Goal: Task Accomplishment & Management: Manage account settings

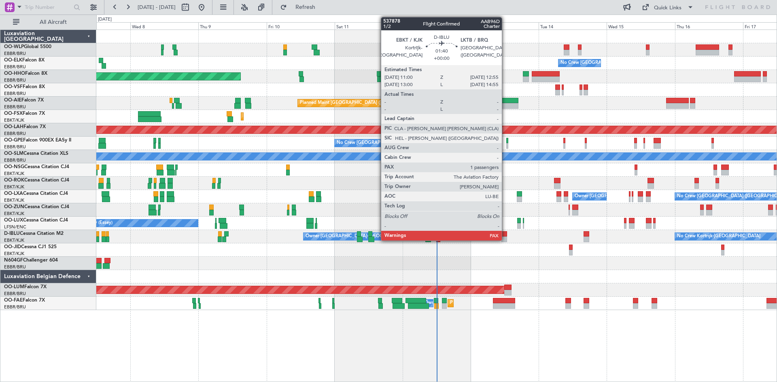
click at [505, 234] on div at bounding box center [504, 234] width 6 height 6
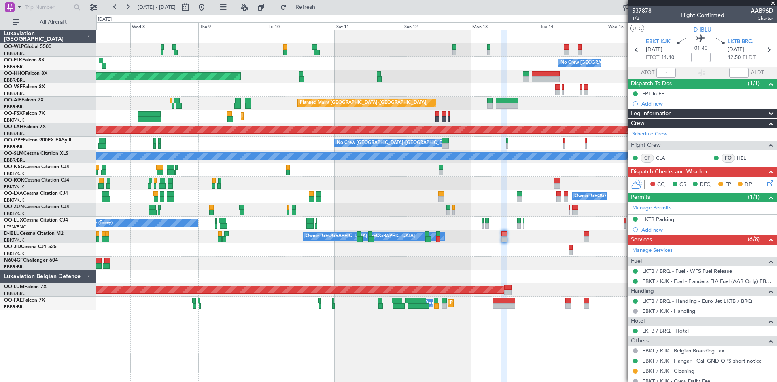
scroll to position [76, 0]
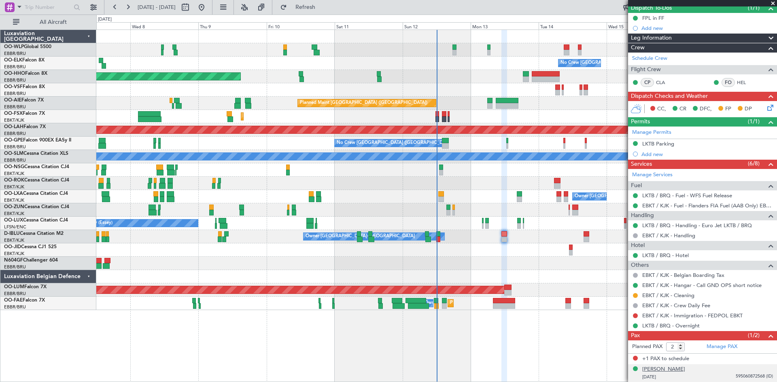
click at [685, 371] on div "[PERSON_NAME]" at bounding box center [663, 370] width 43 height 8
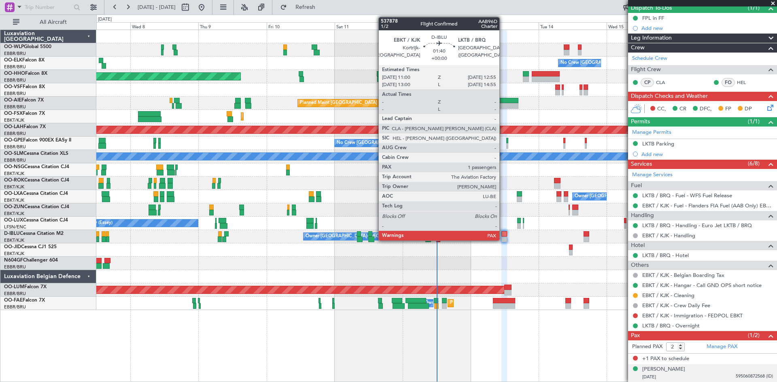
click at [503, 235] on div at bounding box center [504, 234] width 6 height 6
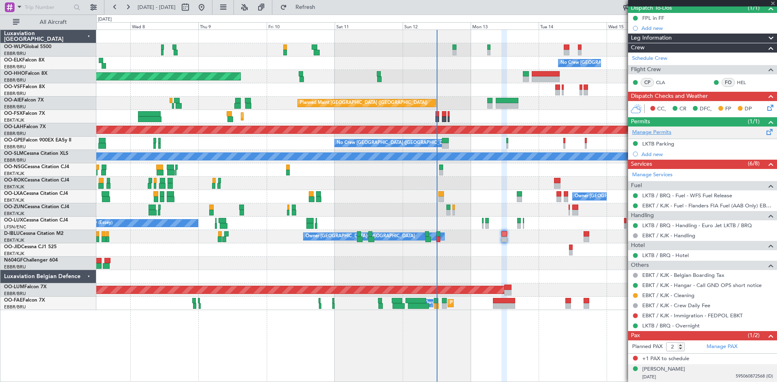
scroll to position [0, 0]
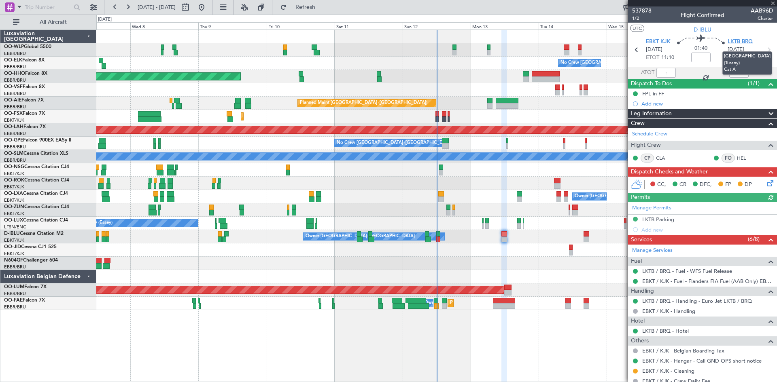
click at [732, 42] on span "LKTB BRQ" at bounding box center [739, 42] width 25 height 8
click at [312, 6] on button "Refresh" at bounding box center [300, 7] width 49 height 13
click at [127, 8] on button at bounding box center [127, 7] width 13 height 13
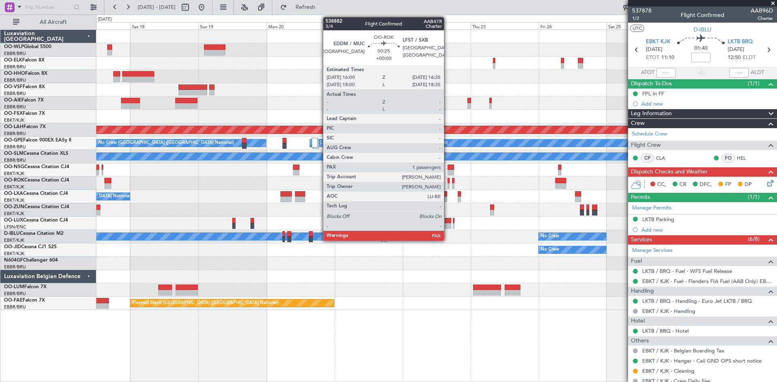
click at [447, 183] on div at bounding box center [448, 186] width 2 height 6
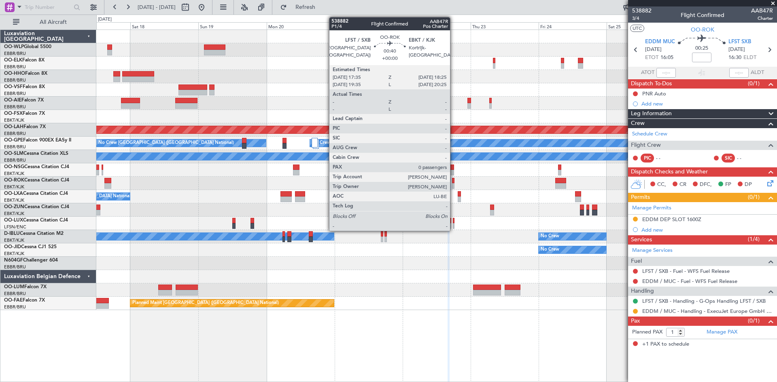
click at [454, 184] on div at bounding box center [453, 186] width 2 height 6
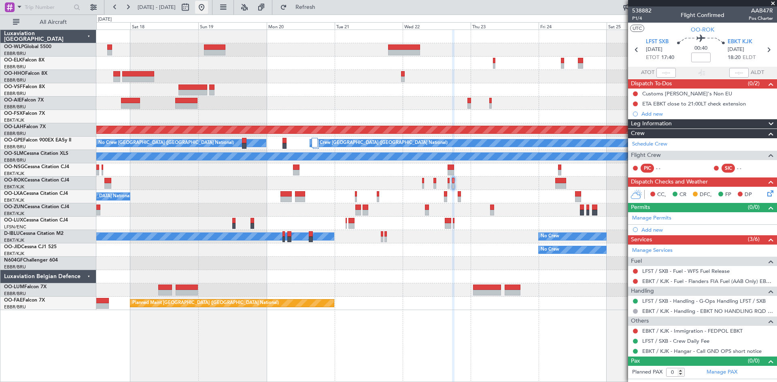
click at [208, 6] on button at bounding box center [201, 7] width 13 height 13
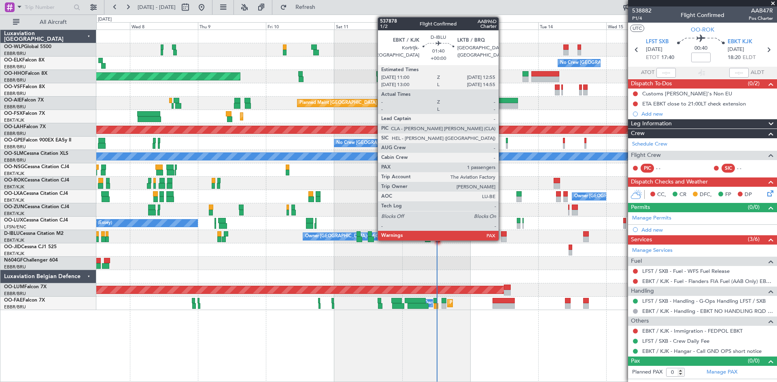
click at [503, 235] on div at bounding box center [504, 234] width 6 height 6
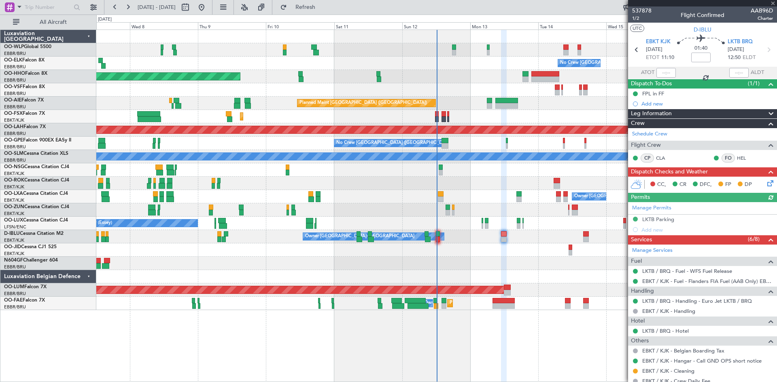
scroll to position [95, 0]
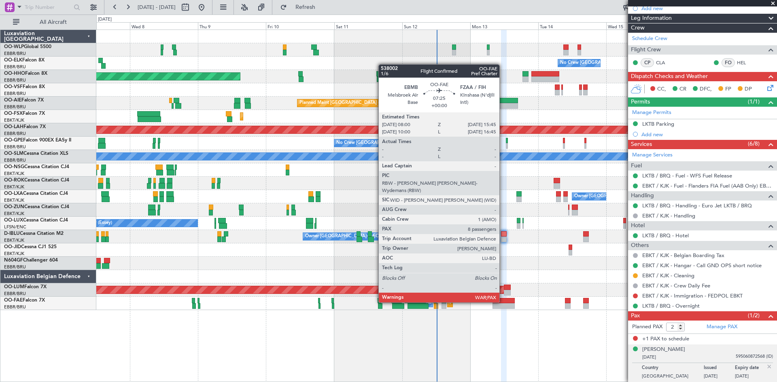
click at [503, 302] on div at bounding box center [503, 301] width 22 height 6
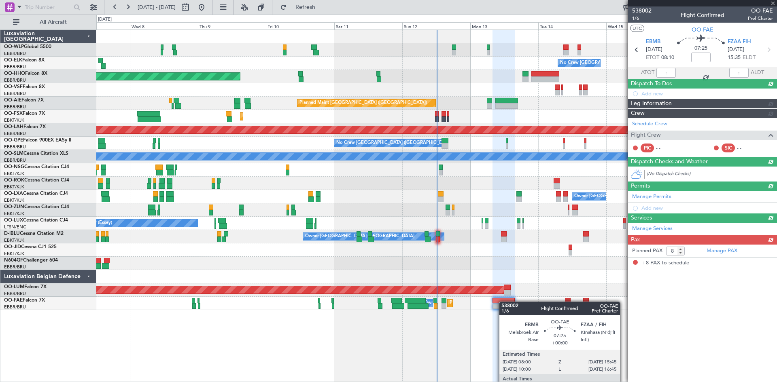
scroll to position [0, 0]
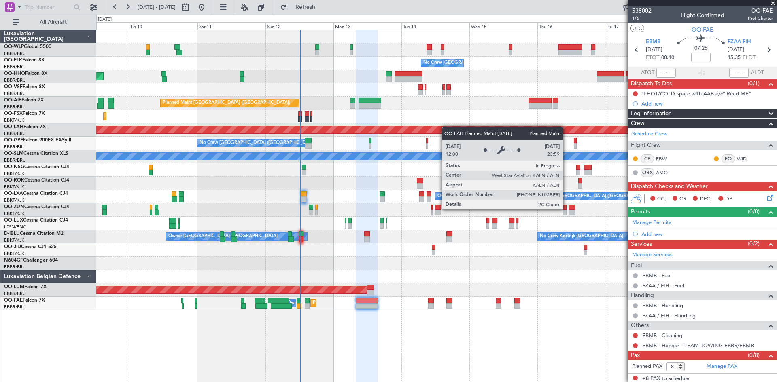
click at [442, 127] on div "No Crew Brussels (Brussels National) Planned Maint Geneva (Cointrin) Planned Ma…" at bounding box center [436, 170] width 680 height 280
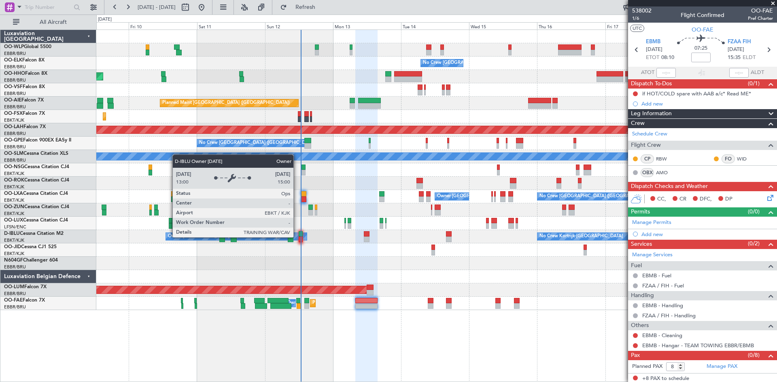
click at [297, 237] on div "Owner [GEOGRAPHIC_DATA]-[GEOGRAPHIC_DATA]" at bounding box center [236, 236] width 141 height 7
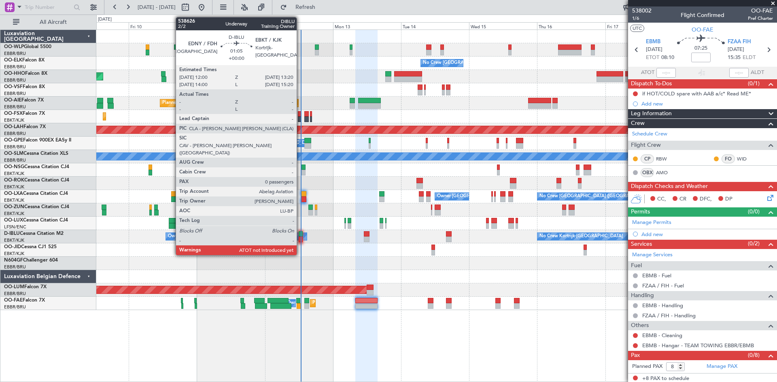
click at [301, 235] on div at bounding box center [301, 234] width 4 height 6
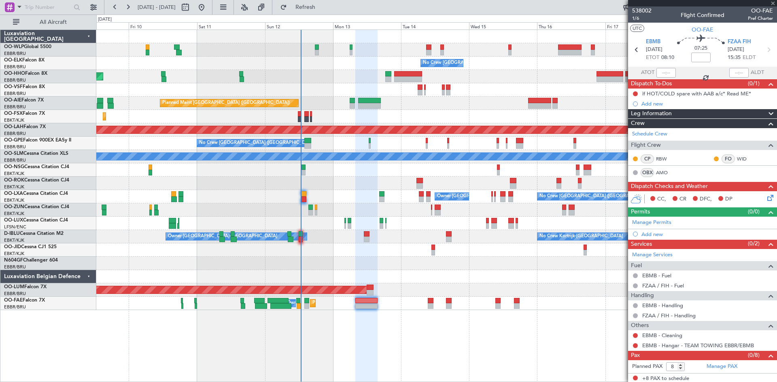
type input "0"
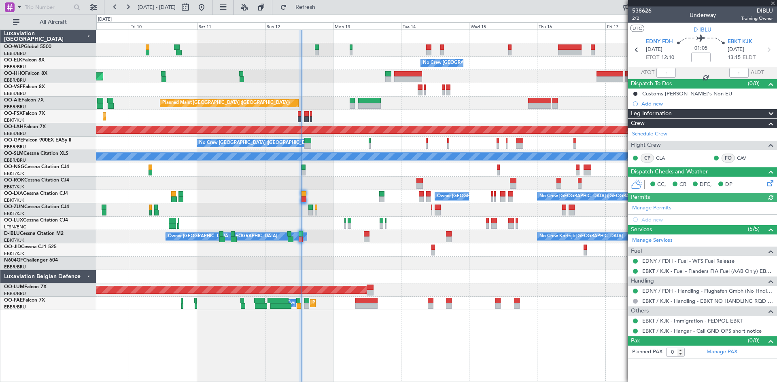
click at [668, 70] on div at bounding box center [665, 73] width 19 height 10
click at [665, 70] on input "text" at bounding box center [665, 73] width 19 height 10
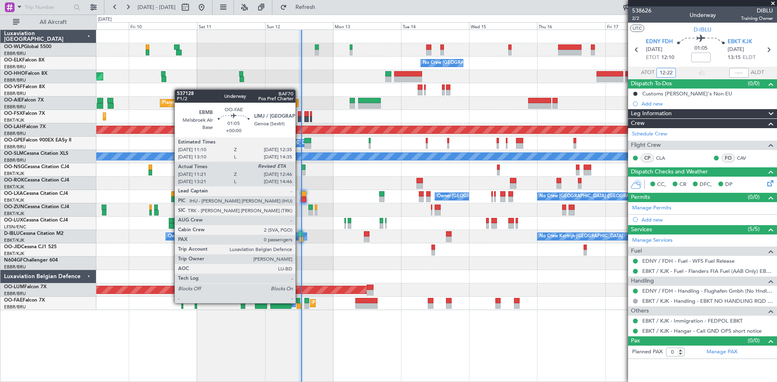
click at [299, 303] on div at bounding box center [298, 301] width 4 height 6
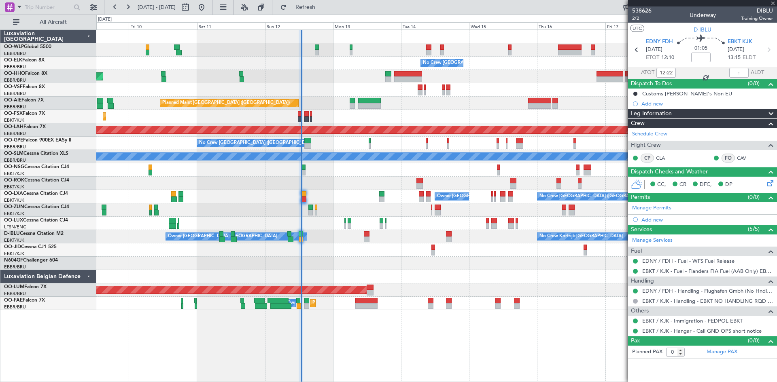
type input "11:31"
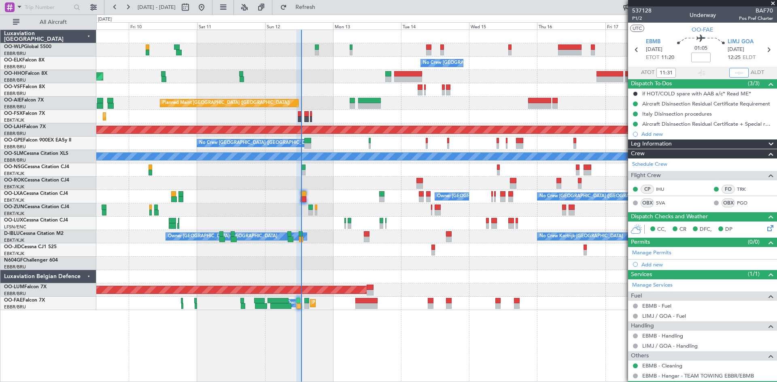
click at [734, 71] on input "text" at bounding box center [738, 73] width 19 height 10
type input "12:44"
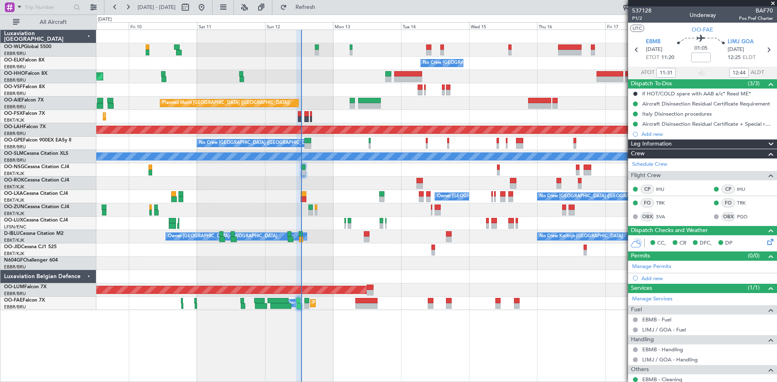
click at [371, 235] on div "Owner Kortrijk-Wevelgem No Crew Kortrijk-Wevelgem" at bounding box center [436, 236] width 680 height 13
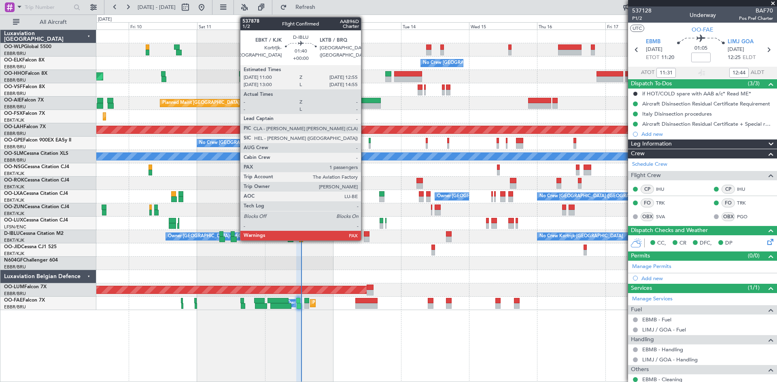
click at [365, 237] on div at bounding box center [367, 240] width 6 height 6
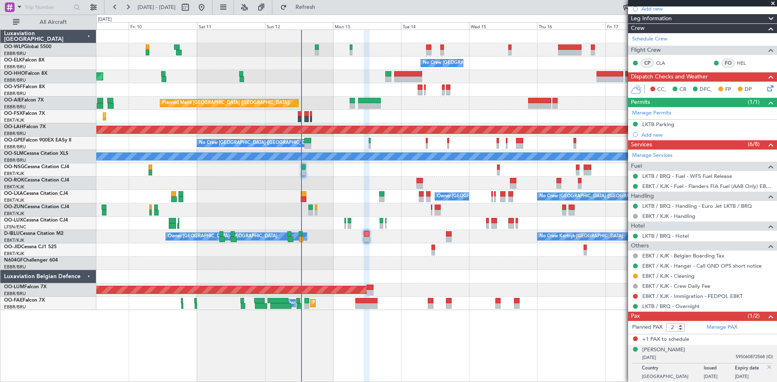
scroll to position [95, 0]
click at [765, 85] on icon at bounding box center [768, 86] width 6 height 6
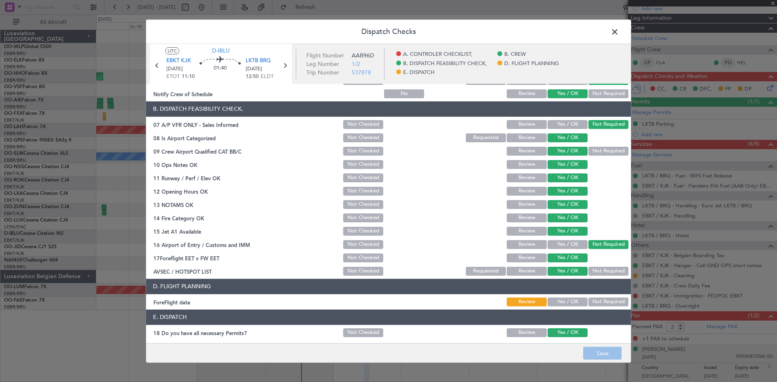
scroll to position [153, 0]
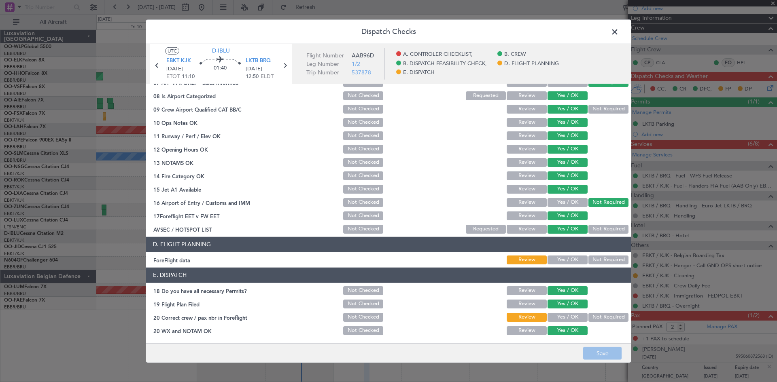
click at [619, 32] on span at bounding box center [619, 33] width 0 height 16
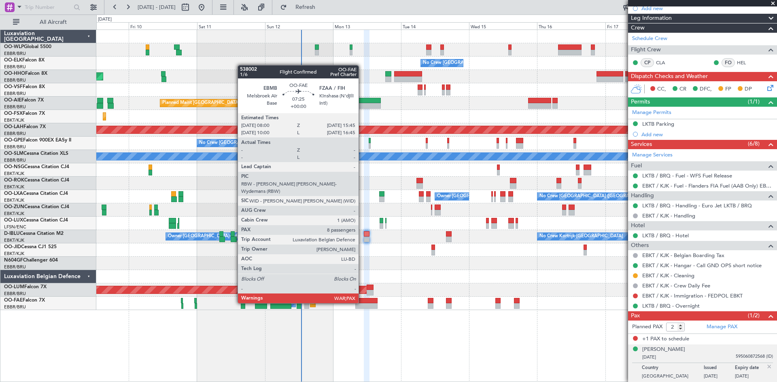
click at [362, 303] on div at bounding box center [366, 301] width 22 height 6
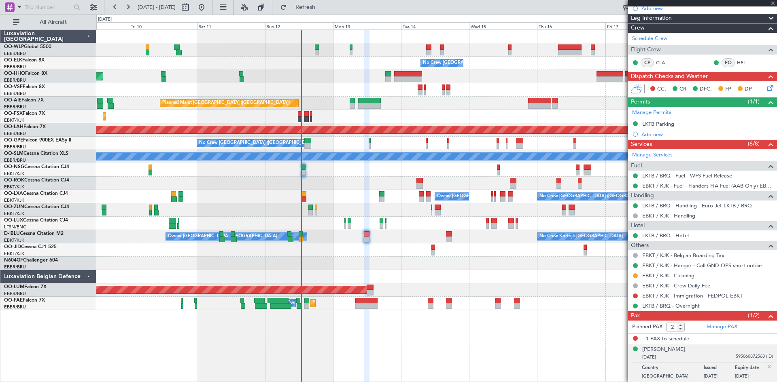
type input "8"
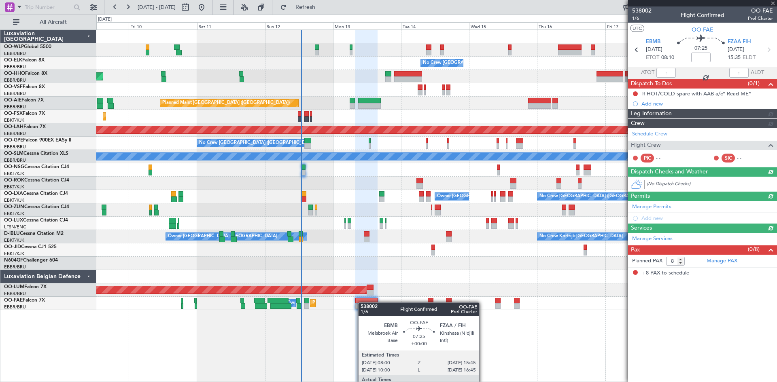
scroll to position [0, 0]
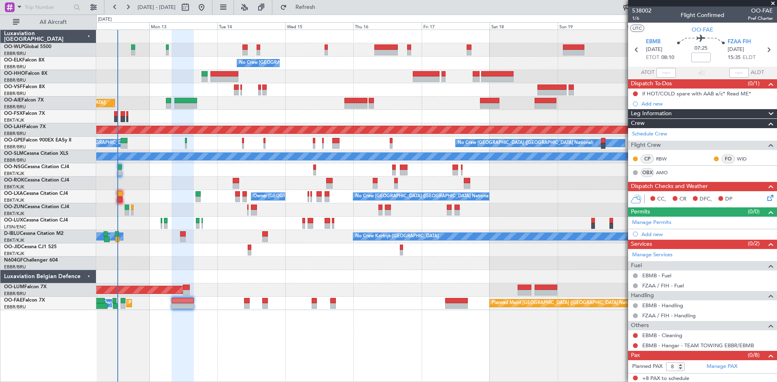
click at [328, 76] on div at bounding box center [436, 76] width 680 height 13
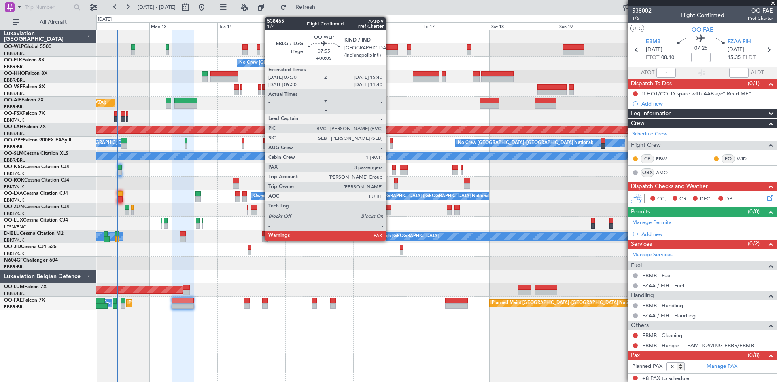
click at [389, 51] on div at bounding box center [385, 53] width 23 height 6
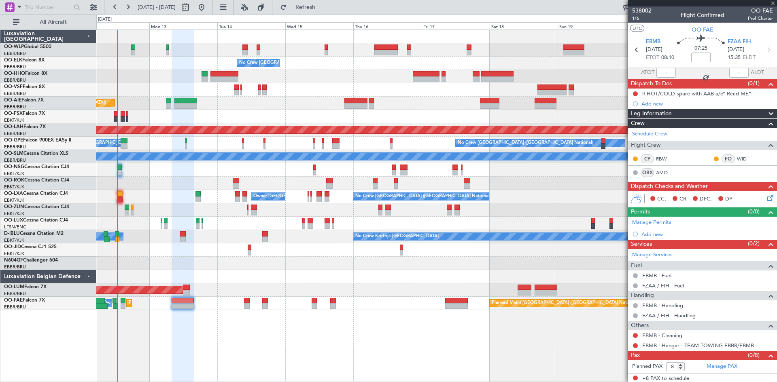
type input "+00:05"
type input "3"
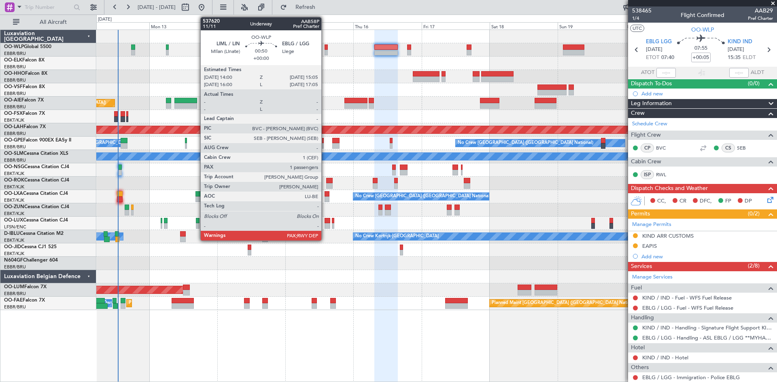
click at [325, 51] on div at bounding box center [325, 53] width 3 height 6
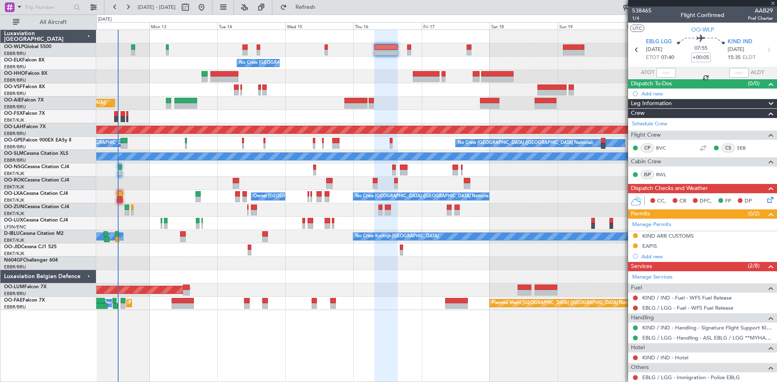
type input "2"
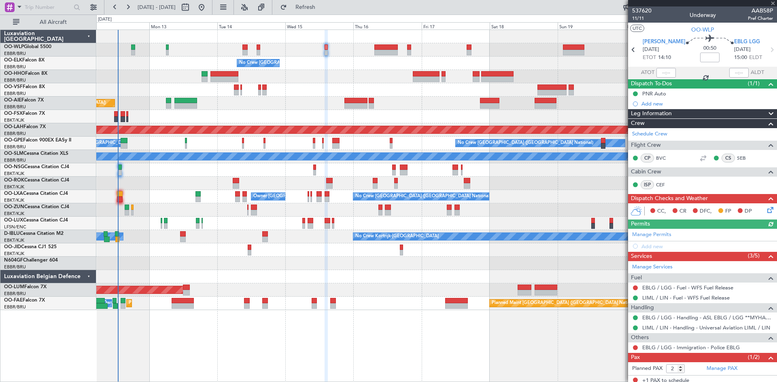
scroll to position [22, 0]
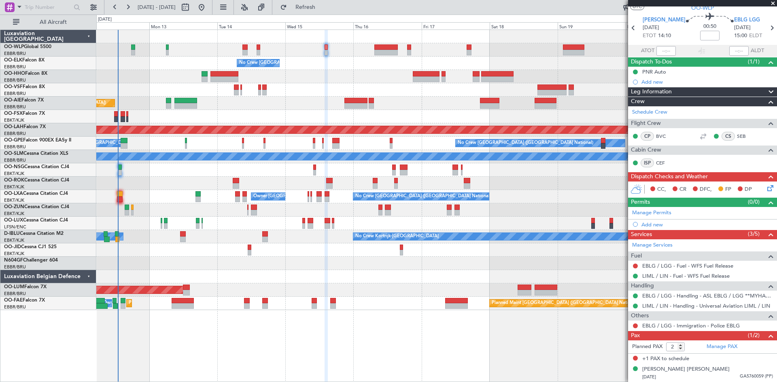
click at [389, 52] on div at bounding box center [385, 53] width 23 height 6
type input "+00:05"
type input "3"
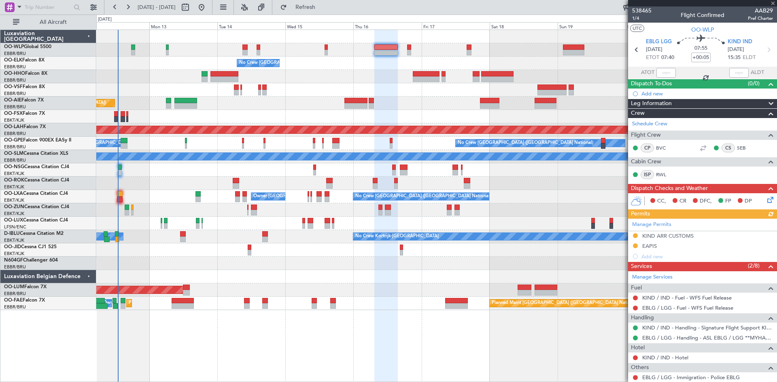
scroll to position [108, 0]
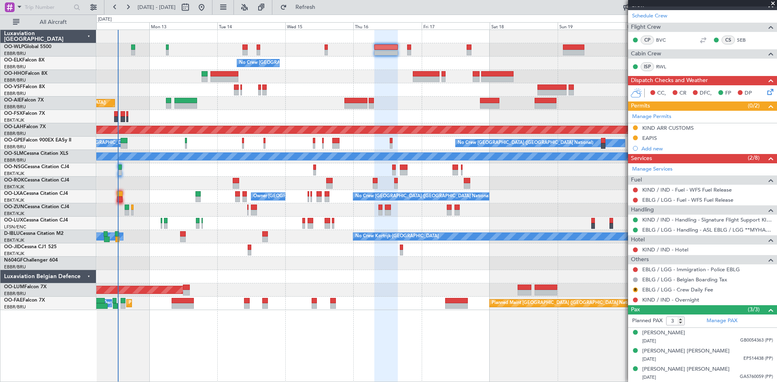
click at [406, 51] on div at bounding box center [436, 49] width 680 height 13
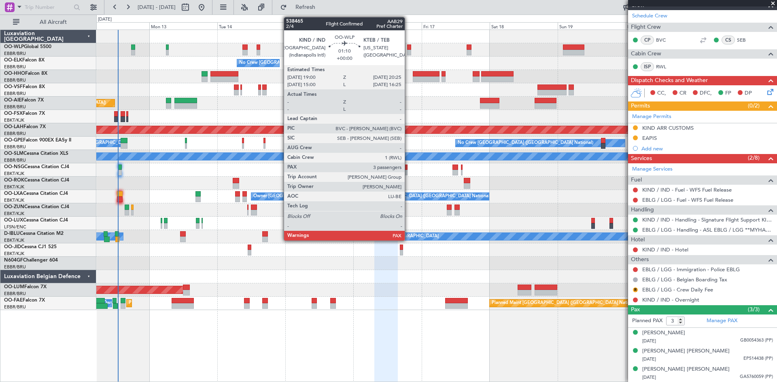
click at [408, 51] on div at bounding box center [409, 53] width 4 height 6
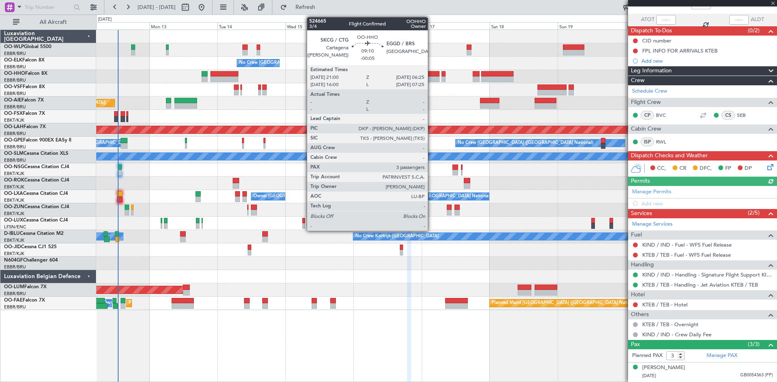
scroll to position [88, 0]
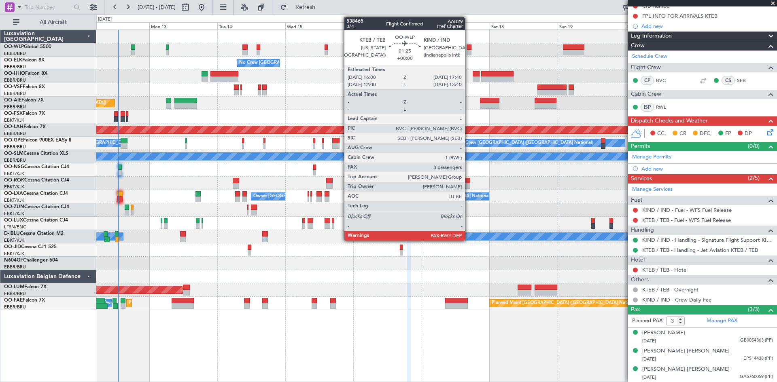
click at [468, 52] on div at bounding box center [468, 53] width 5 height 6
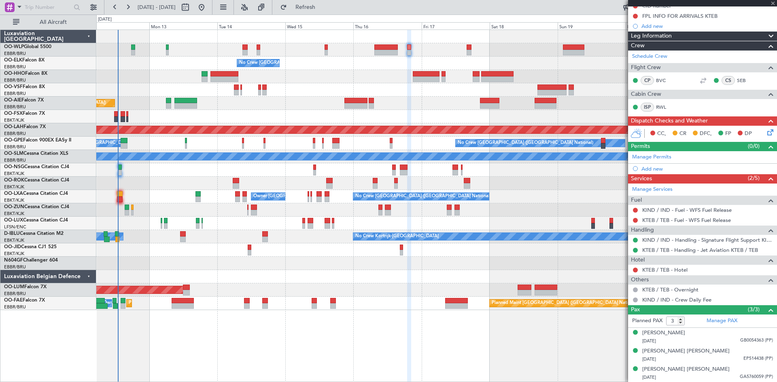
scroll to position [0, 0]
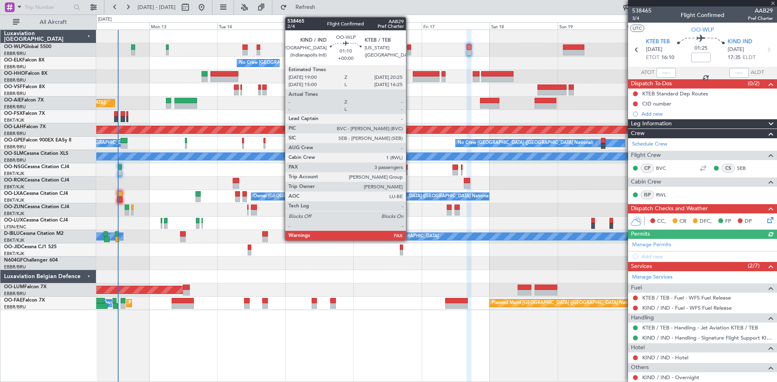
click at [409, 53] on div at bounding box center [409, 53] width 4 height 6
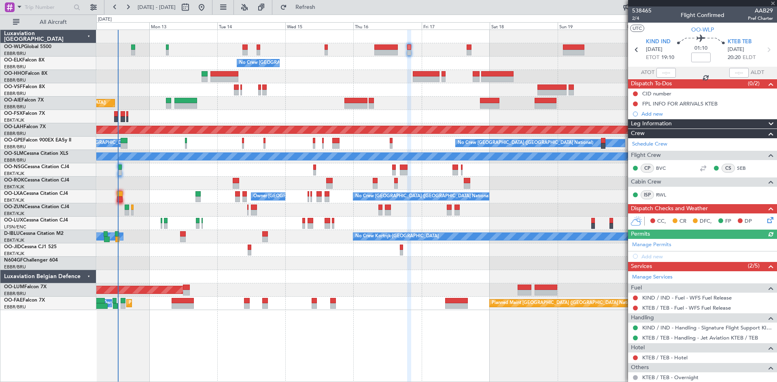
scroll to position [88, 0]
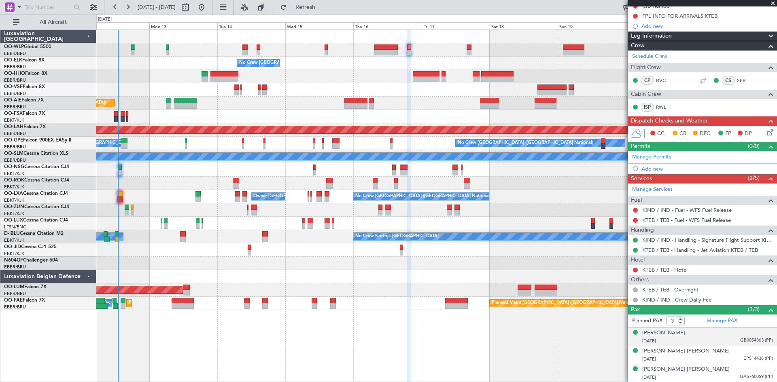
click at [685, 329] on div "Guillaume Charles De Bruyne" at bounding box center [663, 333] width 43 height 8
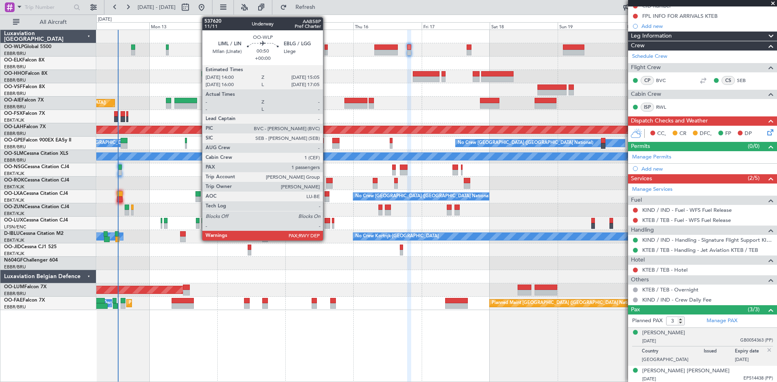
click at [324, 49] on div at bounding box center [436, 49] width 680 height 13
click at [325, 49] on div at bounding box center [325, 48] width 3 height 6
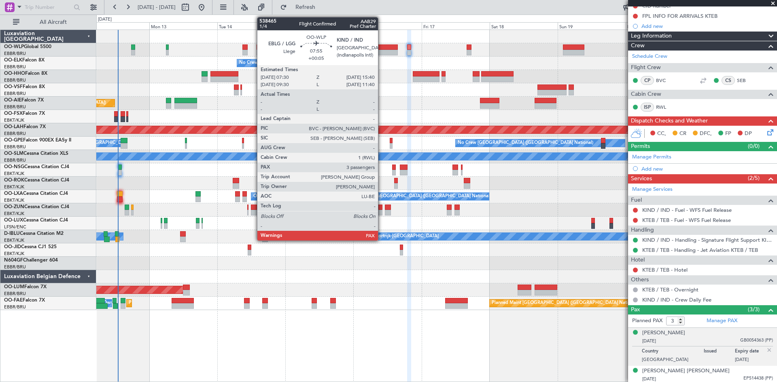
click at [381, 47] on div at bounding box center [385, 48] width 23 height 6
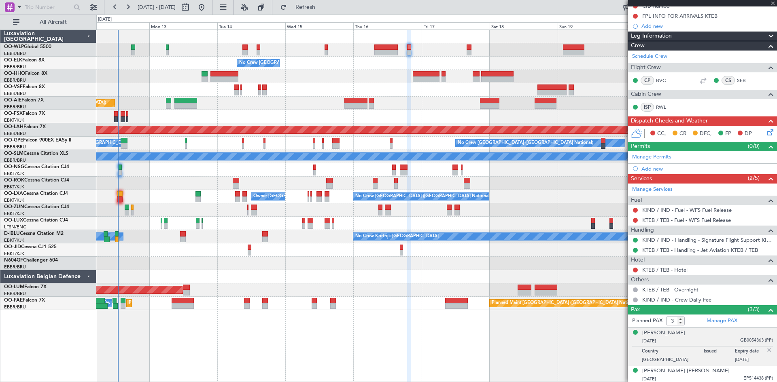
type input "+00:05"
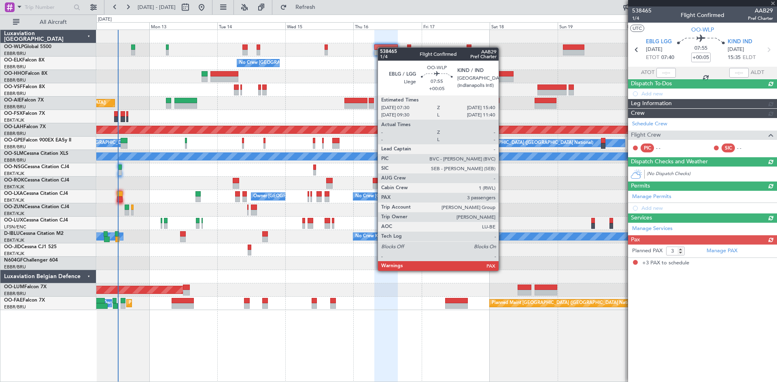
scroll to position [0, 0]
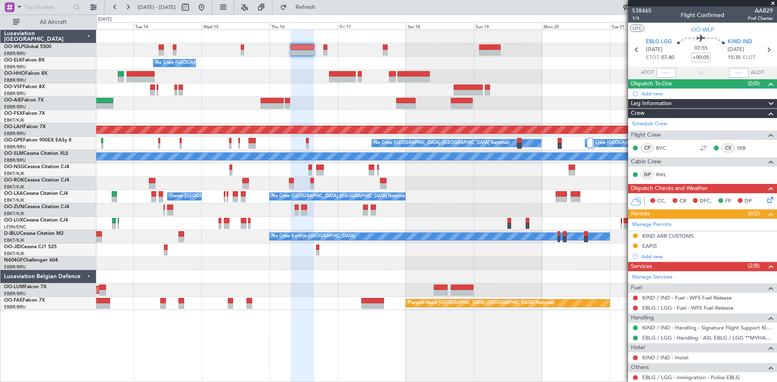
click at [431, 78] on div "No Crew Brussels (Brussels National) Planned Maint London (Farnborough) Planned…" at bounding box center [436, 170] width 680 height 280
click at [634, 18] on span "1/4" at bounding box center [641, 18] width 19 height 7
click at [321, 2] on button "Refresh" at bounding box center [300, 7] width 49 height 13
type input "2"
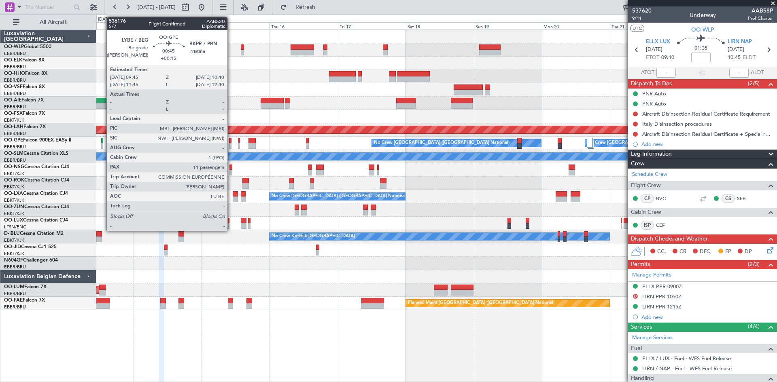
click at [231, 147] on div at bounding box center [230, 146] width 3 height 6
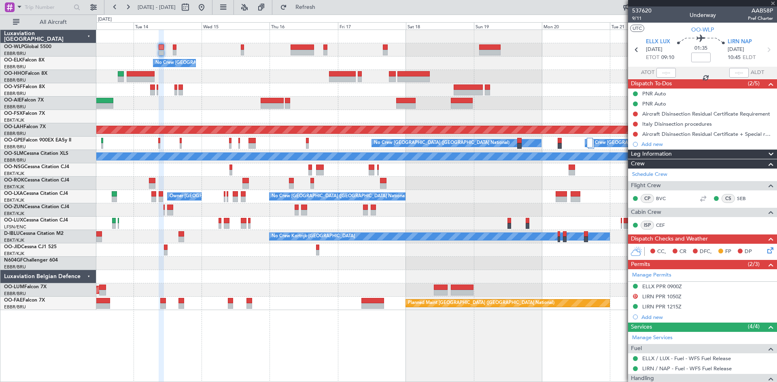
type input "+00:15"
type input "11"
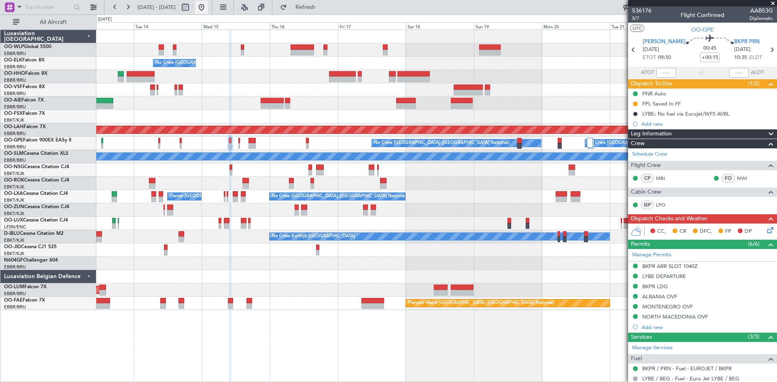
click at [208, 7] on button at bounding box center [201, 7] width 13 height 13
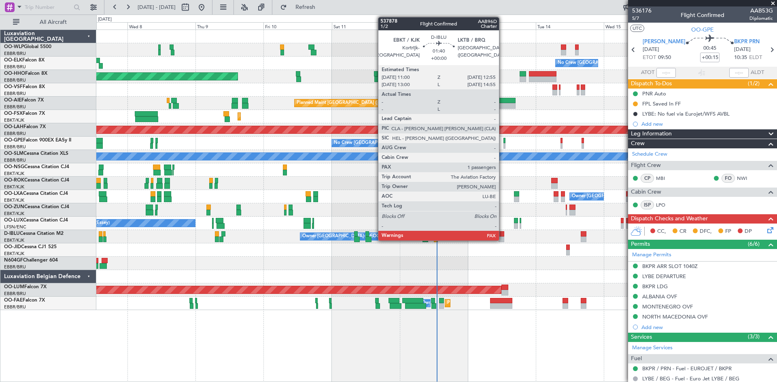
click at [503, 239] on div at bounding box center [501, 240] width 6 height 6
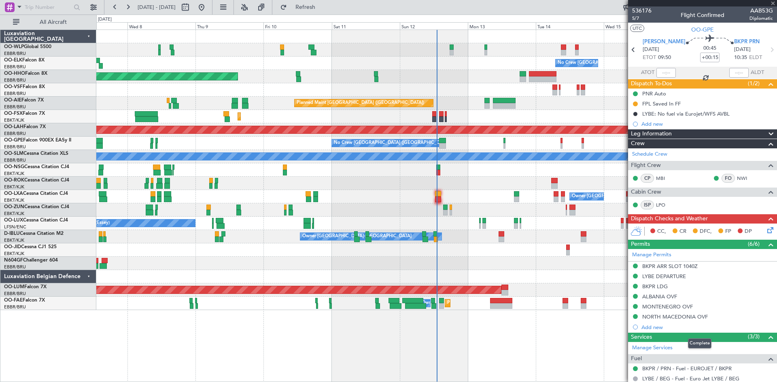
type input "2"
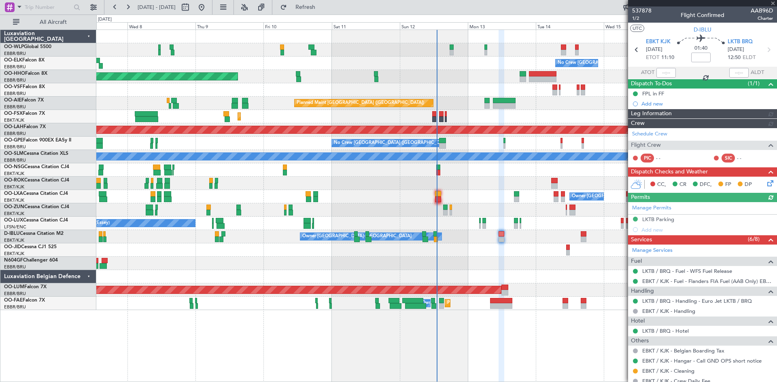
scroll to position [76, 0]
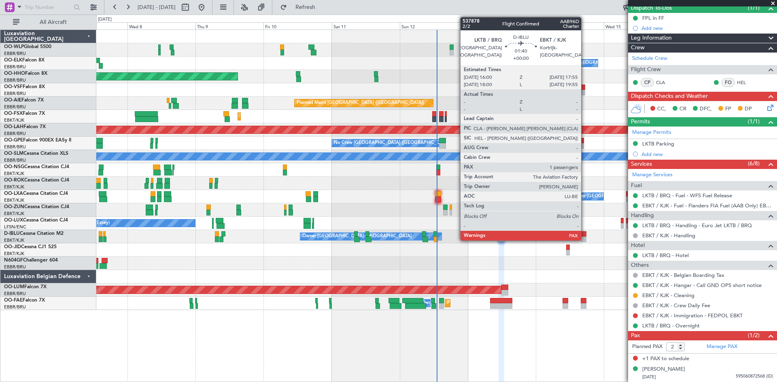
click at [585, 235] on div at bounding box center [584, 234] width 6 height 6
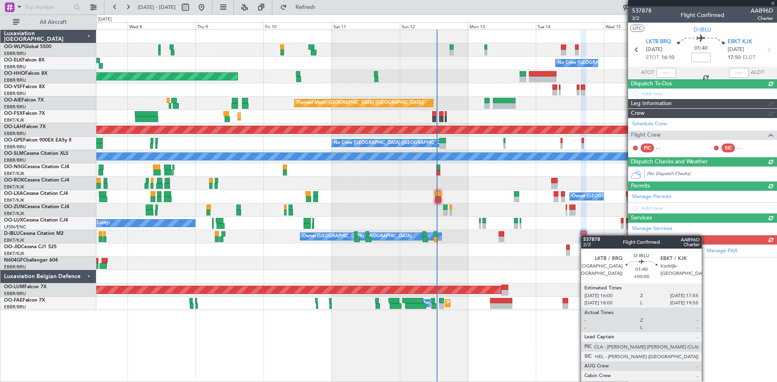
scroll to position [0, 0]
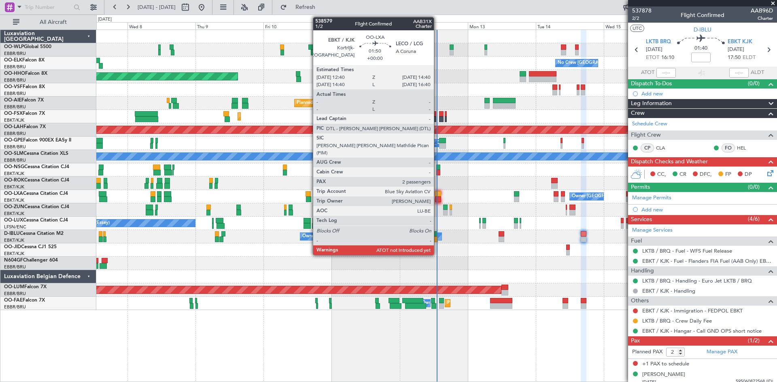
click at [437, 201] on div at bounding box center [438, 200] width 6 height 6
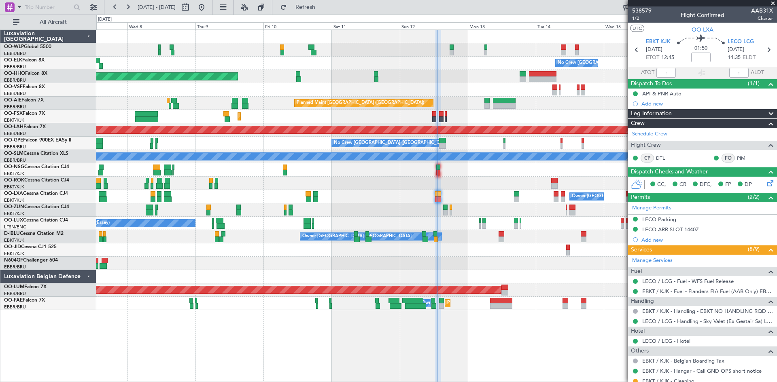
click at [663, 69] on div "UTC OO-LXA EBKT KJK 12/10/2025 ETOT 12:45 01:50 LECO LCG 12/10/2025 14:35 ELDT …" at bounding box center [702, 51] width 149 height 56
click at [663, 71] on input "text" at bounding box center [665, 73] width 19 height 10
type input "12:54"
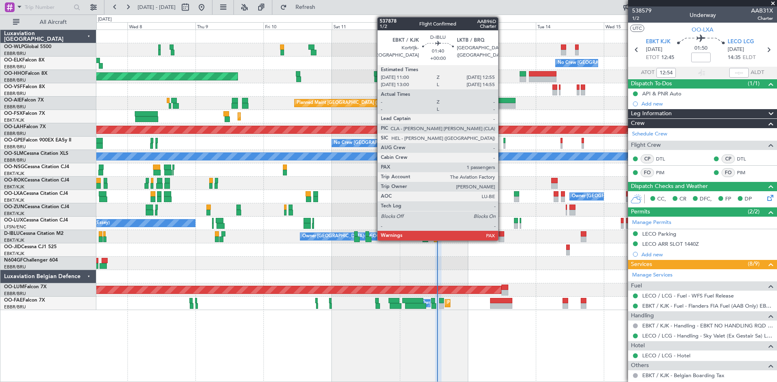
click at [502, 237] on div at bounding box center [501, 240] width 6 height 6
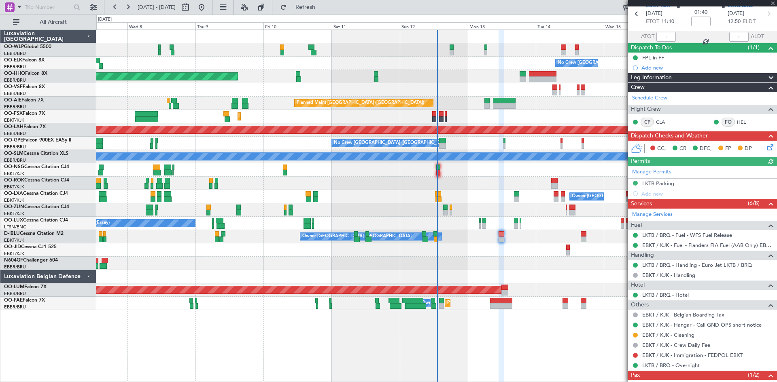
scroll to position [76, 0]
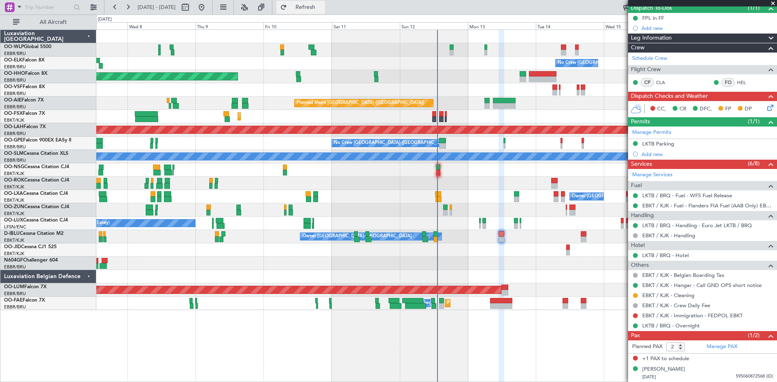
click at [319, 9] on span "Refresh" at bounding box center [305, 7] width 34 height 6
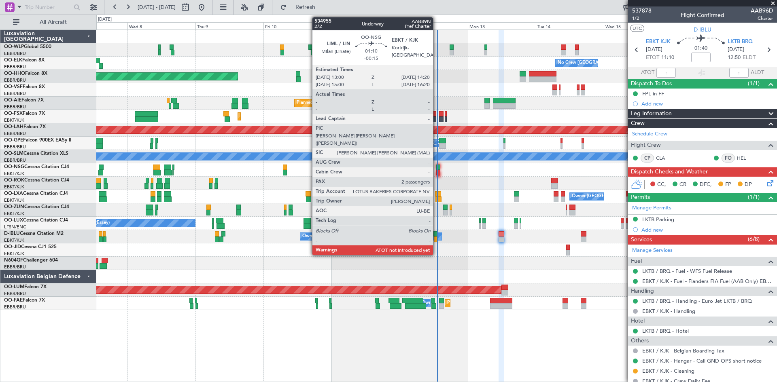
click at [437, 170] on div at bounding box center [438, 168] width 4 height 6
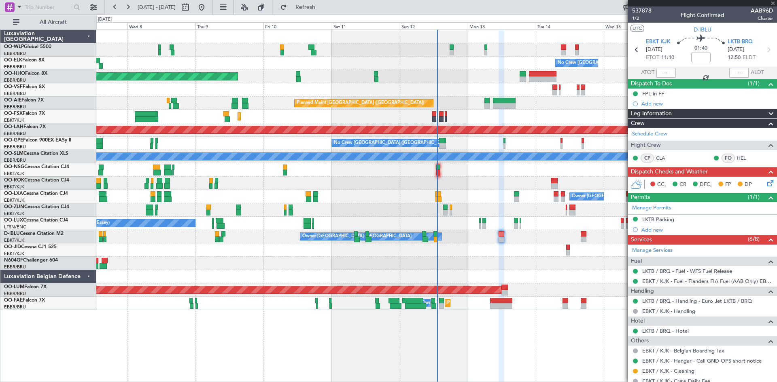
type input "-00:15"
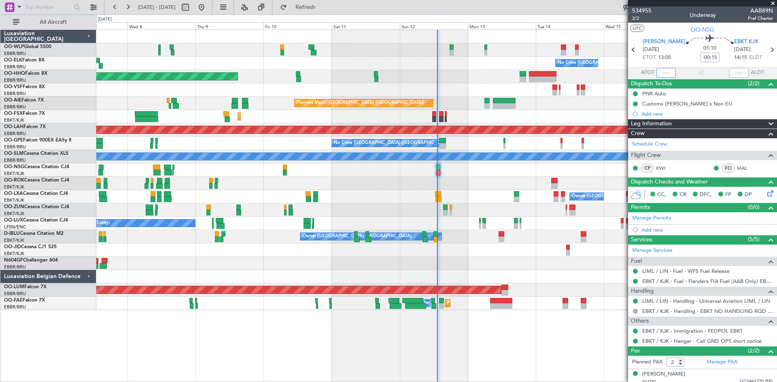
click at [660, 71] on input "text" at bounding box center [665, 73] width 19 height 10
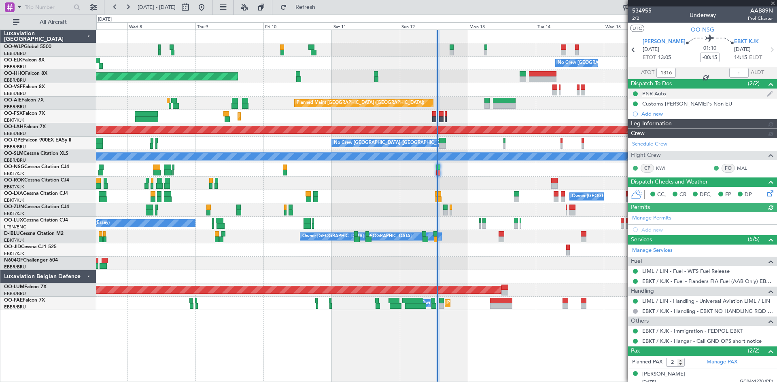
type input "13:16"
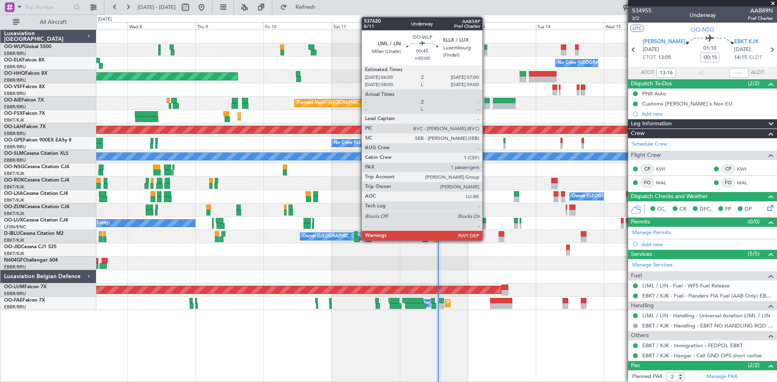
click at [486, 53] on div at bounding box center [485, 53] width 3 height 6
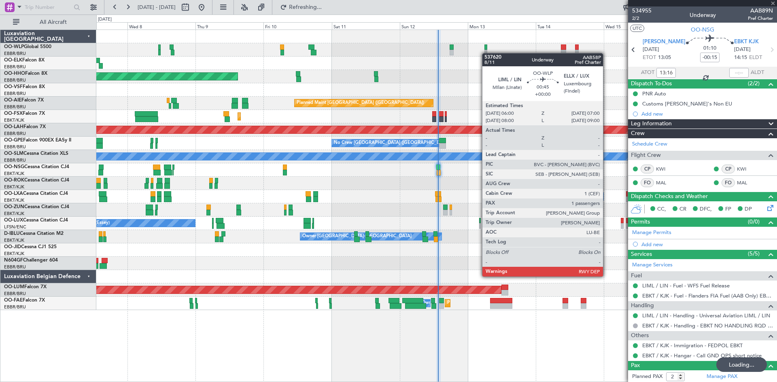
type input "-00:15"
type input "13:16"
type input "2"
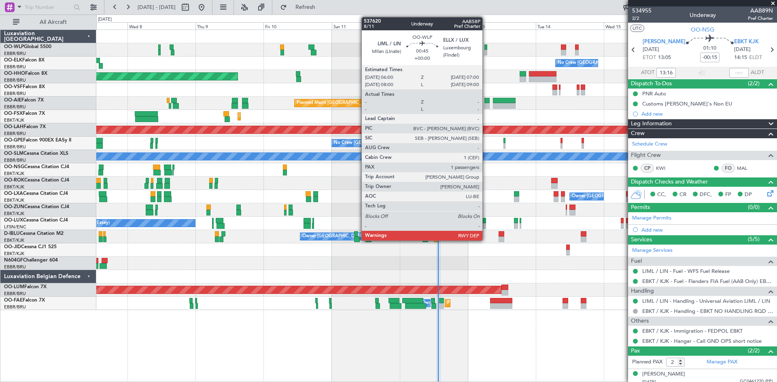
click at [486, 52] on div at bounding box center [485, 53] width 3 height 6
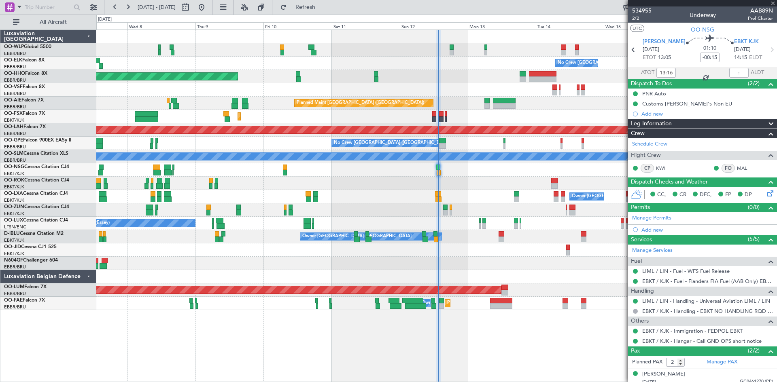
type input "1"
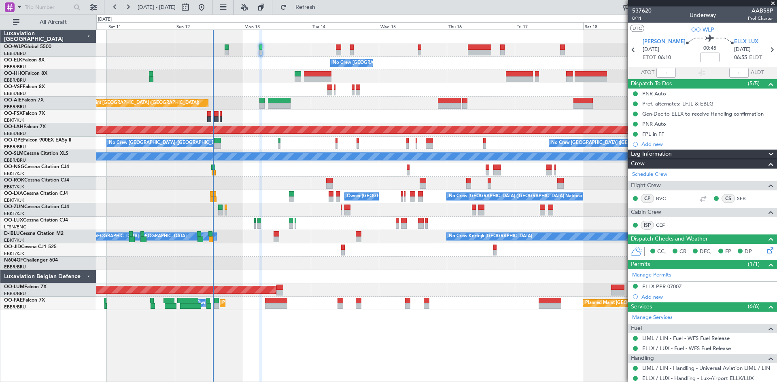
click at [371, 123] on div "No Crew Brussels (Brussels National) Planned Maint Geneva (Cointrin) Planned Ma…" at bounding box center [436, 170] width 680 height 280
click at [639, 19] on span "8/11" at bounding box center [641, 18] width 19 height 7
click at [322, 7] on span "Refresh" at bounding box center [305, 7] width 34 height 6
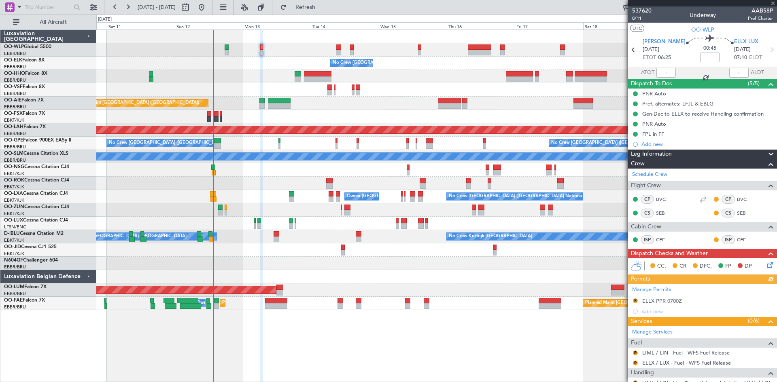
scroll to position [96, 0]
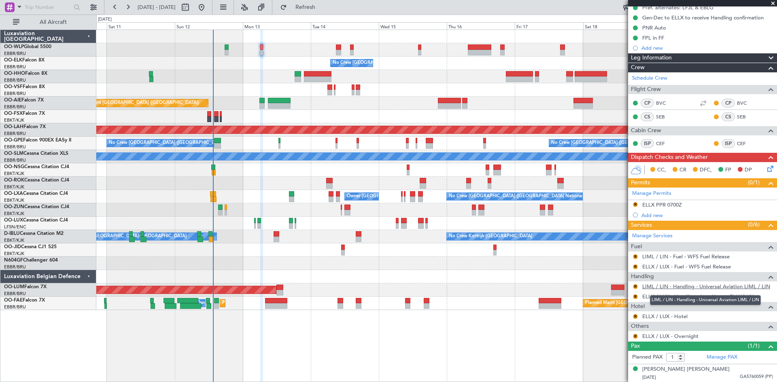
click at [695, 287] on link "LIML / LIN - Handling - Universal Aviation LIML / LIN" at bounding box center [706, 286] width 128 height 7
click at [658, 203] on div "ELLX PPR 0700Z" at bounding box center [662, 204] width 40 height 7
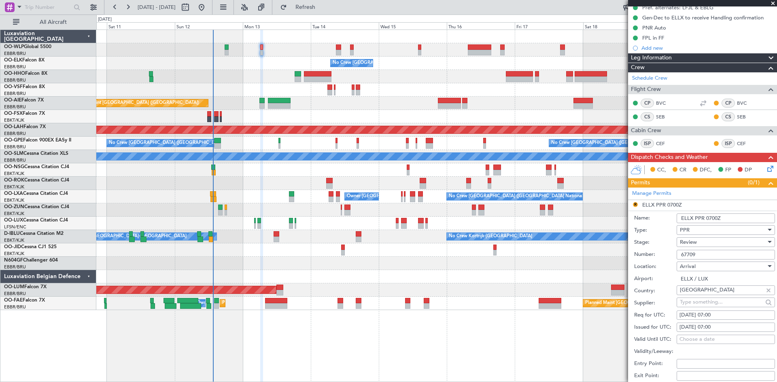
click at [714, 311] on fb-calendar-cell "13/10/2025 07:00" at bounding box center [725, 316] width 98 height 10
click at [714, 312] on div "13/10/2025 07:00" at bounding box center [725, 316] width 93 height 8
select select "10"
select select "2025"
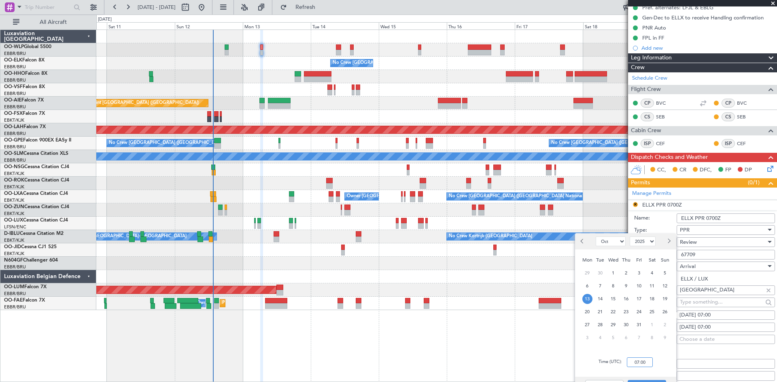
click at [642, 363] on input "07:00" at bounding box center [640, 363] width 26 height 10
type input "07:15"
click at [659, 378] on div "Cancel Save" at bounding box center [625, 386] width 101 height 19
click at [659, 380] on button "Save" at bounding box center [646, 386] width 38 height 13
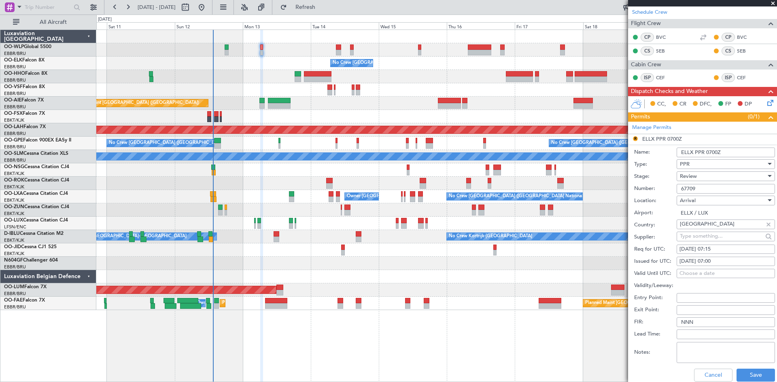
scroll to position [218, 0]
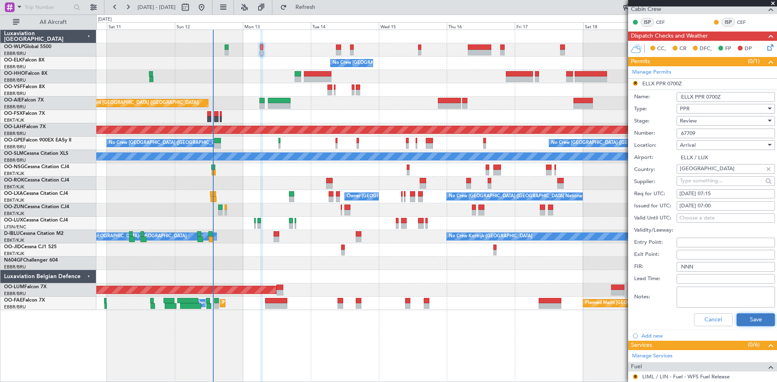
click at [737, 318] on button "Save" at bounding box center [755, 320] width 38 height 13
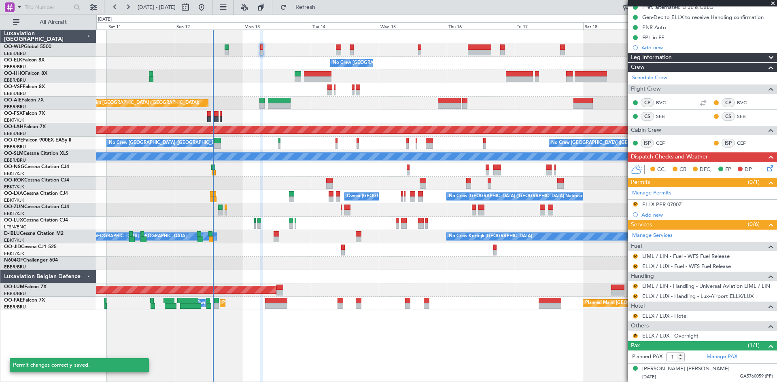
scroll to position [96, 0]
click at [633, 202] on button "R" at bounding box center [635, 204] width 5 height 5
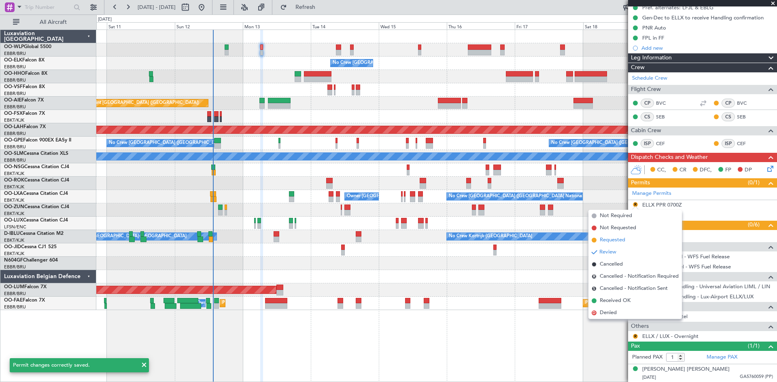
click at [625, 236] on span "Requested" at bounding box center [612, 240] width 25 height 8
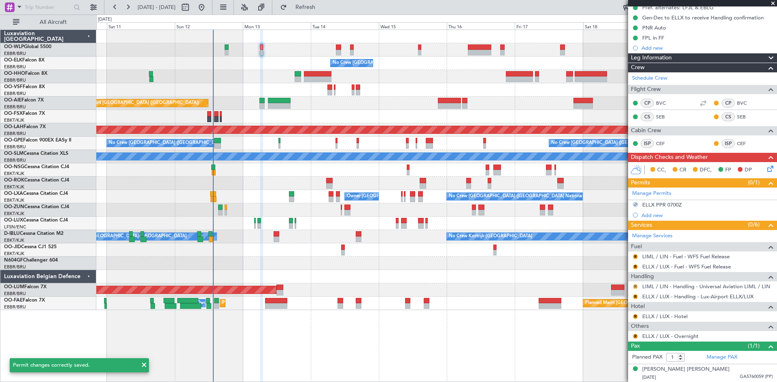
click at [635, 286] on button "R" at bounding box center [635, 286] width 5 height 5
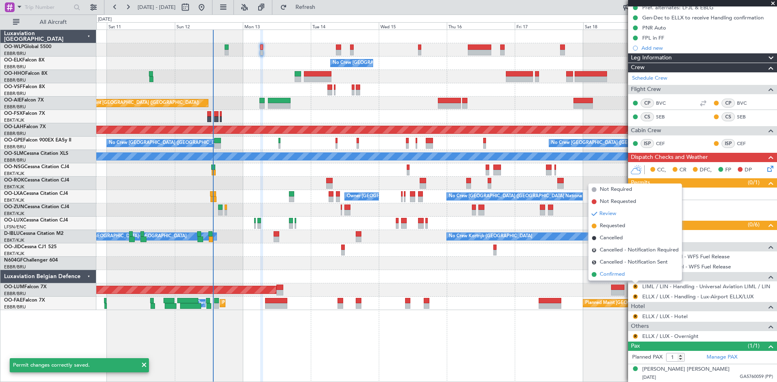
click at [610, 275] on span "Confirmed" at bounding box center [612, 275] width 25 height 8
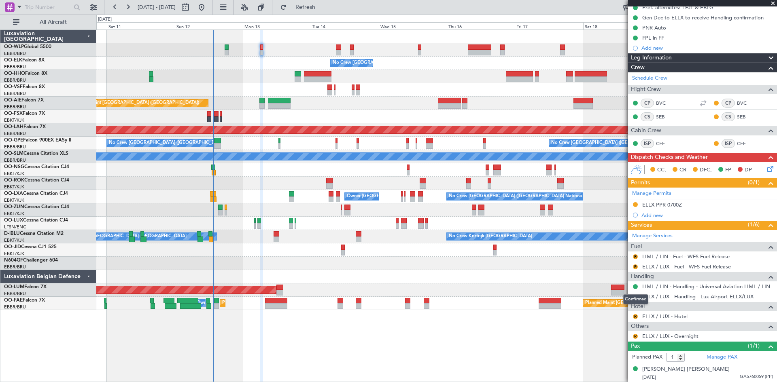
click at [634, 287] on button at bounding box center [635, 286] width 5 height 5
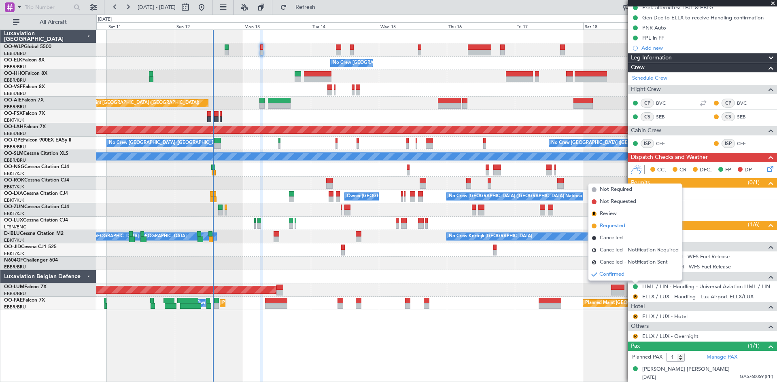
click at [618, 223] on span "Requested" at bounding box center [612, 226] width 25 height 8
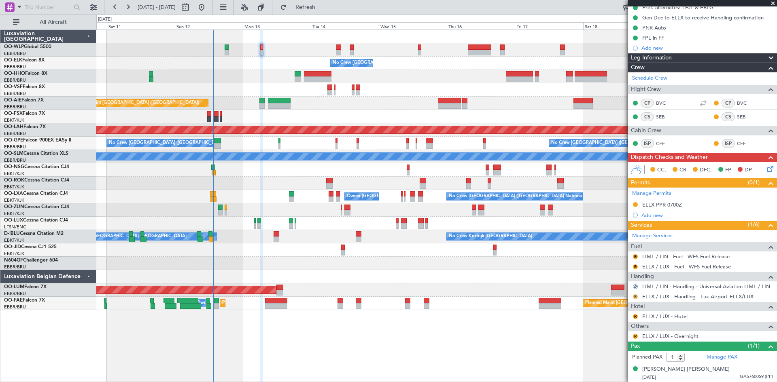
click at [634, 297] on button "R" at bounding box center [635, 297] width 5 height 5
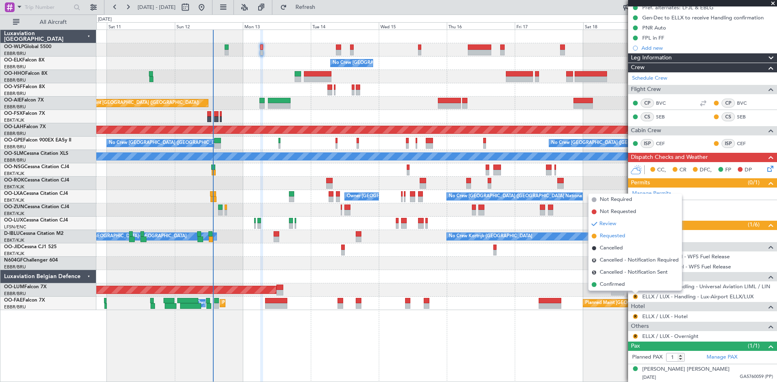
click at [619, 234] on span "Requested" at bounding box center [612, 236] width 25 height 8
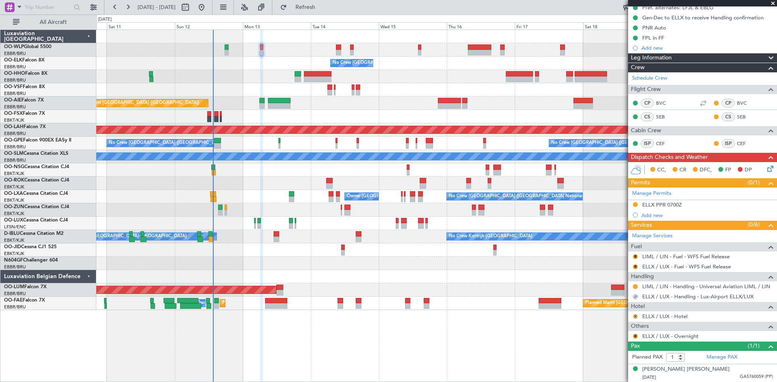
click at [637, 316] on button "R" at bounding box center [635, 316] width 5 height 5
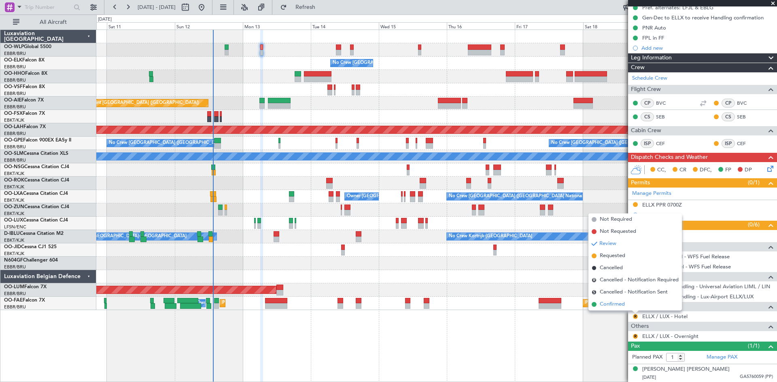
click at [619, 302] on span "Confirmed" at bounding box center [612, 305] width 25 height 8
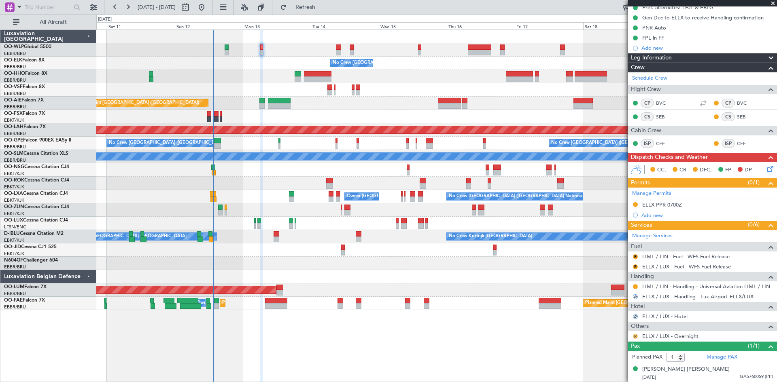
click at [634, 335] on button "R" at bounding box center [635, 336] width 5 height 5
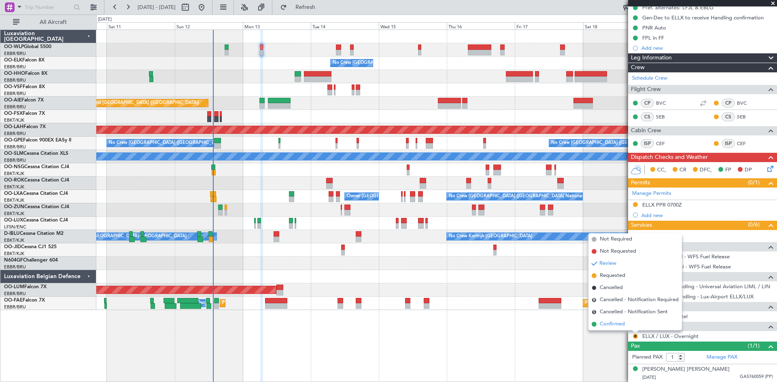
click at [628, 326] on li "Confirmed" at bounding box center [634, 324] width 93 height 12
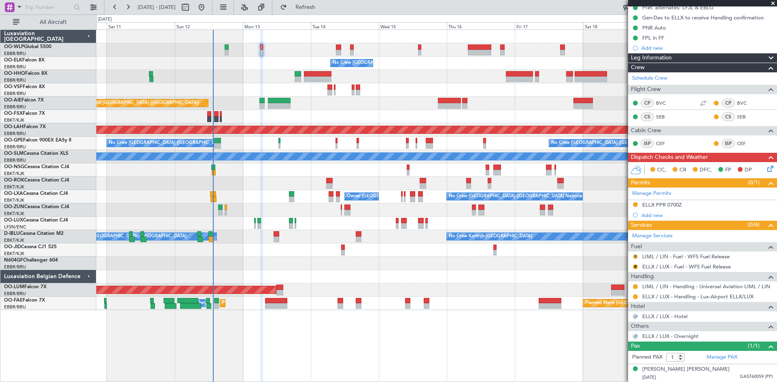
click at [636, 257] on button "R" at bounding box center [635, 256] width 5 height 5
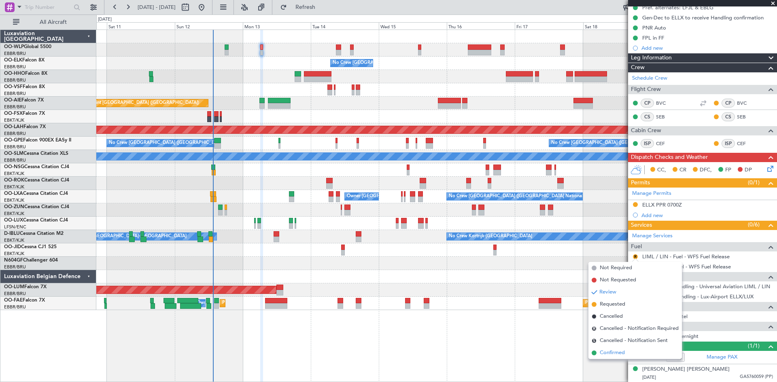
click at [622, 351] on span "Confirmed" at bounding box center [612, 353] width 25 height 8
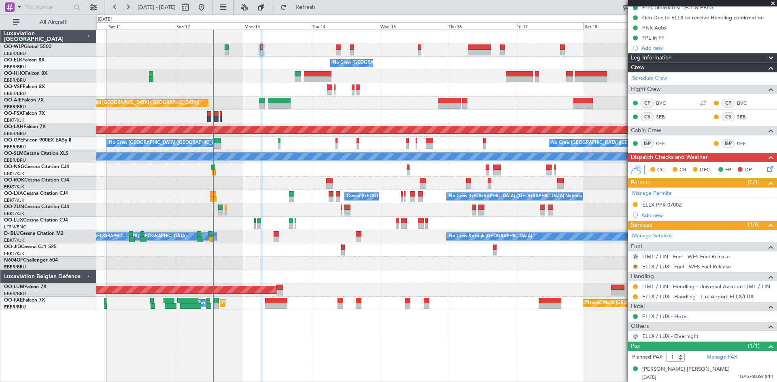
click at [635, 265] on button "R" at bounding box center [635, 267] width 5 height 5
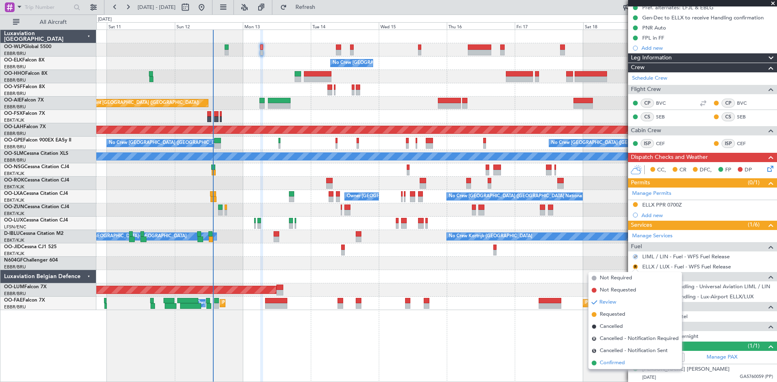
click at [621, 359] on li "Confirmed" at bounding box center [634, 363] width 93 height 12
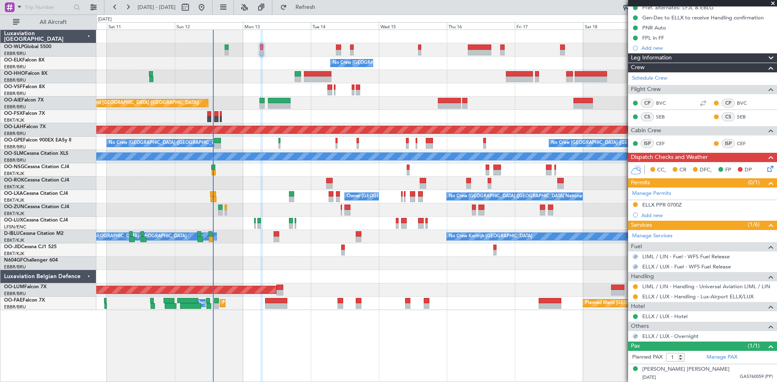
click at [765, 169] on icon at bounding box center [768, 167] width 6 height 6
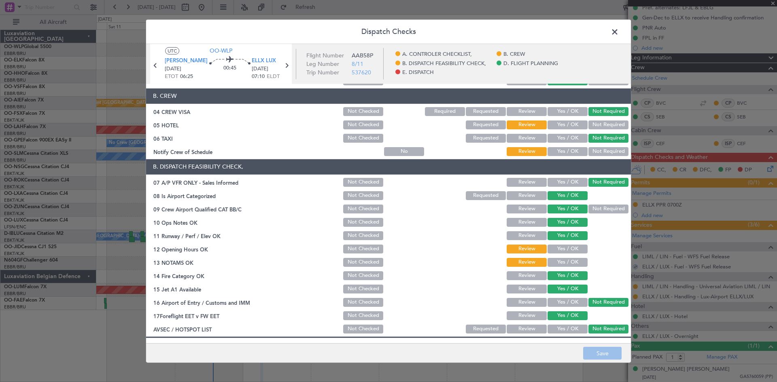
scroll to position [0, 0]
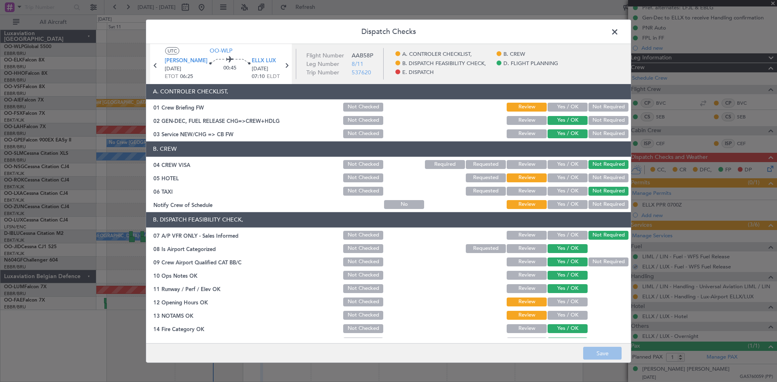
click at [570, 108] on button "Yes / OK" at bounding box center [567, 107] width 40 height 9
click at [581, 179] on button "Yes / OK" at bounding box center [567, 178] width 40 height 9
click at [591, 182] on button "Not Required" at bounding box center [608, 178] width 40 height 9
click at [588, 201] on button "Not Required" at bounding box center [608, 204] width 40 height 9
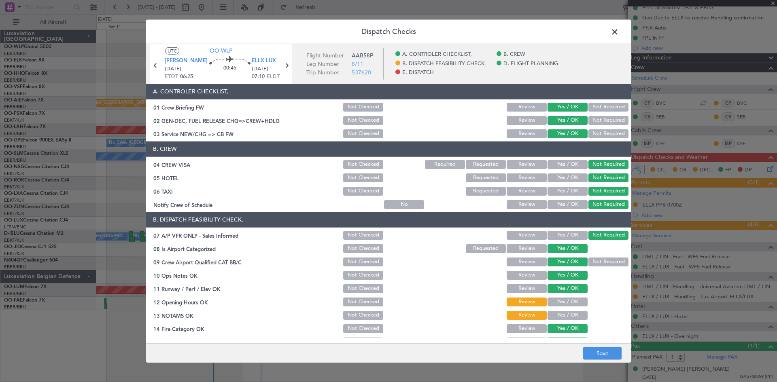
click at [565, 304] on button "Yes / OK" at bounding box center [567, 302] width 40 height 9
click at [565, 316] on button "Yes / OK" at bounding box center [567, 315] width 40 height 9
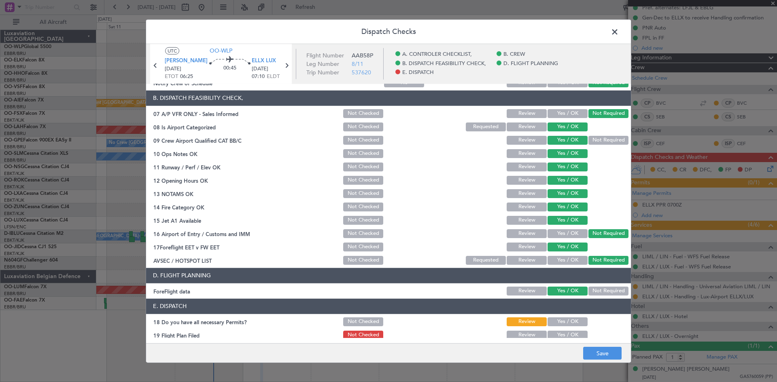
scroll to position [153, 0]
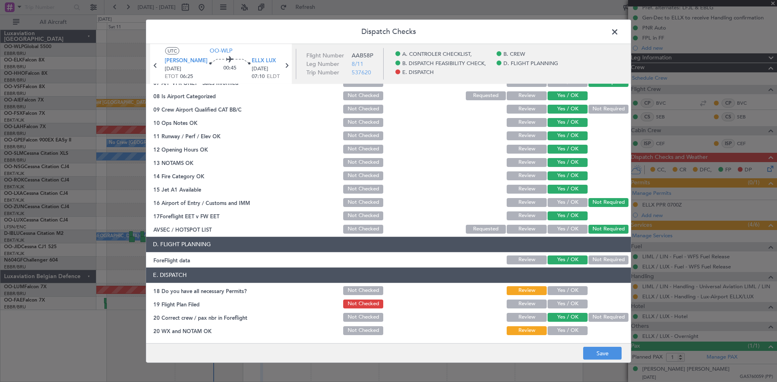
drag, startPoint x: 563, startPoint y: 287, endPoint x: 563, endPoint y: 300, distance: 12.5
click at [563, 288] on button "Yes / OK" at bounding box center [567, 290] width 40 height 9
click at [563, 303] on button "Yes / OK" at bounding box center [567, 304] width 40 height 9
click at [565, 333] on button "Yes / OK" at bounding box center [567, 330] width 40 height 9
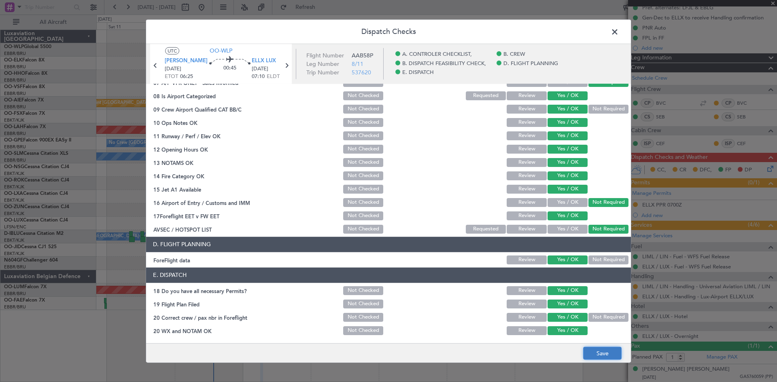
click at [603, 352] on button "Save" at bounding box center [602, 353] width 38 height 13
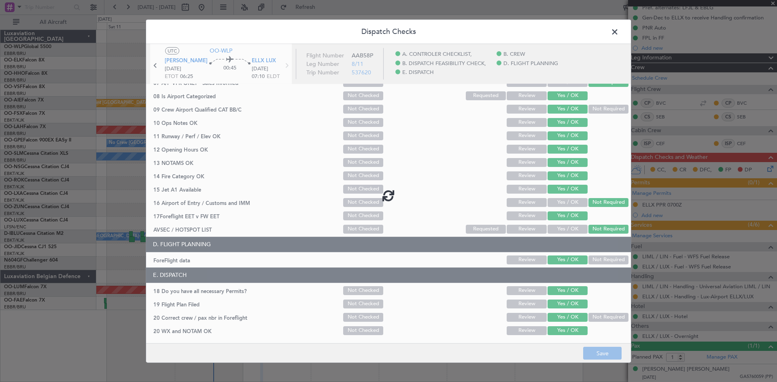
click at [619, 32] on span at bounding box center [619, 33] width 0 height 16
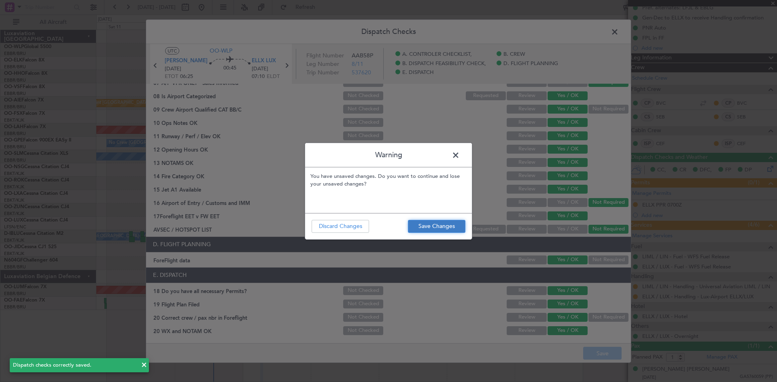
click at [461, 229] on button "Save Changes" at bounding box center [436, 226] width 57 height 13
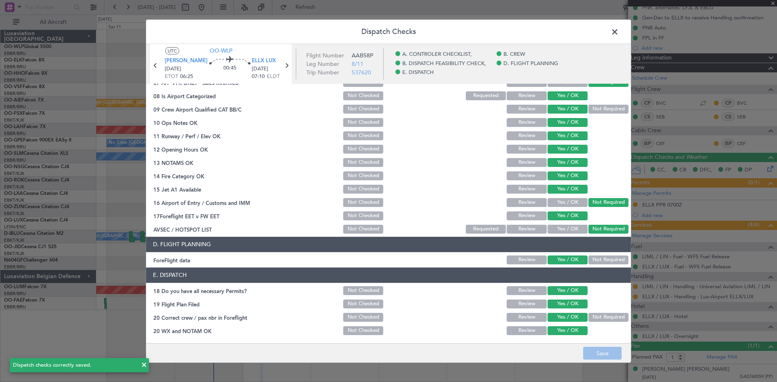
click at [619, 32] on span at bounding box center [619, 33] width 0 height 16
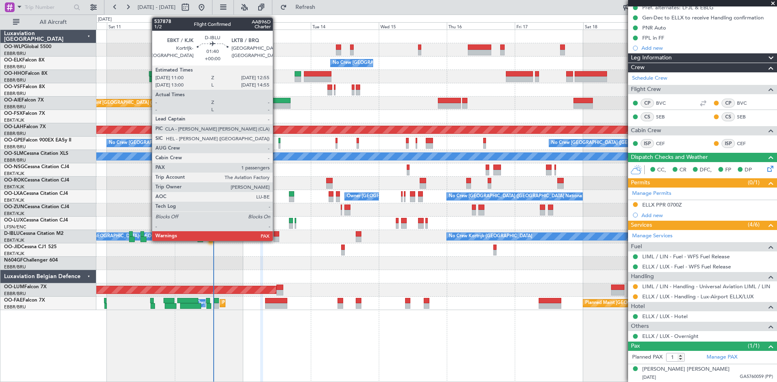
click at [276, 240] on div at bounding box center [276, 240] width 6 height 6
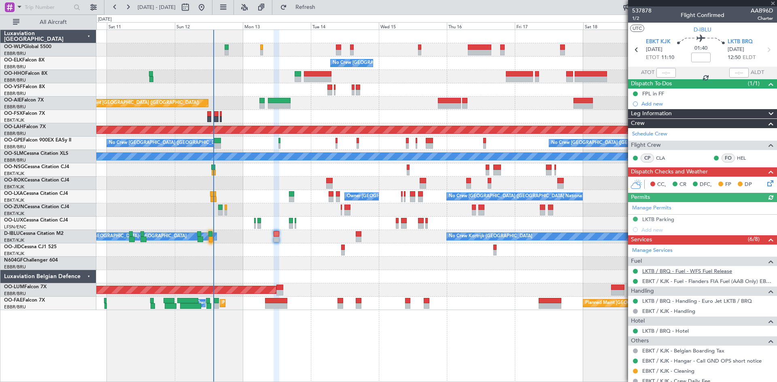
scroll to position [76, 0]
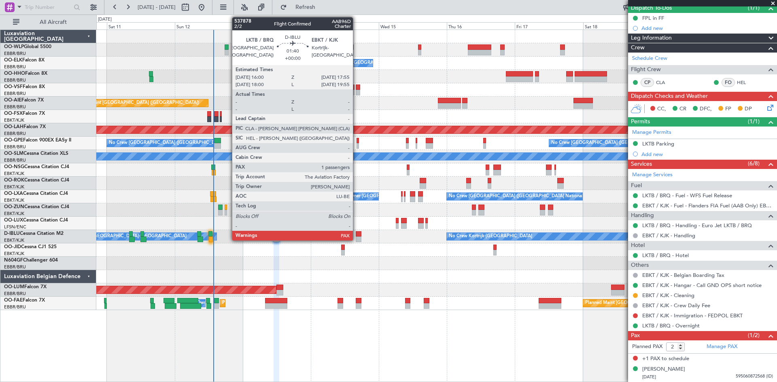
click at [356, 235] on div at bounding box center [359, 234] width 6 height 6
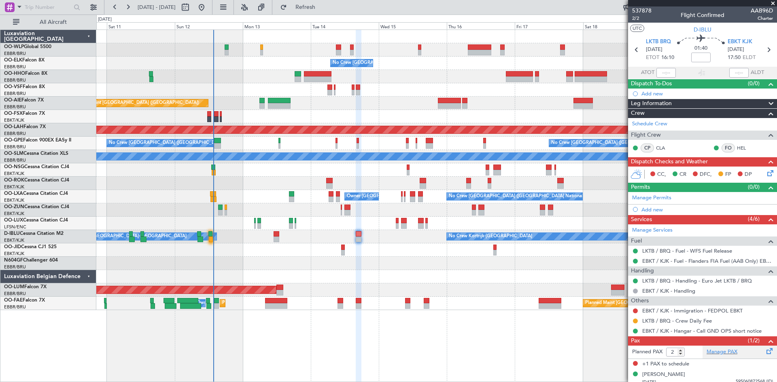
scroll to position [5, 0]
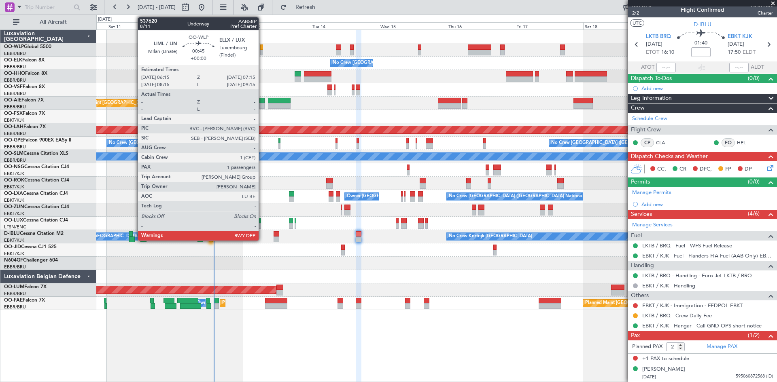
click at [262, 49] on div at bounding box center [261, 48] width 3 height 6
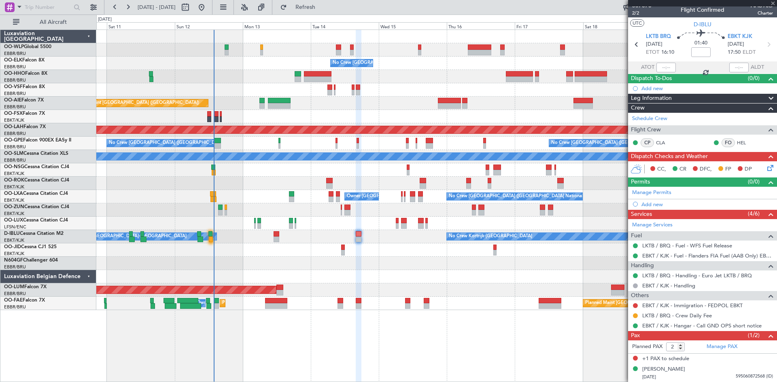
type input "1"
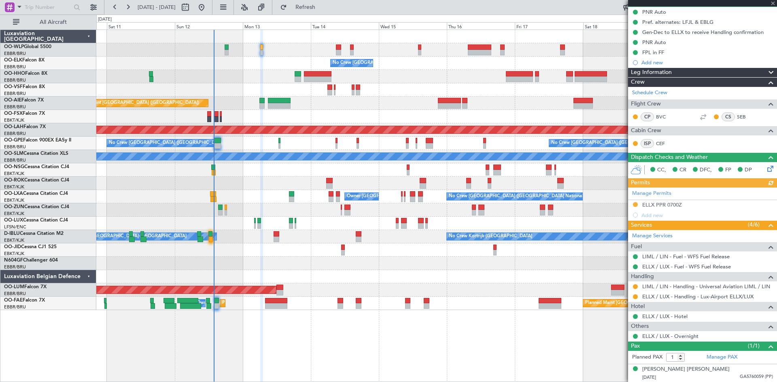
scroll to position [0, 0]
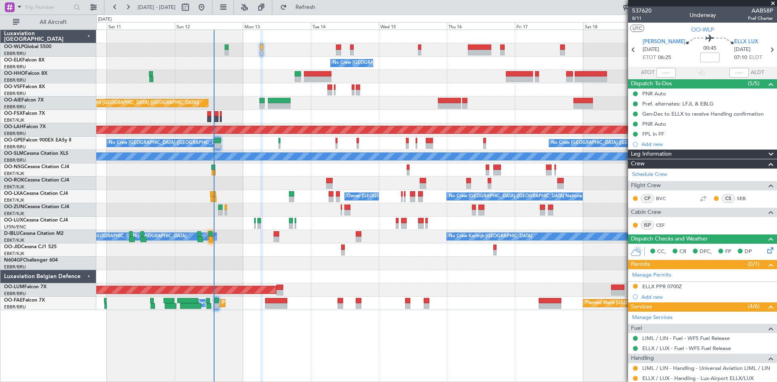
click at [229, 54] on div at bounding box center [436, 49] width 680 height 13
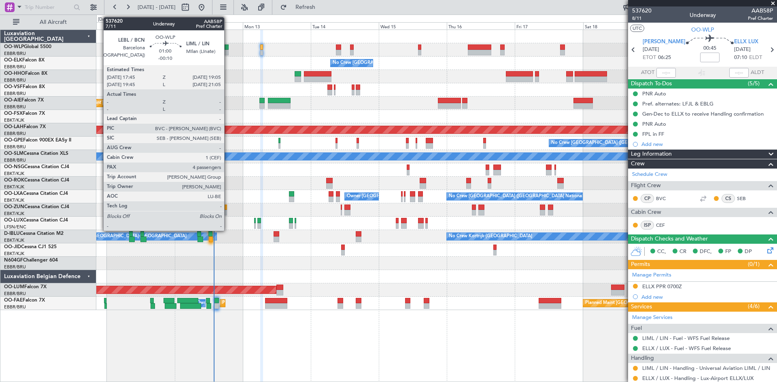
click at [228, 53] on div at bounding box center [227, 53] width 4 height 6
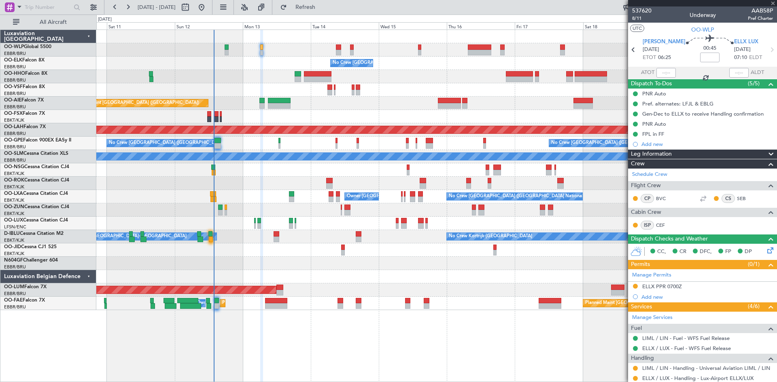
type input "-00:10"
type input "4"
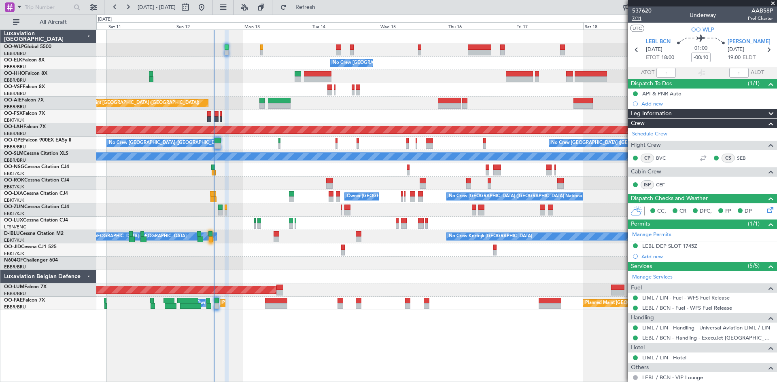
click at [640, 17] on span "7/11" at bounding box center [641, 18] width 19 height 7
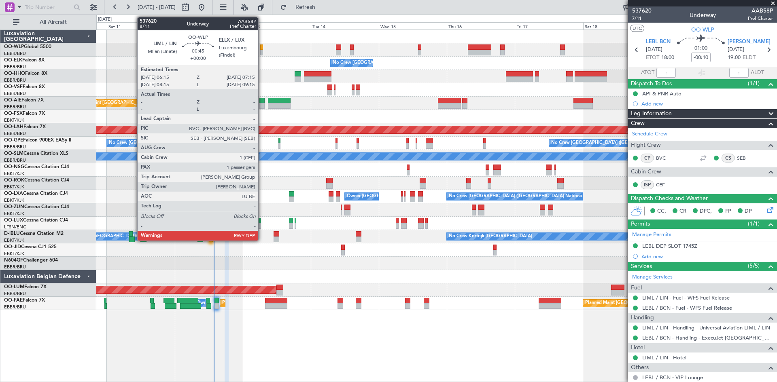
click at [262, 53] on div at bounding box center [261, 53] width 3 height 6
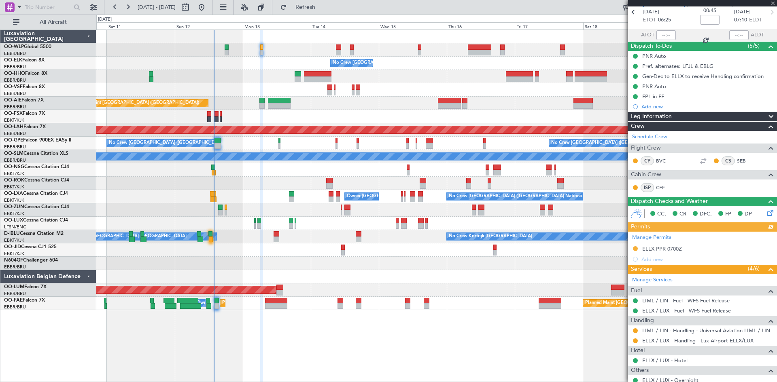
scroll to position [82, 0]
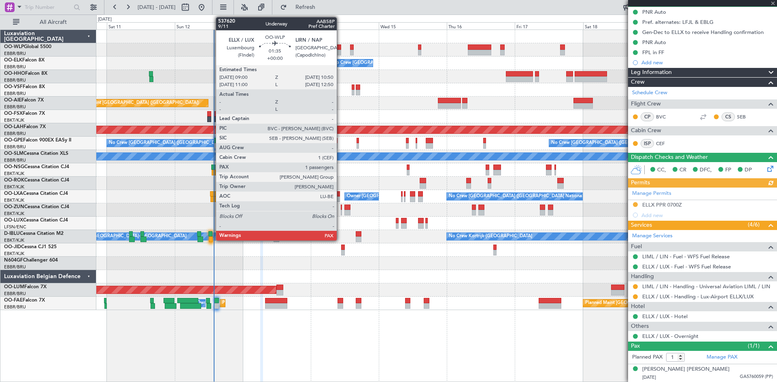
click at [340, 48] on div at bounding box center [338, 48] width 5 height 6
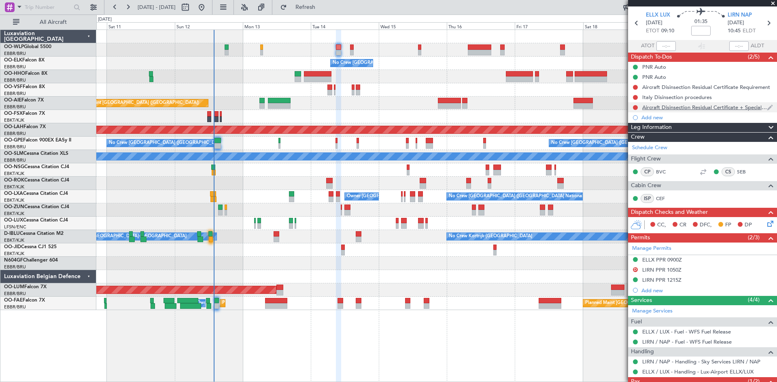
scroll to position [0, 0]
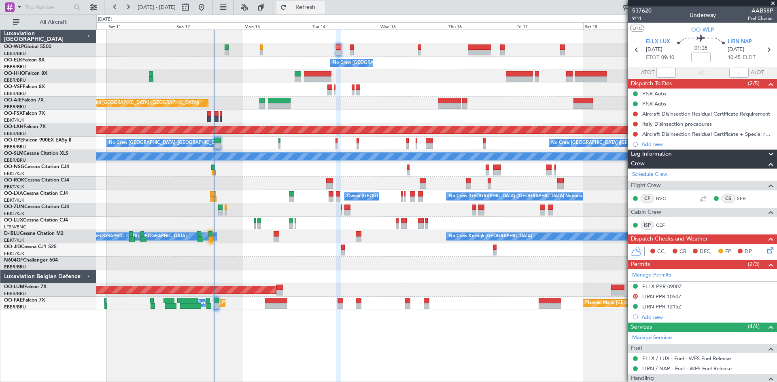
click at [316, 7] on span "Refresh" at bounding box center [305, 7] width 34 height 6
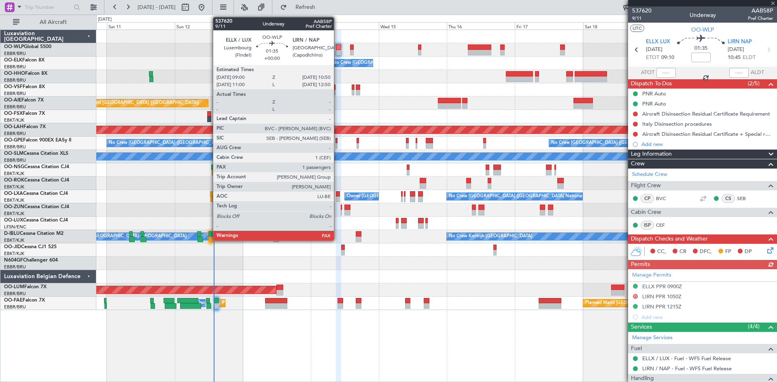
click at [337, 51] on div at bounding box center [338, 53] width 5 height 6
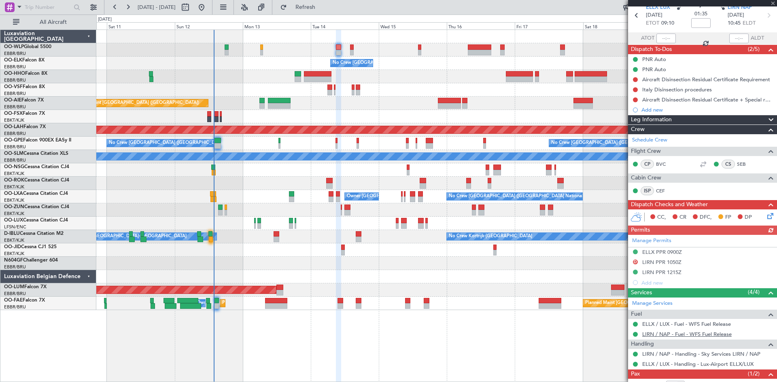
scroll to position [73, 0]
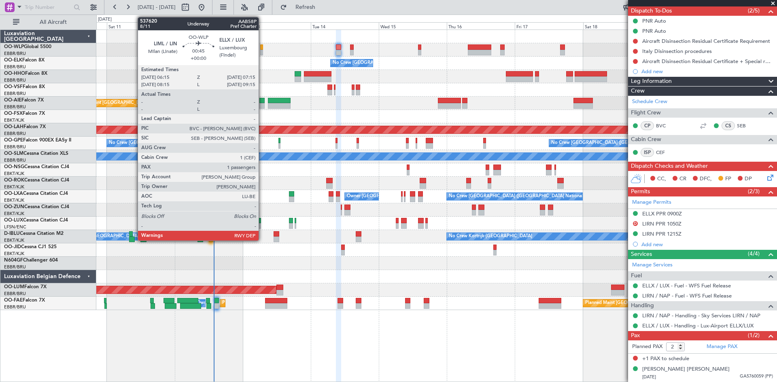
click at [262, 49] on div at bounding box center [261, 48] width 3 height 6
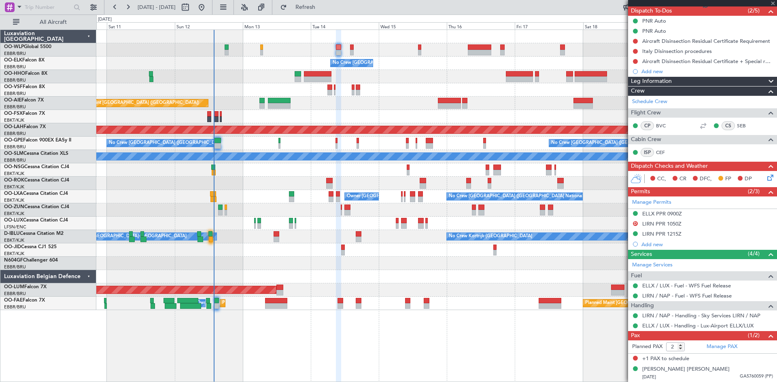
type input "1"
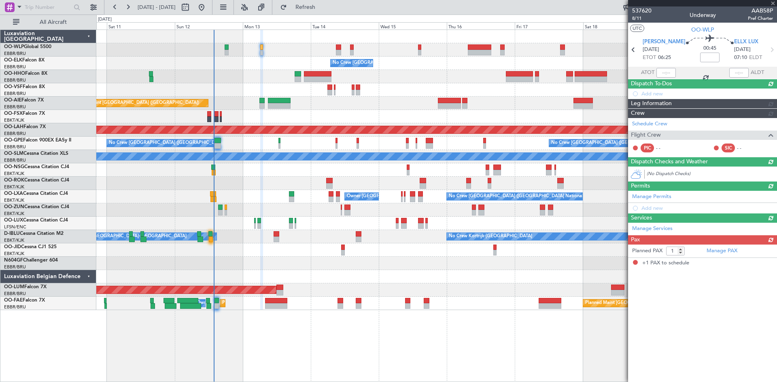
scroll to position [0, 0]
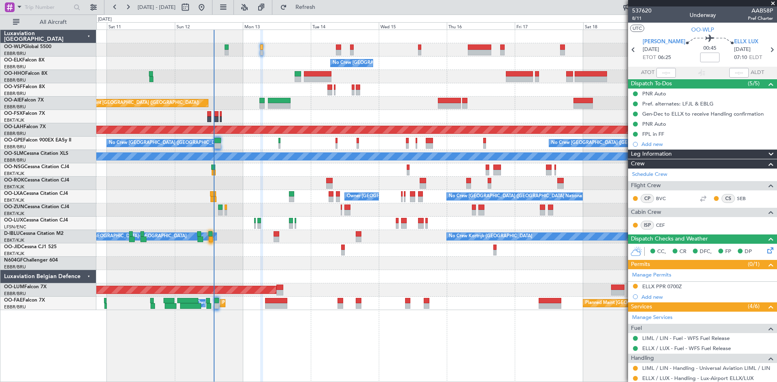
click at [765, 252] on icon at bounding box center [768, 249] width 6 height 6
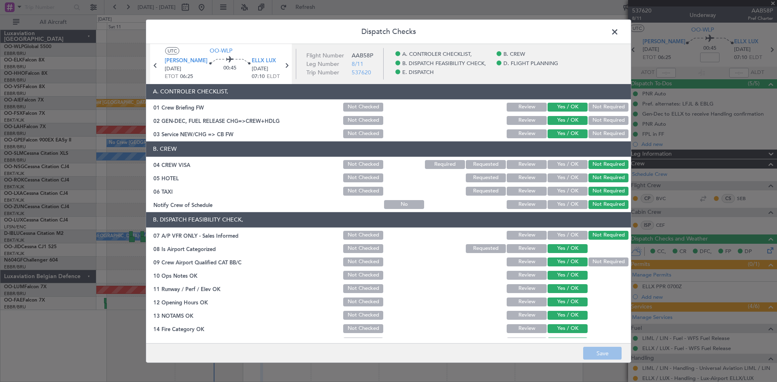
click at [619, 32] on span at bounding box center [619, 33] width 0 height 16
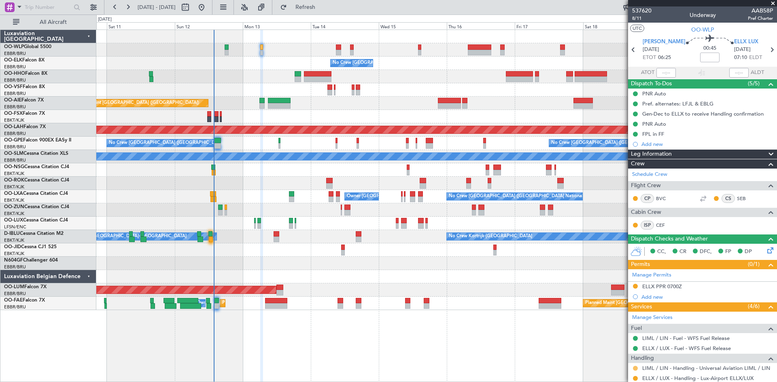
click at [636, 367] on button at bounding box center [635, 368] width 5 height 5
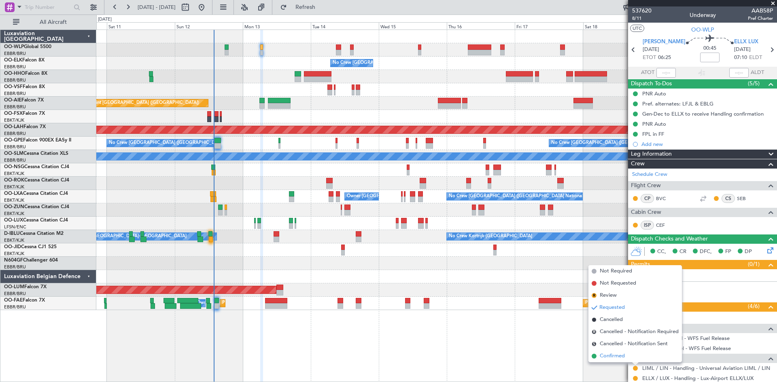
click at [608, 355] on span "Confirmed" at bounding box center [612, 356] width 25 height 8
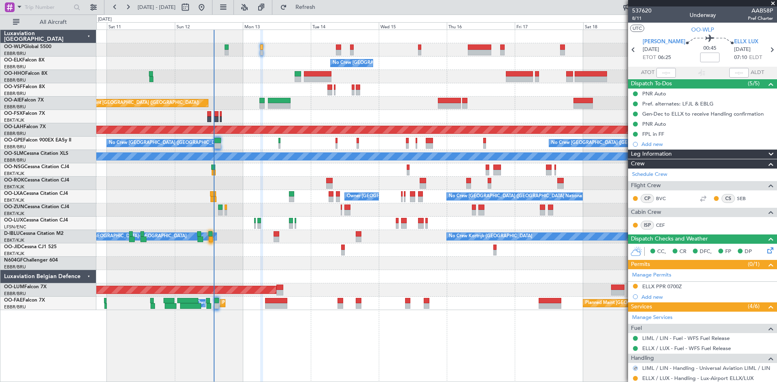
click at [632, 378] on div at bounding box center [635, 378] width 6 height 6
click at [634, 378] on button at bounding box center [635, 378] width 5 height 5
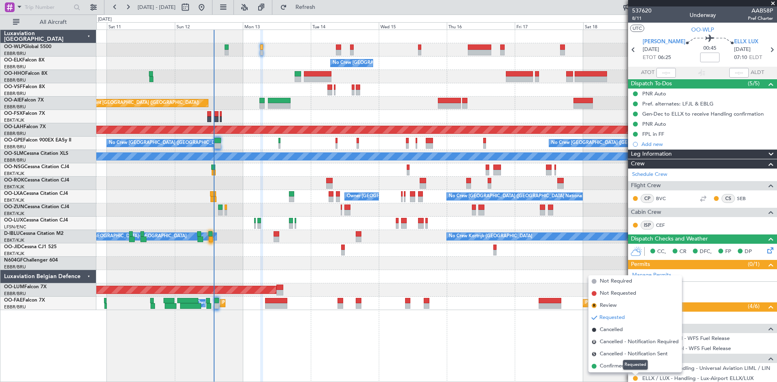
click at [620, 371] on mat-tooltip-component "Requested" at bounding box center [635, 364] width 36 height 21
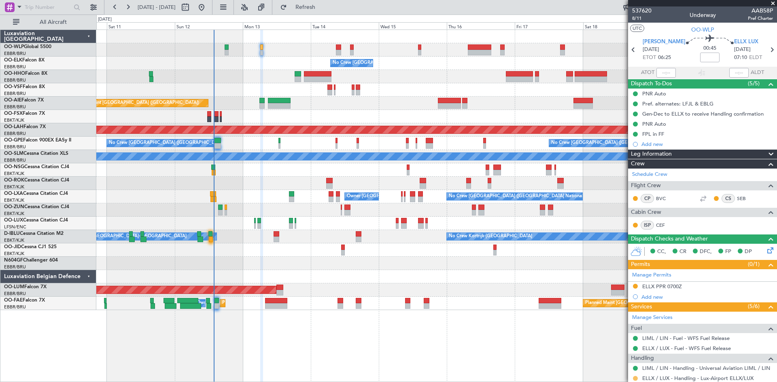
click at [636, 377] on button at bounding box center [635, 378] width 5 height 5
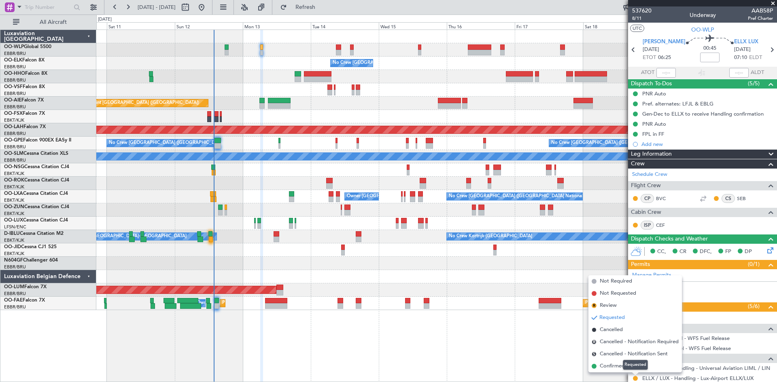
click at [630, 369] on div "Requested" at bounding box center [635, 365] width 25 height 10
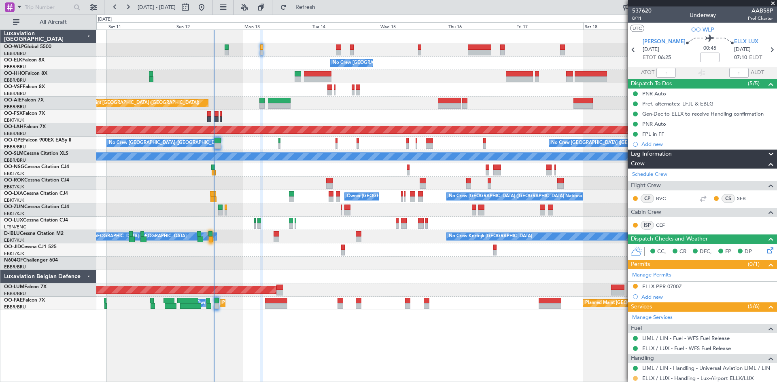
click at [636, 377] on button at bounding box center [635, 378] width 5 height 5
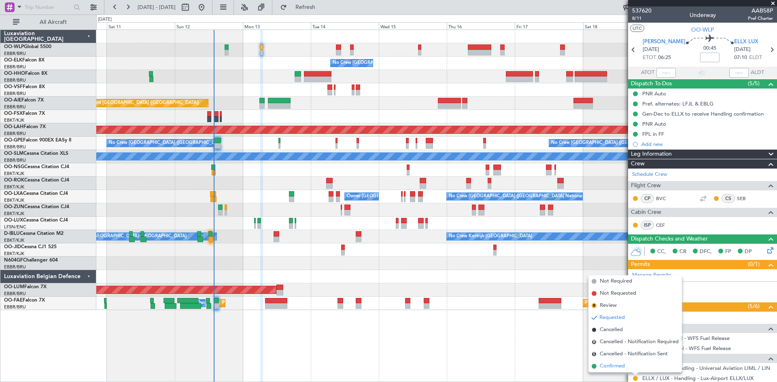
click at [625, 367] on li "Confirmed" at bounding box center [634, 366] width 93 height 12
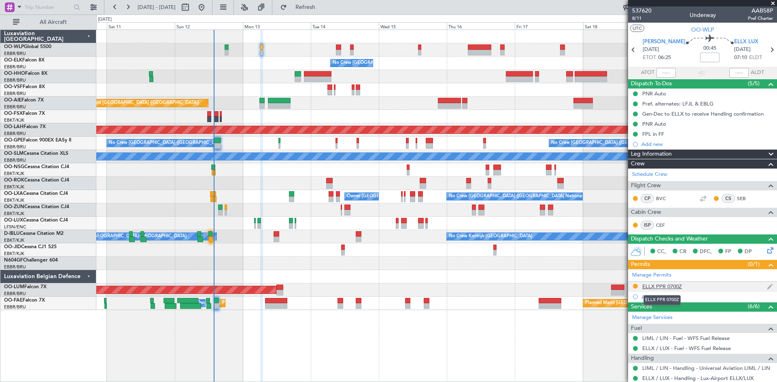
click at [671, 284] on div "ELLX PPR 0700Z" at bounding box center [662, 286] width 40 height 7
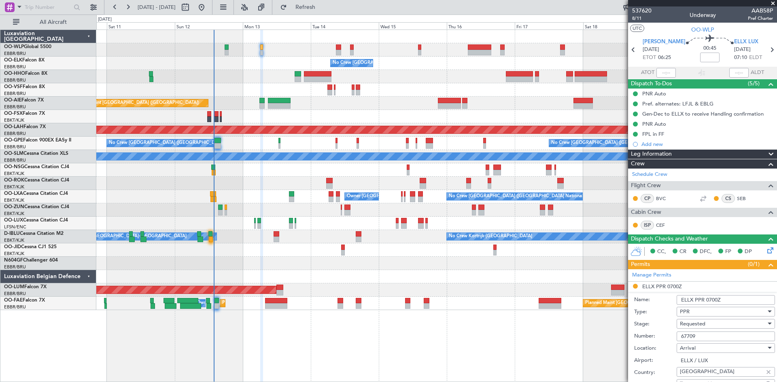
click at [712, 303] on input "ELLX PPR 0700Z" at bounding box center [725, 300] width 98 height 10
type input "ELLX PPR 0700Z"
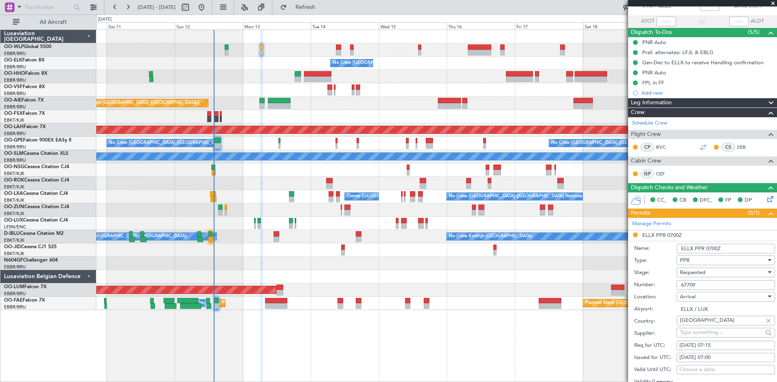
scroll to position [81, 0]
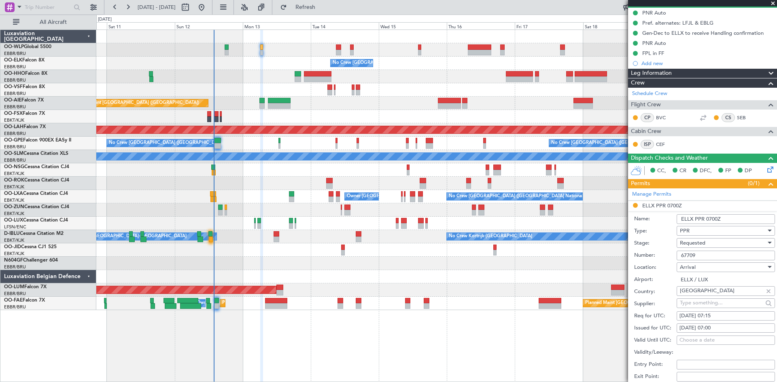
click at [724, 330] on div "13/10/2025 07:00" at bounding box center [725, 328] width 93 height 8
select select "10"
select select "2025"
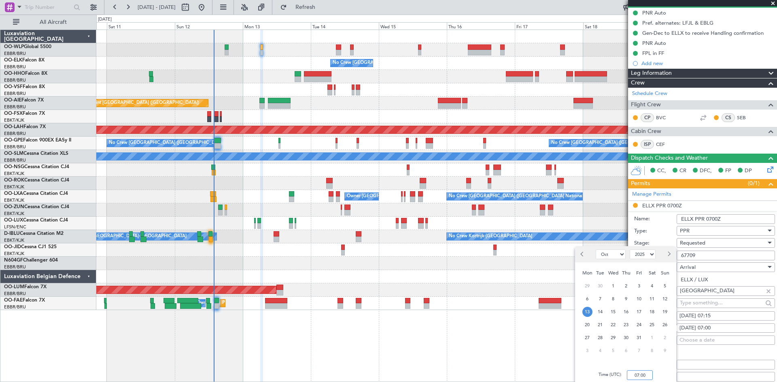
click at [638, 374] on input "07:00" at bounding box center [640, 376] width 26 height 10
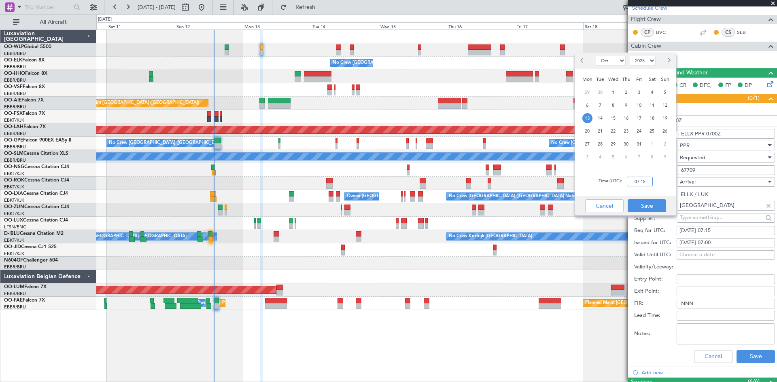
scroll to position [283, 0]
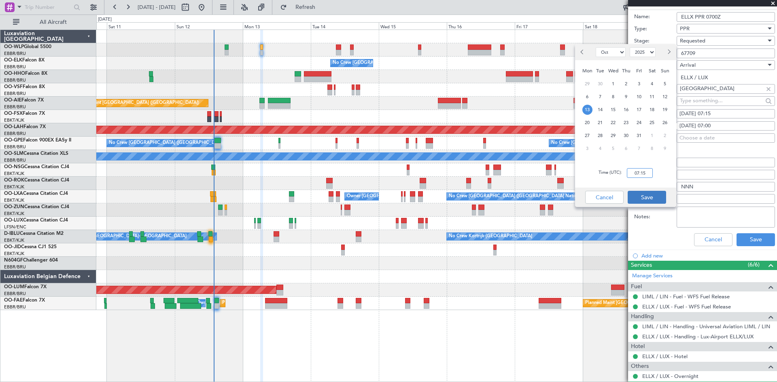
type input "07:15"
click at [654, 196] on button "Save" at bounding box center [646, 197] width 38 height 13
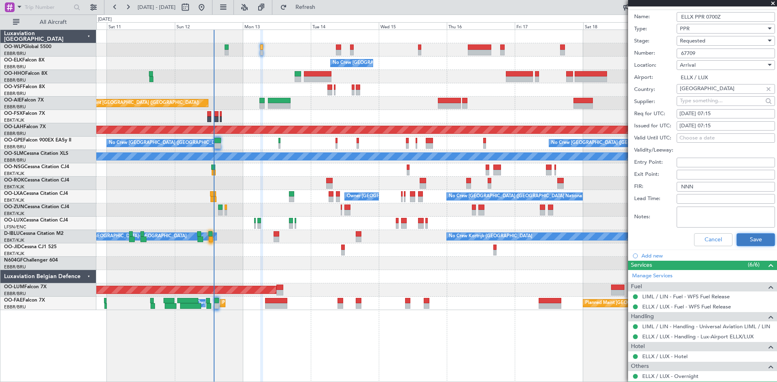
click at [746, 239] on button "Save" at bounding box center [755, 239] width 38 height 13
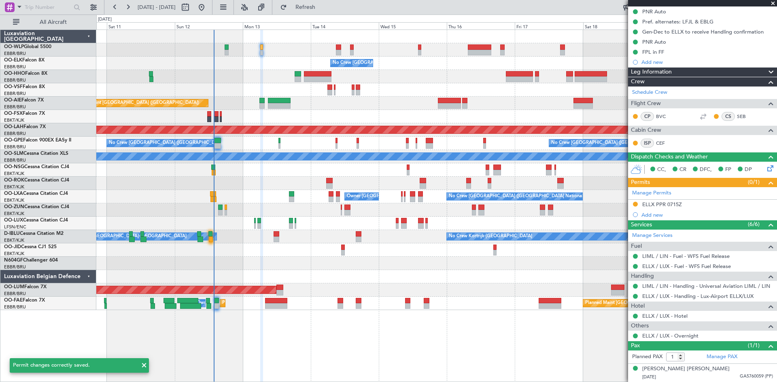
scroll to position [42, 0]
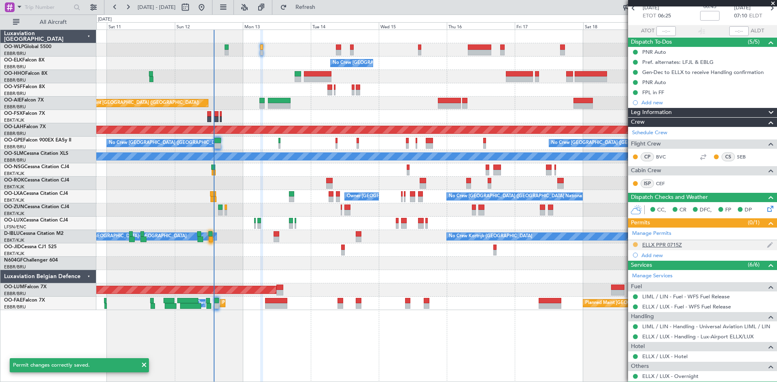
click at [635, 244] on button at bounding box center [635, 244] width 5 height 5
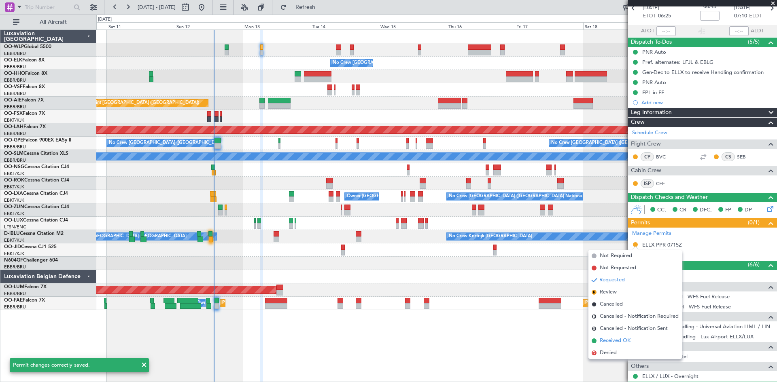
click at [624, 336] on li "Received OK" at bounding box center [634, 341] width 93 height 12
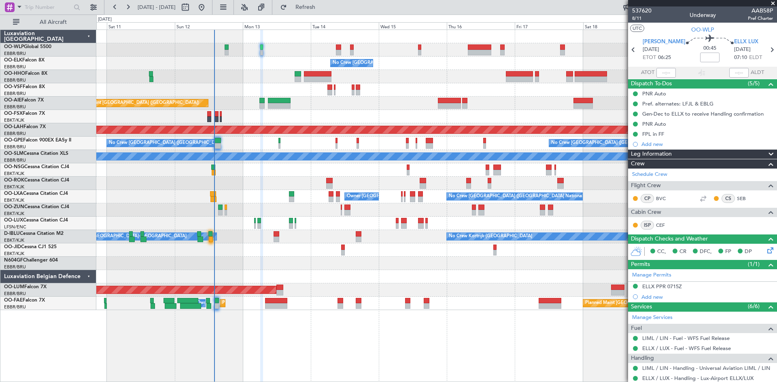
scroll to position [42, 0]
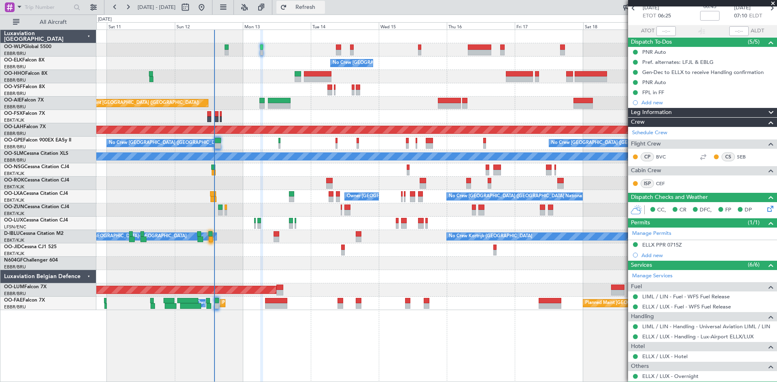
click at [311, 3] on button "Refresh" at bounding box center [300, 7] width 49 height 13
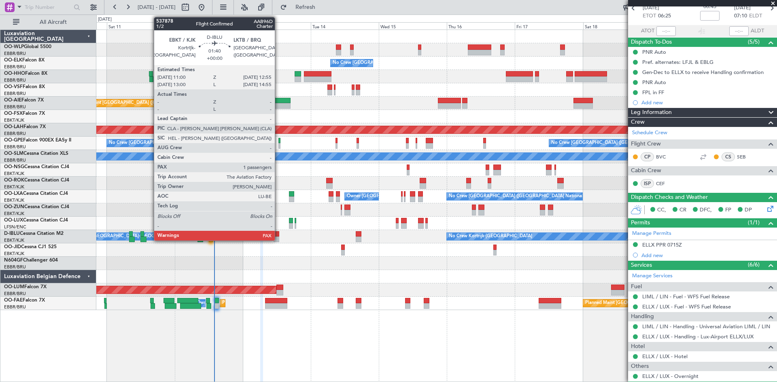
click at [278, 237] on div at bounding box center [276, 240] width 6 height 6
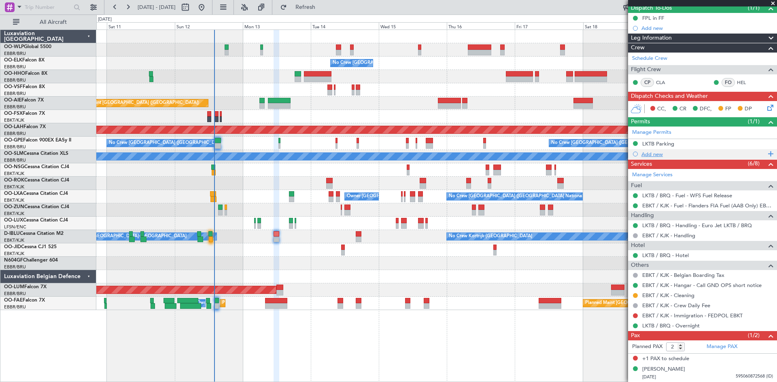
scroll to position [0, 0]
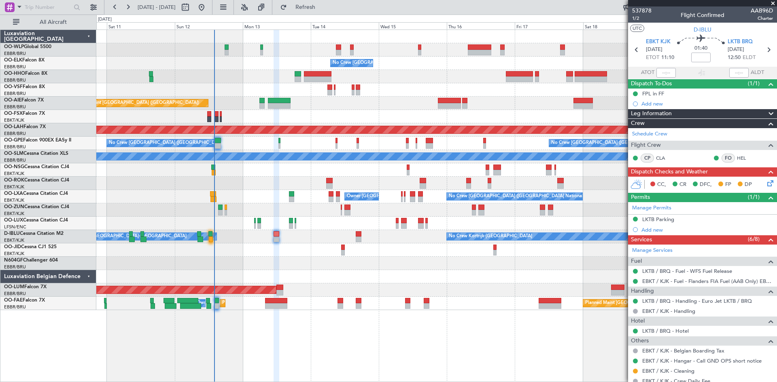
click at [259, 51] on div at bounding box center [436, 49] width 680 height 13
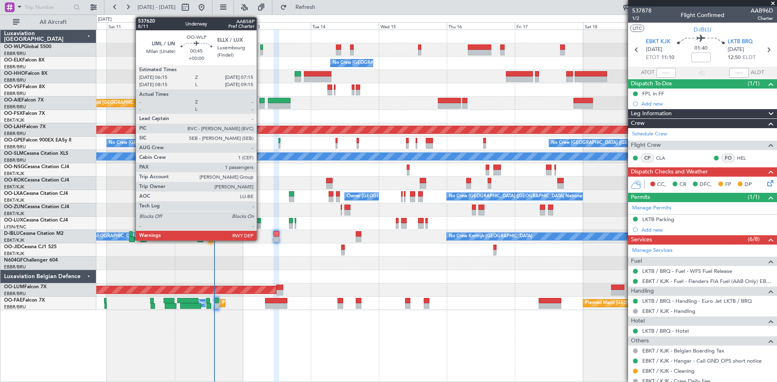
click at [260, 51] on div at bounding box center [261, 53] width 3 height 6
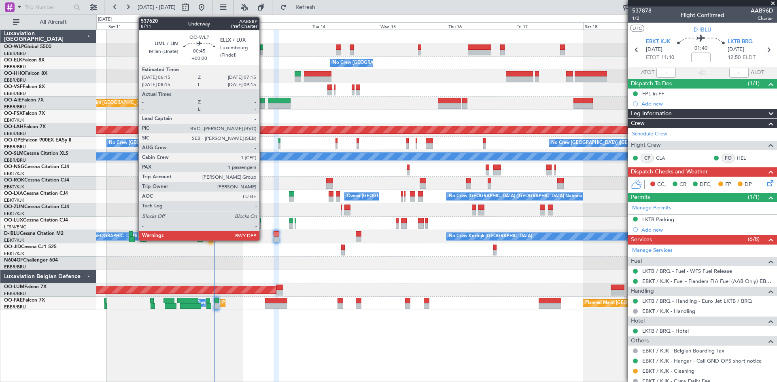
click at [262, 52] on div at bounding box center [261, 53] width 3 height 6
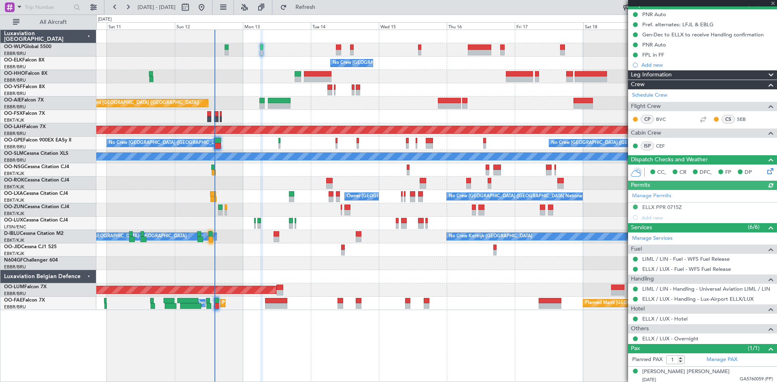
scroll to position [81, 0]
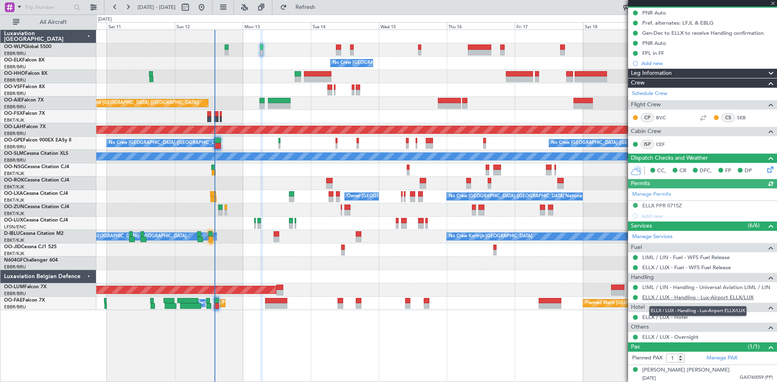
click at [697, 297] on link "ELLX / LUX - Handling - Lux-Airport ELLX/LUX" at bounding box center [697, 297] width 111 height 7
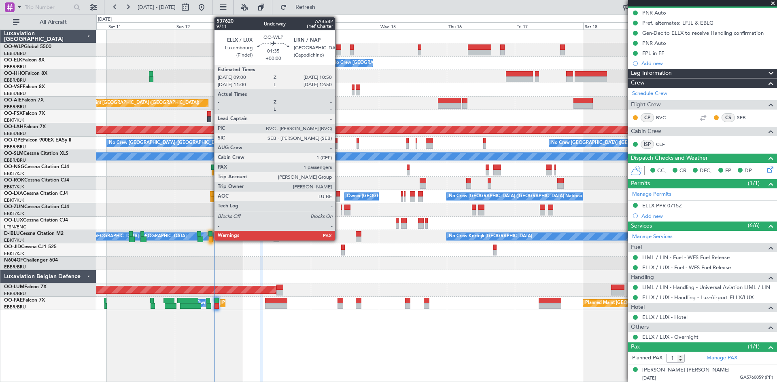
click at [339, 48] on div at bounding box center [338, 48] width 5 height 6
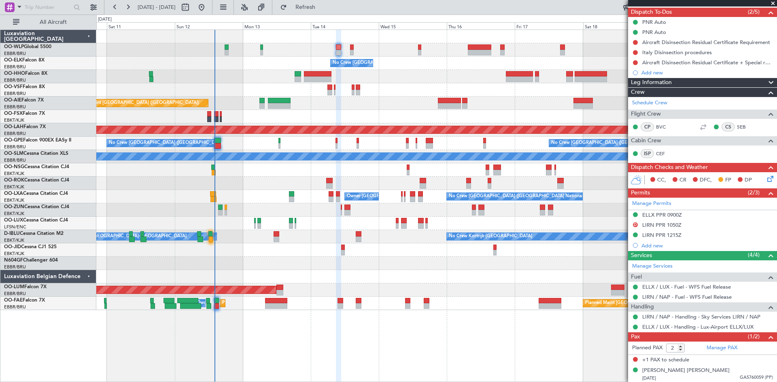
scroll to position [73, 0]
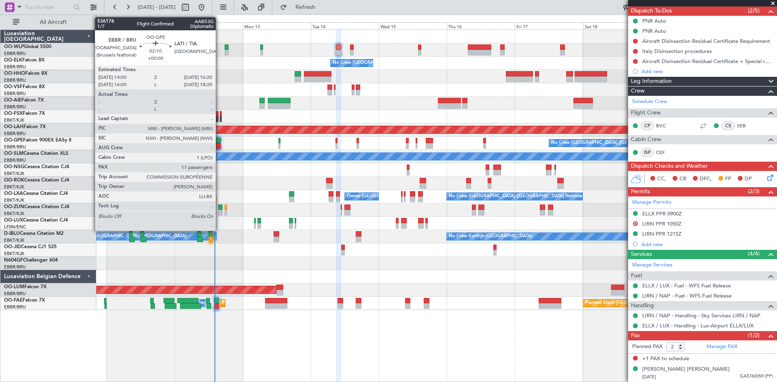
click at [219, 141] on div at bounding box center [217, 141] width 7 height 6
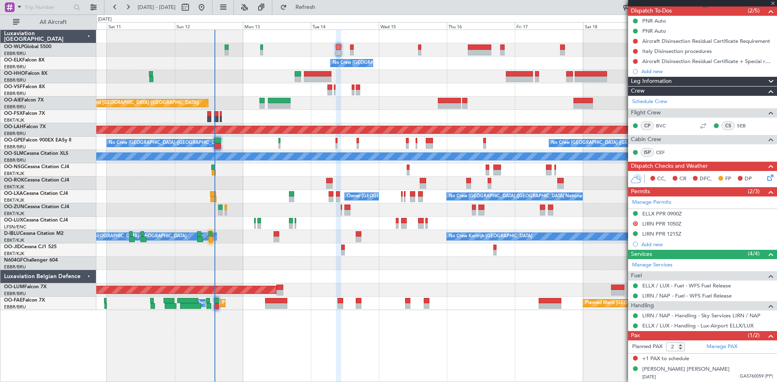
type input "11"
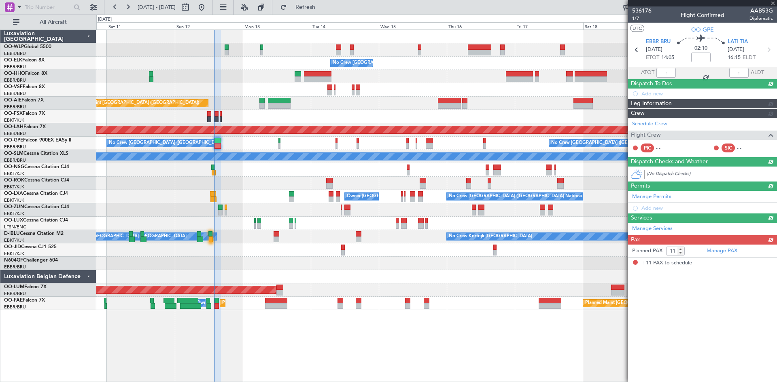
scroll to position [0, 0]
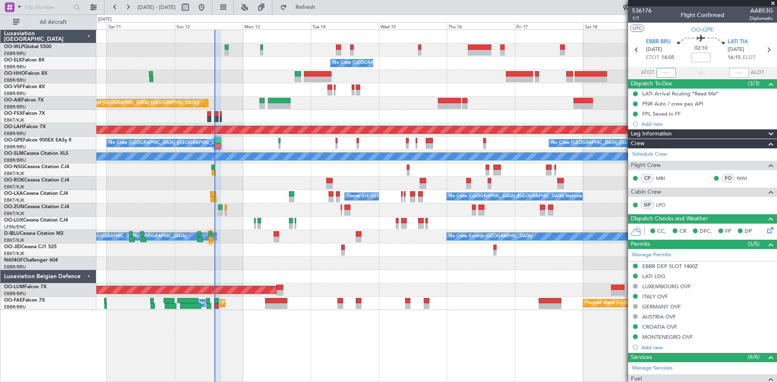
click at [662, 76] on input "text" at bounding box center [665, 73] width 19 height 10
type input "14:04"
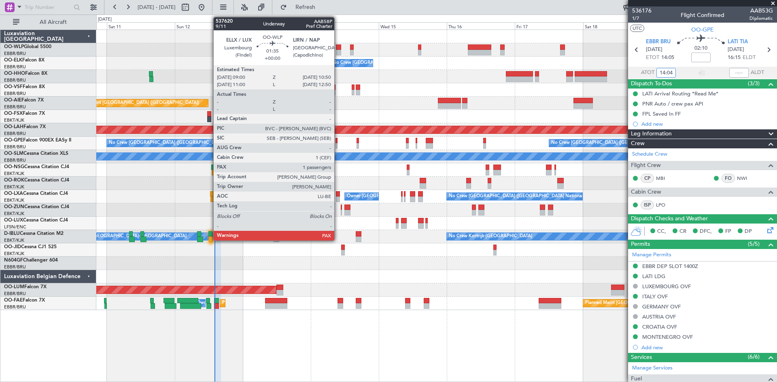
click at [338, 51] on div at bounding box center [338, 53] width 5 height 6
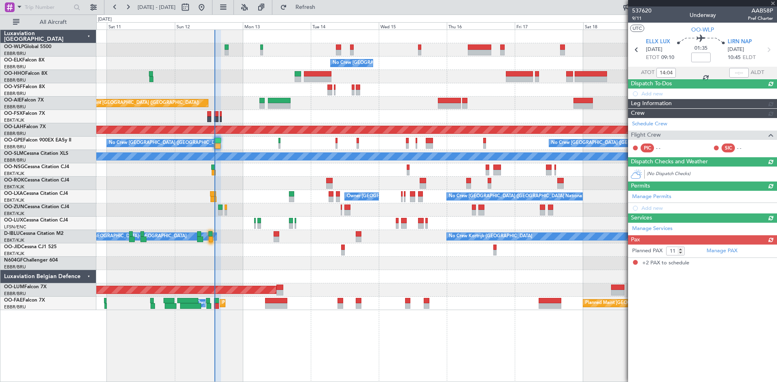
type input "2"
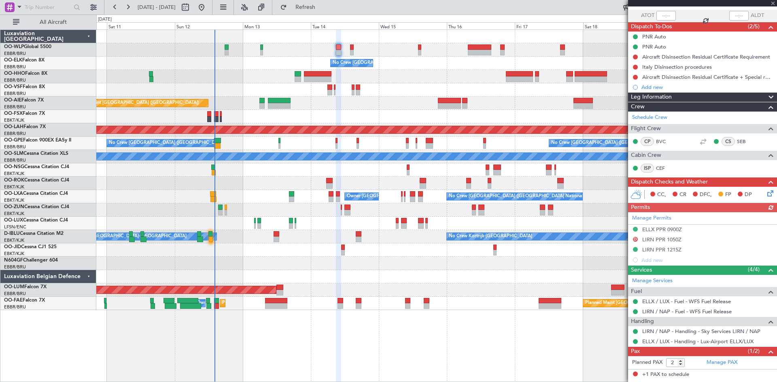
scroll to position [73, 0]
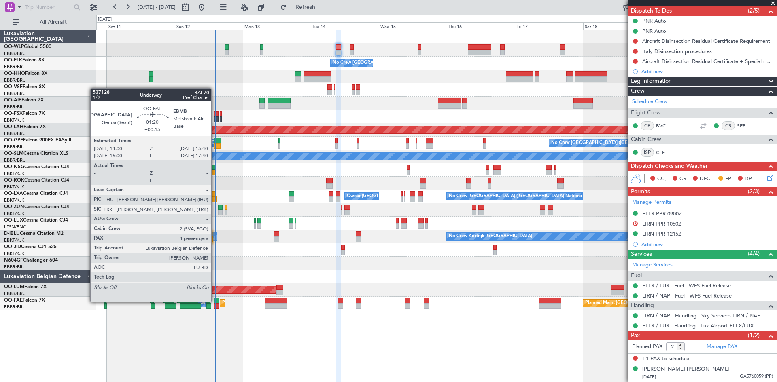
click at [215, 301] on div at bounding box center [216, 301] width 5 height 6
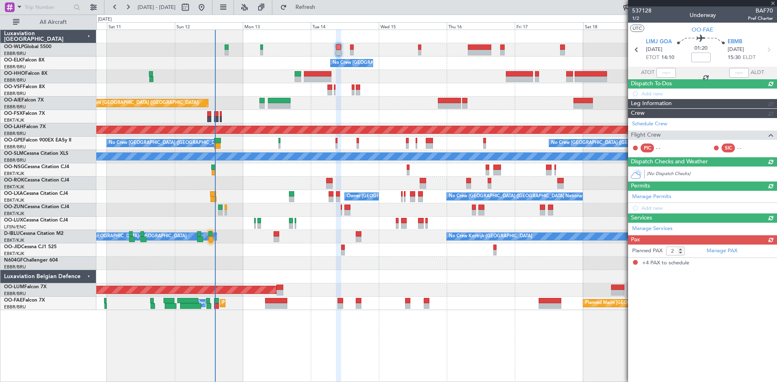
type input "+00:15"
type input "4"
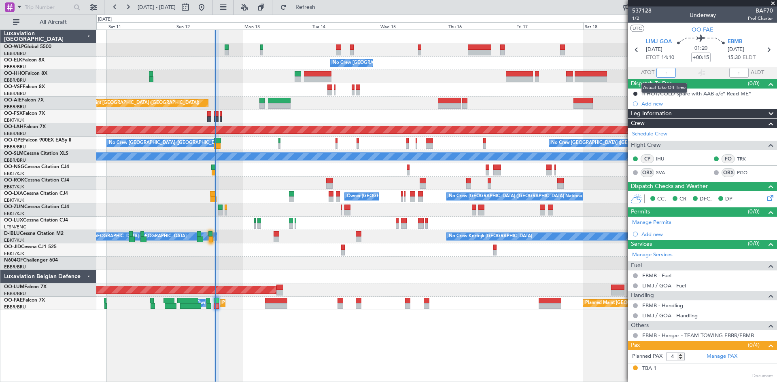
click at [661, 70] on input "text" at bounding box center [665, 73] width 19 height 10
type input "14:08"
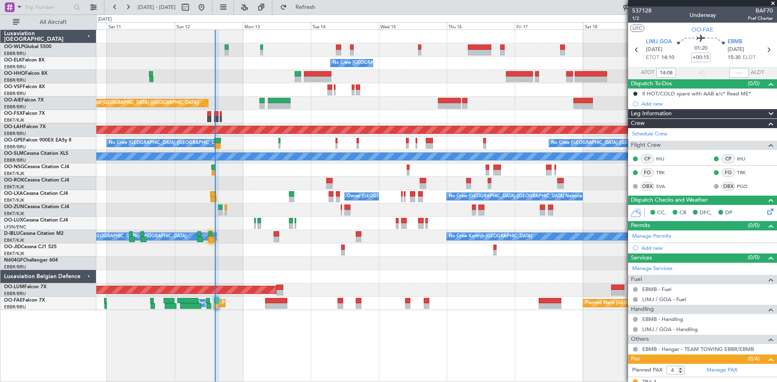
click at [276, 237] on div "No Crew Kortrijk-Wevelgem Owner Kortrijk-Wevelgem" at bounding box center [436, 236] width 680 height 13
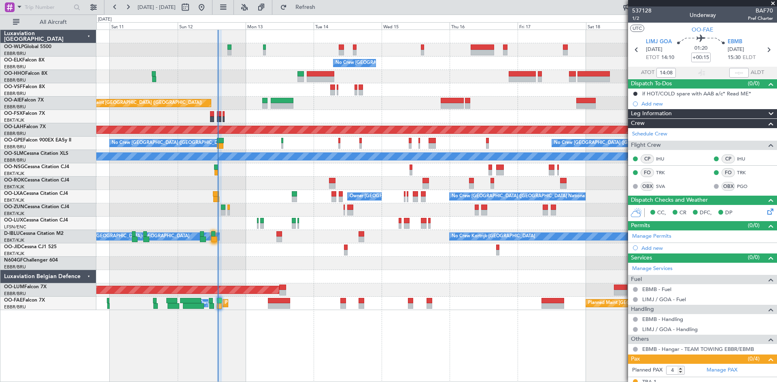
click at [276, 237] on div "No Crew Kortrijk-Wevelgem Owner Kortrijk-Wevelgem" at bounding box center [436, 236] width 680 height 13
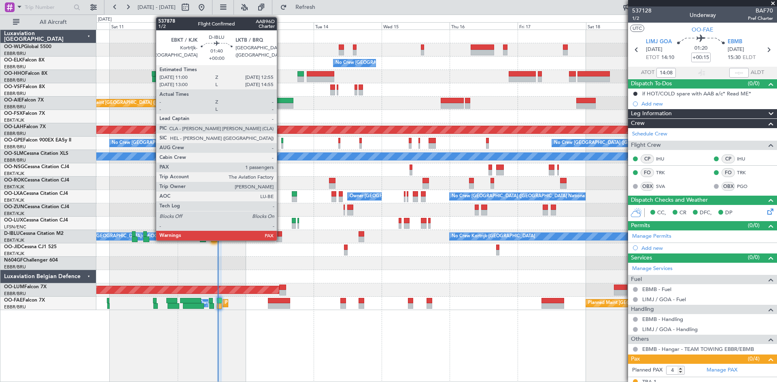
click at [280, 237] on div at bounding box center [279, 240] width 6 height 6
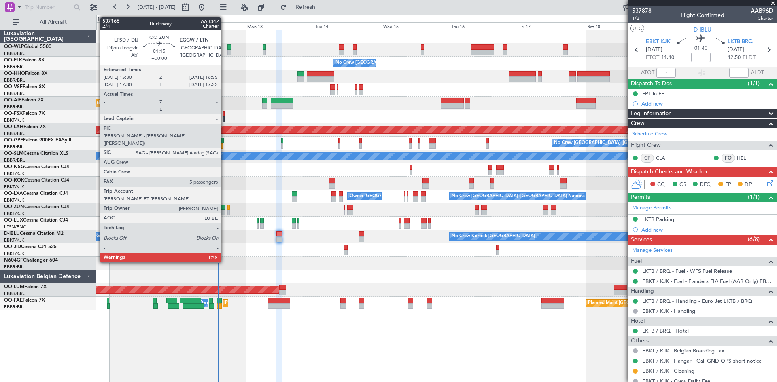
click at [225, 210] on div at bounding box center [223, 213] width 4 height 6
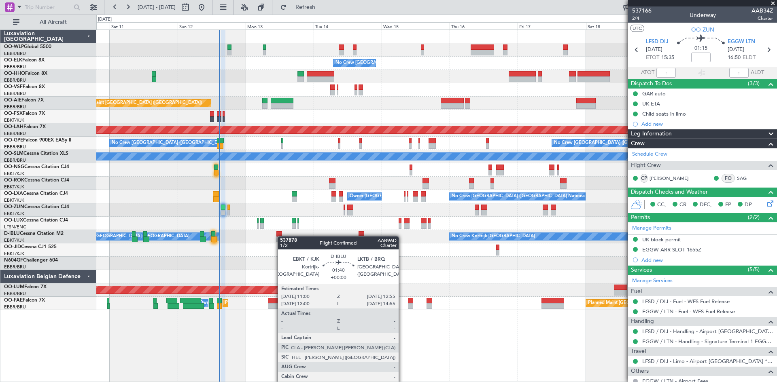
click at [281, 236] on div "No Crew Kortrijk-Wevelgem Owner Kortrijk-Wevelgem" at bounding box center [436, 236] width 680 height 13
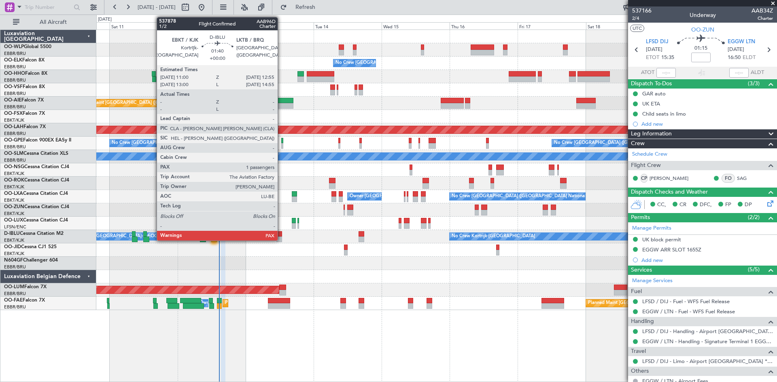
click at [281, 236] on div at bounding box center [279, 234] width 6 height 6
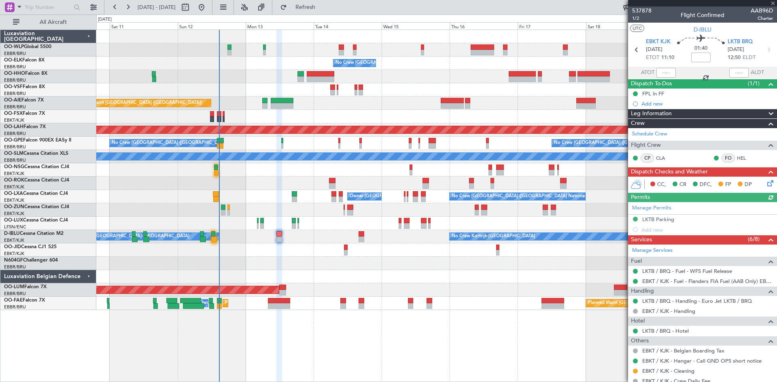
scroll to position [76, 0]
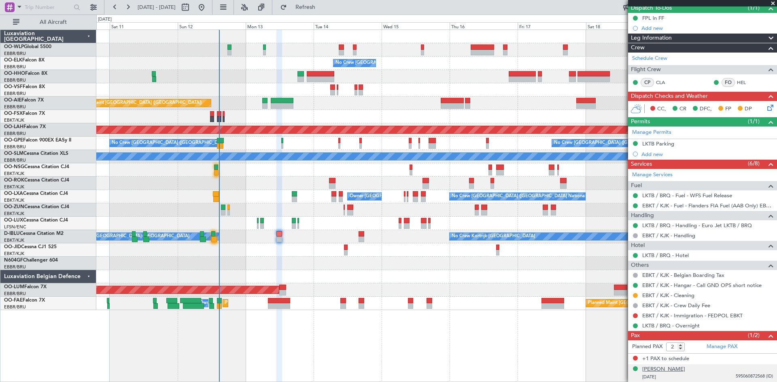
click at [685, 368] on div "[PERSON_NAME]" at bounding box center [663, 370] width 43 height 8
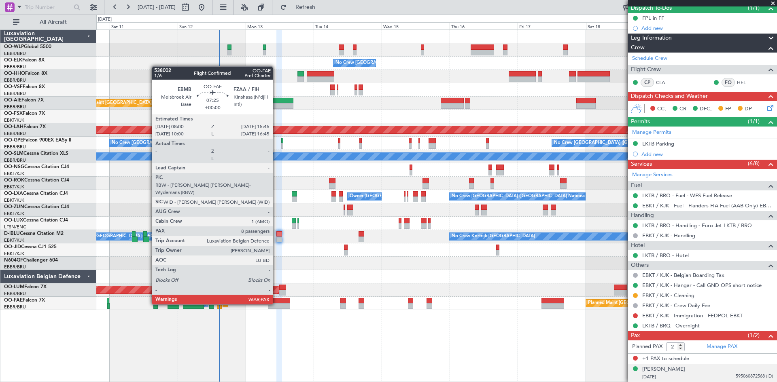
click at [276, 304] on div at bounding box center [279, 306] width 22 height 6
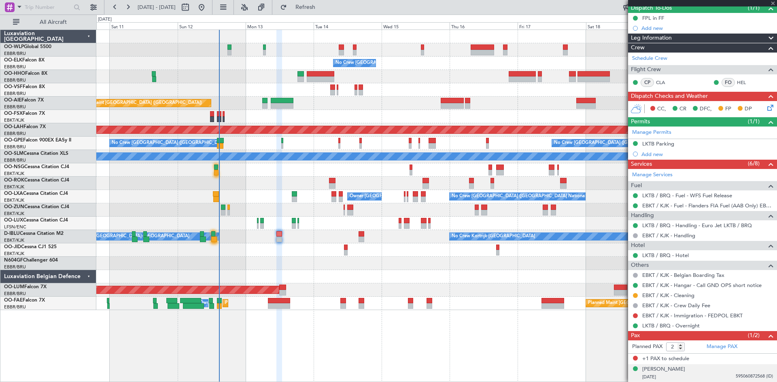
type input "8"
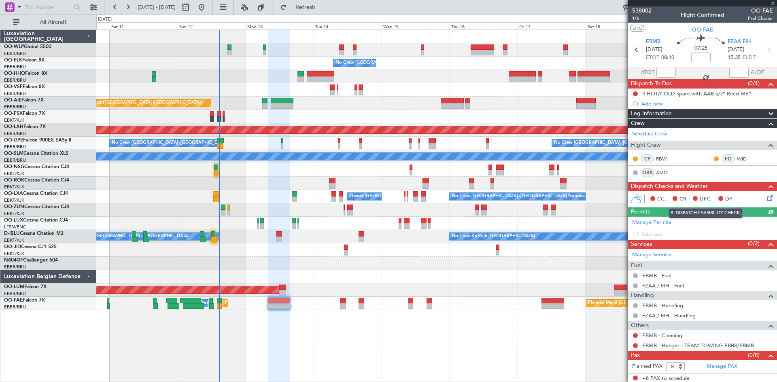
scroll to position [2, 0]
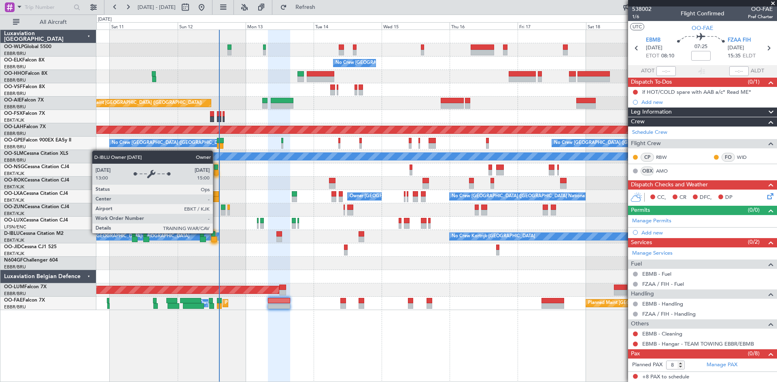
click at [216, 233] on div "Owner [GEOGRAPHIC_DATA]-[GEOGRAPHIC_DATA]" at bounding box center [148, 236] width 141 height 7
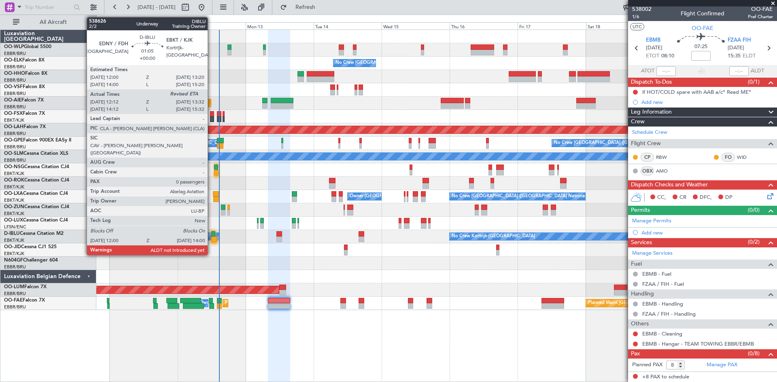
click at [211, 236] on div at bounding box center [213, 234] width 4 height 6
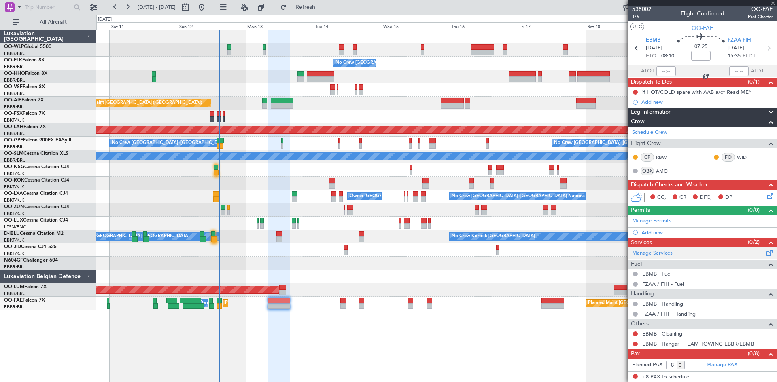
type input "12:22"
type input "0"
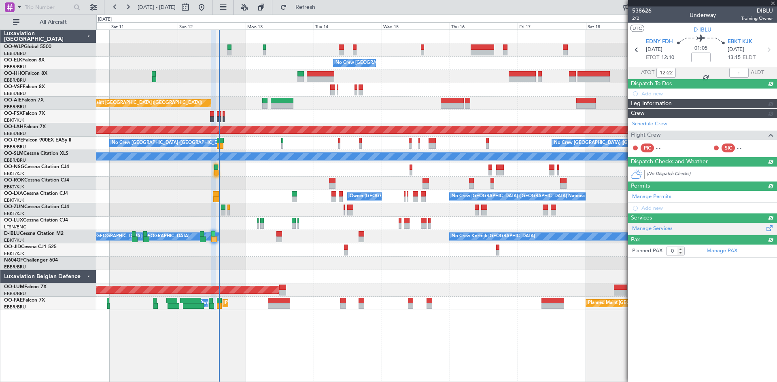
scroll to position [0, 0]
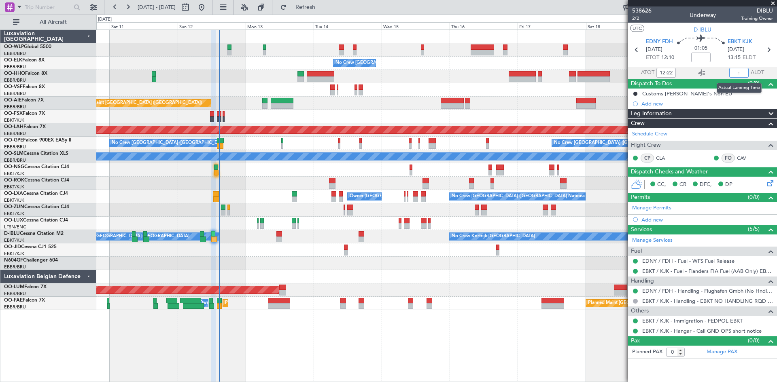
click at [735, 70] on input "text" at bounding box center [738, 73] width 19 height 10
type input "13:55"
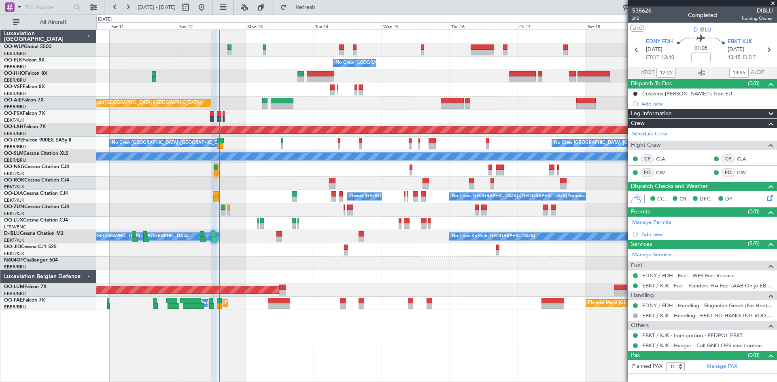
type input "14:22"
type input "15:55"
type input "12:22"
type input "13:55"
click at [271, 174] on div "No Crew Brussels (Brussels National) Planned Maint Geneva (Cointrin) Planned Ma…" at bounding box center [436, 170] width 680 height 280
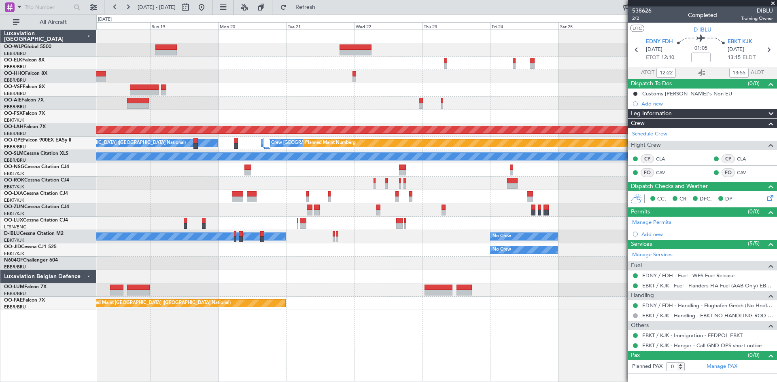
click at [259, 115] on div "- - FIMP 17:00 Z EBLG 05:10 Z Planned Maint Alton-st Louis (St Louis Regl) No C…" at bounding box center [436, 170] width 680 height 280
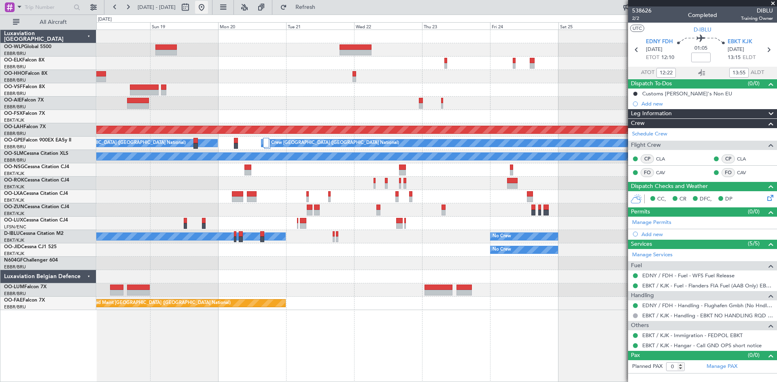
click at [208, 6] on button at bounding box center [201, 7] width 13 height 13
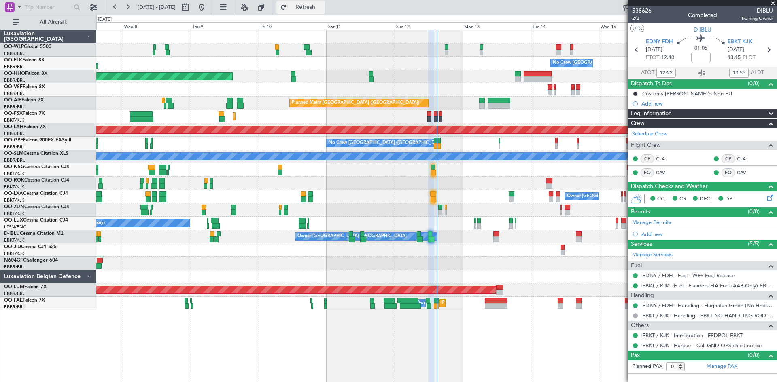
click at [309, 5] on button "Refresh" at bounding box center [300, 7] width 49 height 13
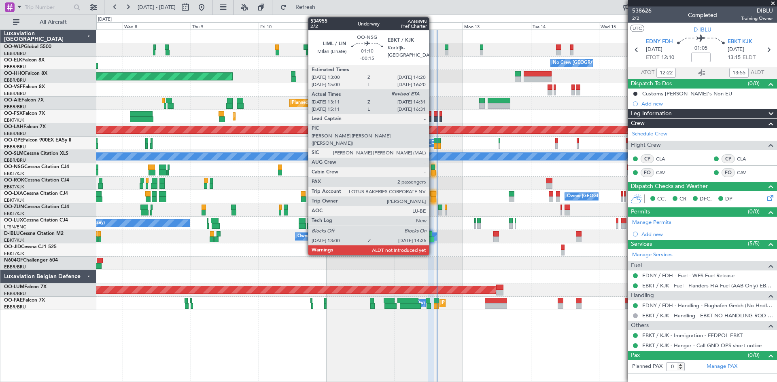
click at [432, 170] on div at bounding box center [433, 168] width 4 height 6
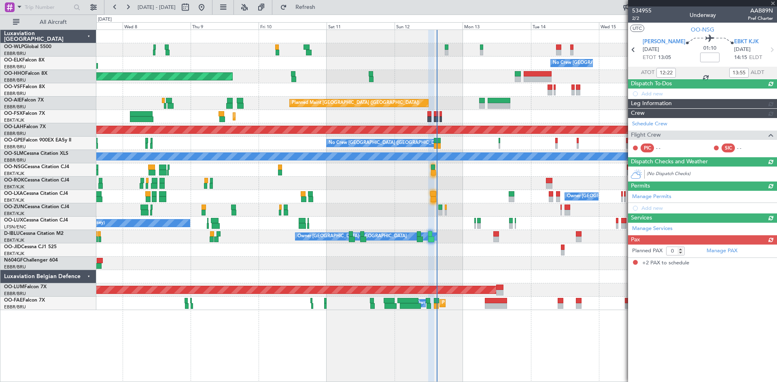
type input "-00:15"
type input "13:16"
type input "2"
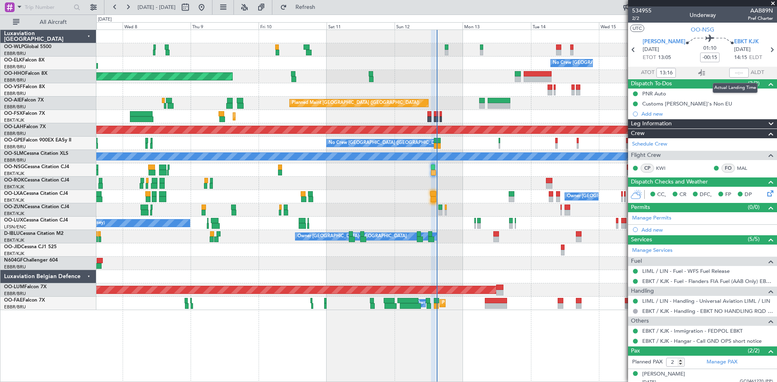
click at [732, 73] on div at bounding box center [738, 73] width 19 height 10
click at [732, 73] on input "text" at bounding box center [738, 73] width 19 height 10
type input "14:30"
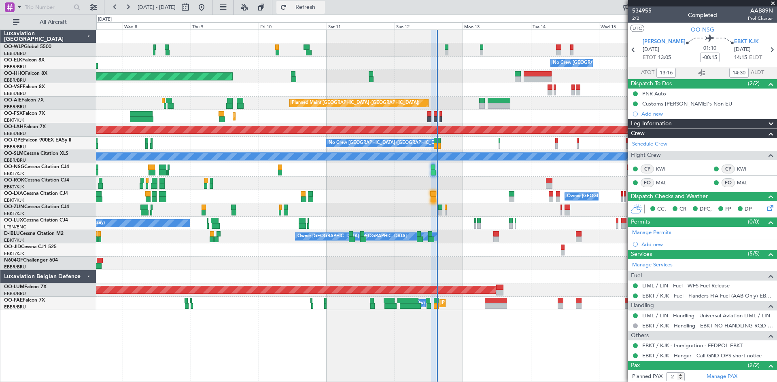
click at [325, 13] on button "Refresh" at bounding box center [300, 7] width 49 height 13
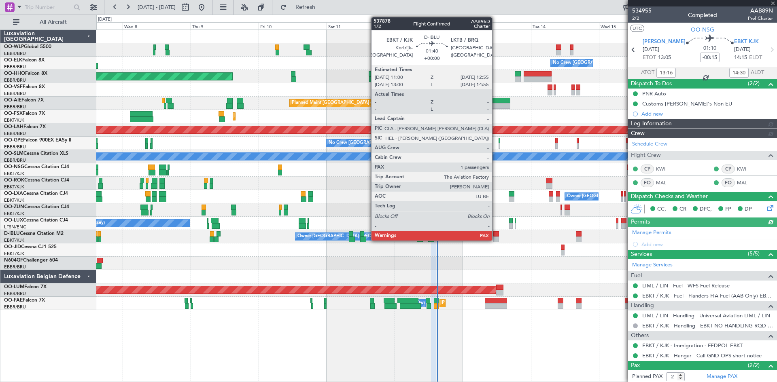
click at [496, 236] on div at bounding box center [496, 234] width 6 height 6
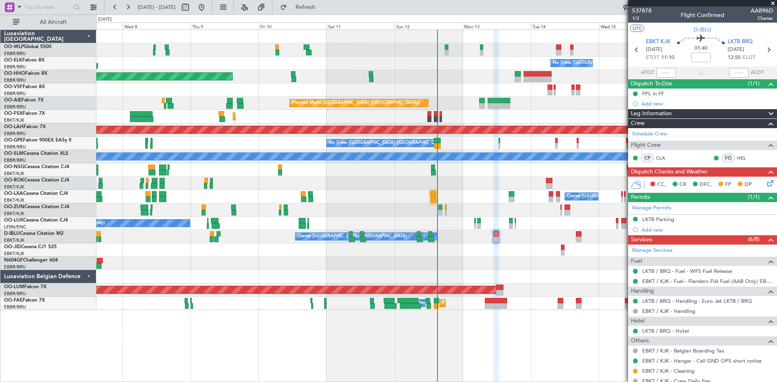
scroll to position [95, 0]
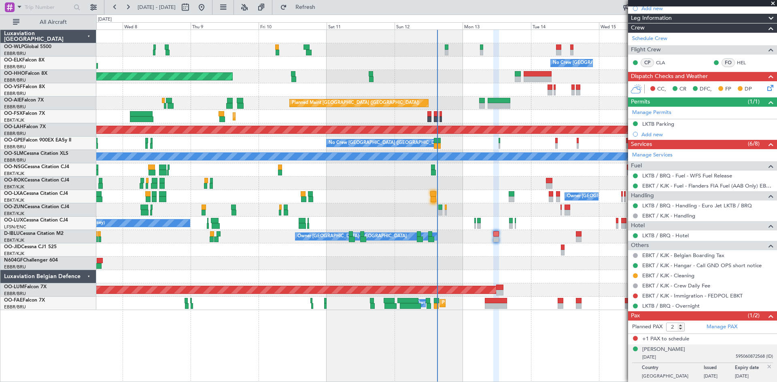
click at [765, 363] on img at bounding box center [768, 366] width 7 height 7
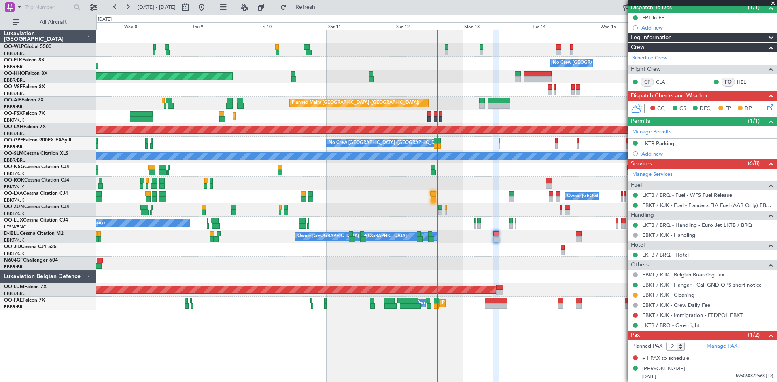
scroll to position [76, 0]
click at [308, 5] on button "Refresh" at bounding box center [300, 7] width 49 height 13
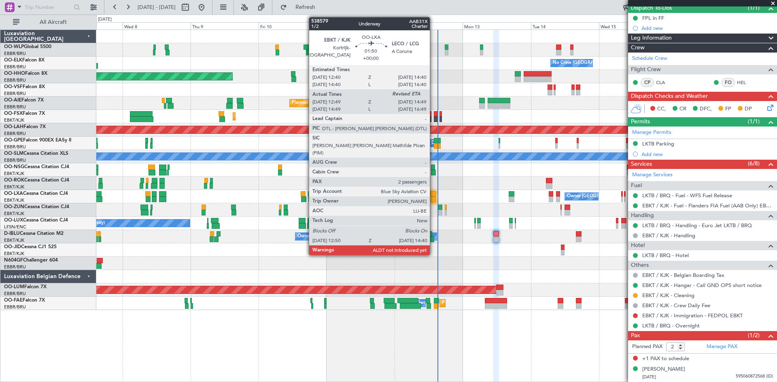
click at [433, 195] on div at bounding box center [433, 194] width 6 height 6
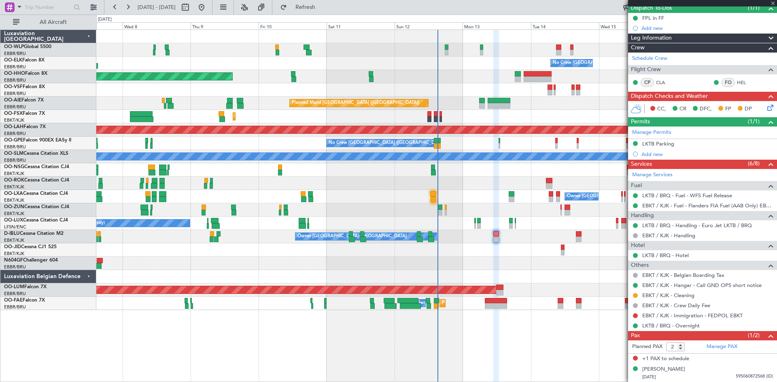
type input "12:54"
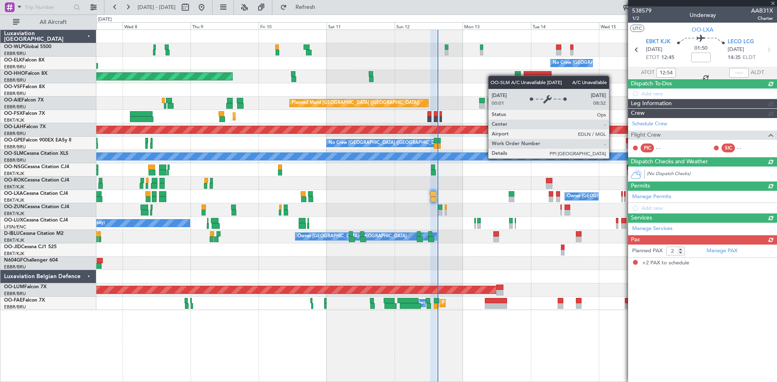
scroll to position [0, 0]
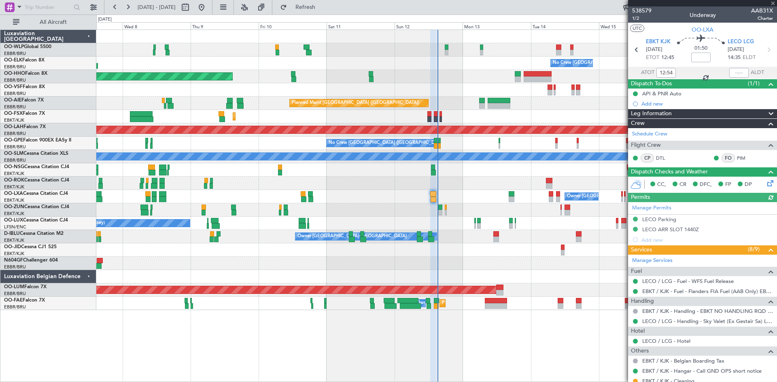
click at [735, 71] on div at bounding box center [738, 73] width 19 height 10
click at [729, 73] on mat-tooltip-component "Estimated Landing Time" at bounding box center [738, 63] width 64 height 21
click at [732, 70] on input "text" at bounding box center [738, 73] width 19 height 10
type input "14:37"
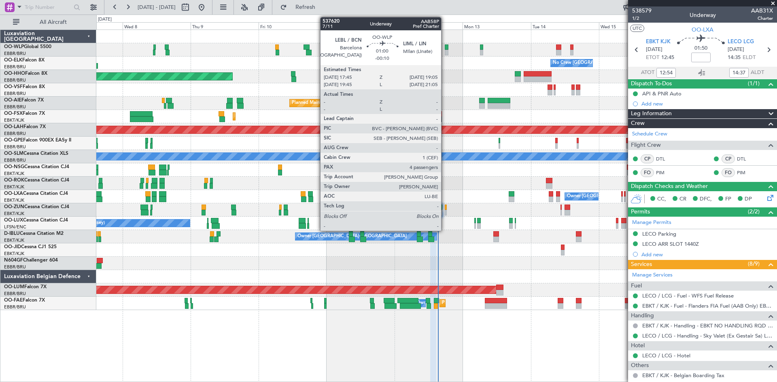
click at [445, 53] on div at bounding box center [447, 53] width 4 height 6
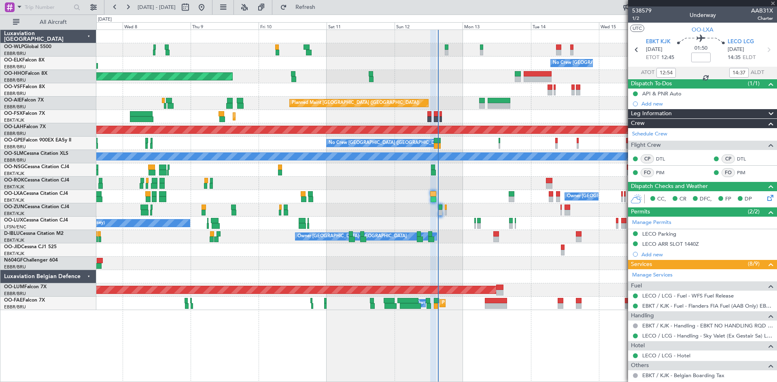
type input "-00:10"
type input "4"
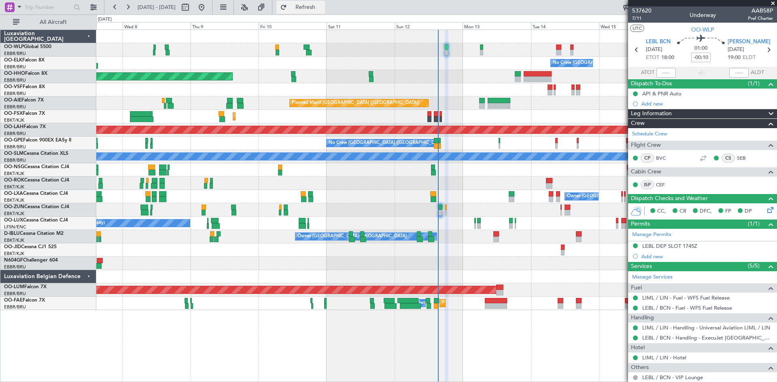
click at [325, 12] on button "Refresh" at bounding box center [300, 7] width 49 height 13
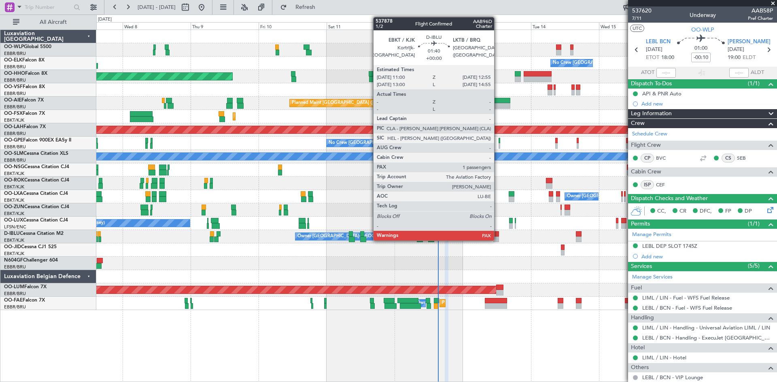
click at [498, 238] on div at bounding box center [496, 240] width 6 height 6
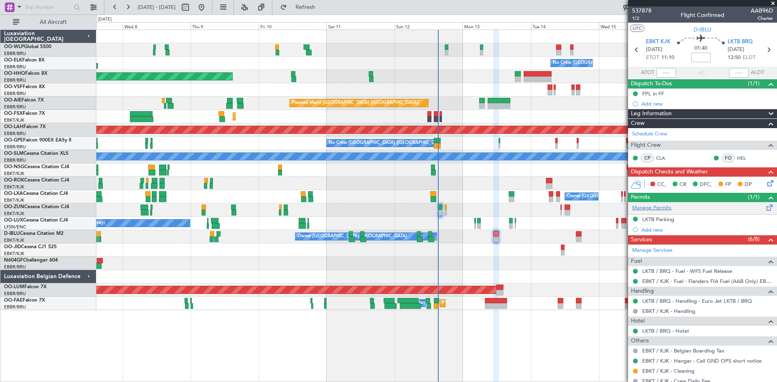
scroll to position [76, 0]
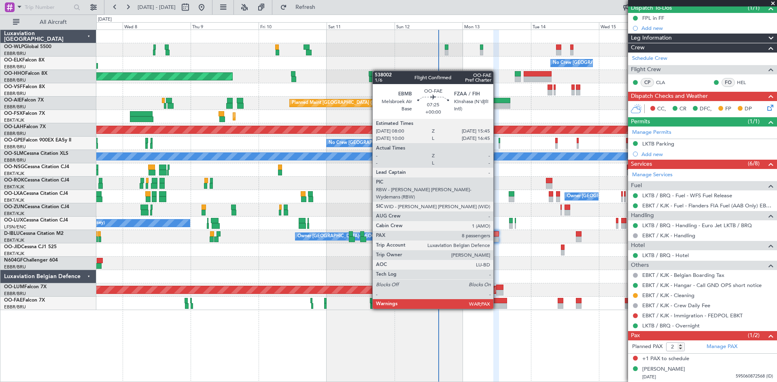
click at [497, 308] on div at bounding box center [496, 306] width 22 height 6
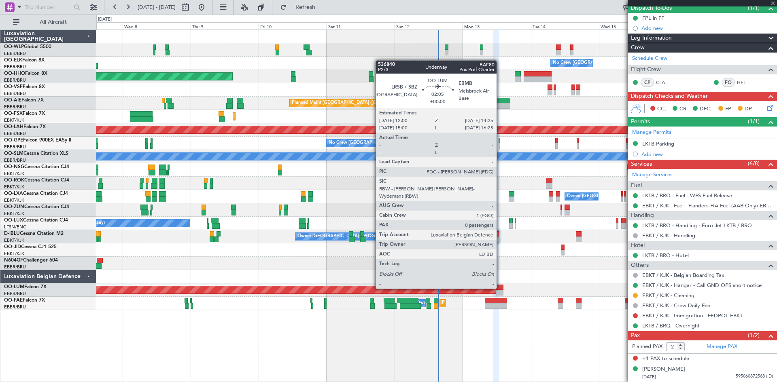
type input "8"
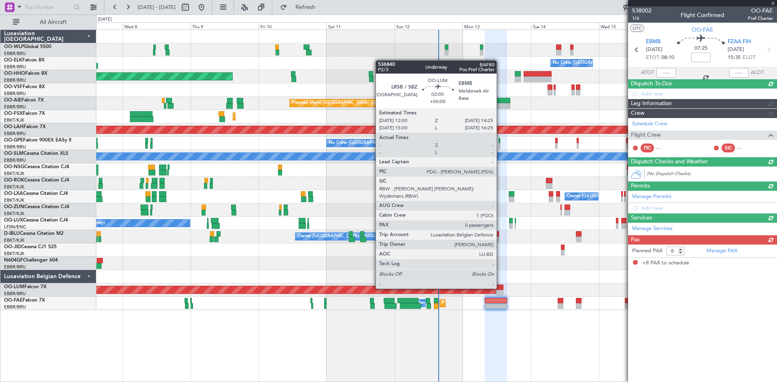
scroll to position [0, 0]
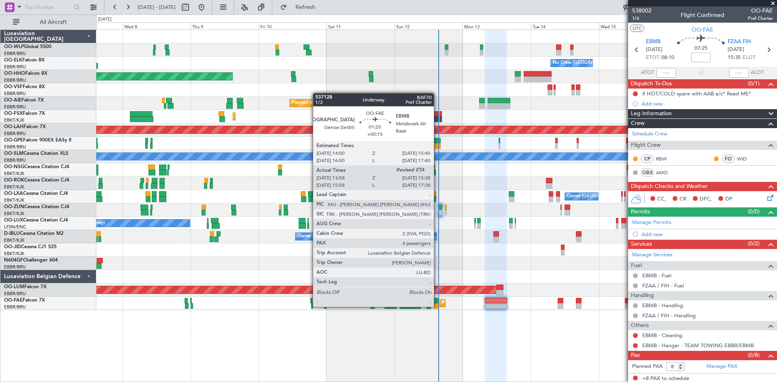
click at [437, 306] on div at bounding box center [436, 306] width 5 height 6
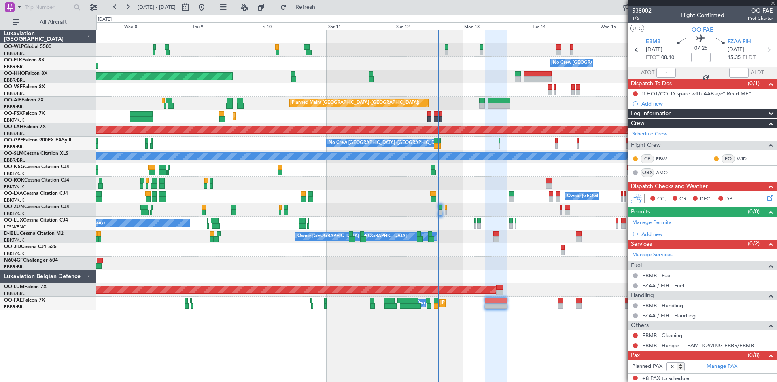
type input "+00:15"
type input "14:08"
type input "4"
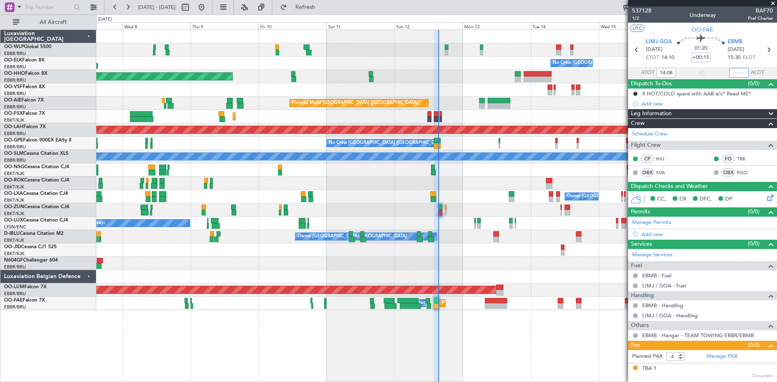
click at [735, 74] on input "text" at bounding box center [738, 73] width 19 height 10
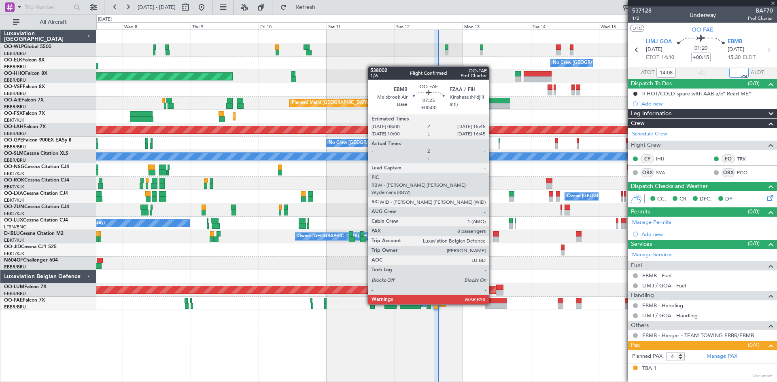
click at [492, 304] on div at bounding box center [496, 306] width 22 height 6
type input "15:28"
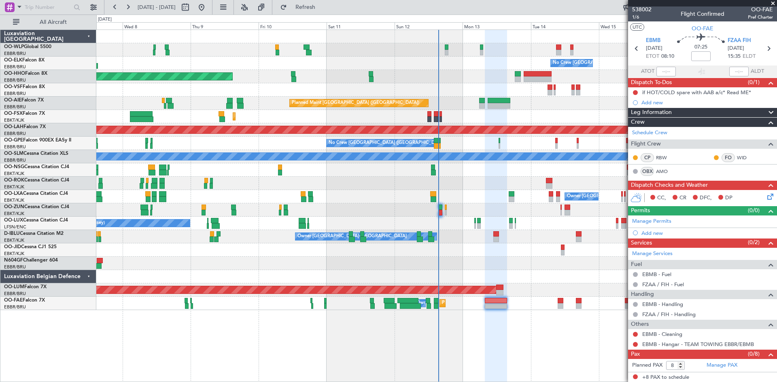
scroll to position [2, 0]
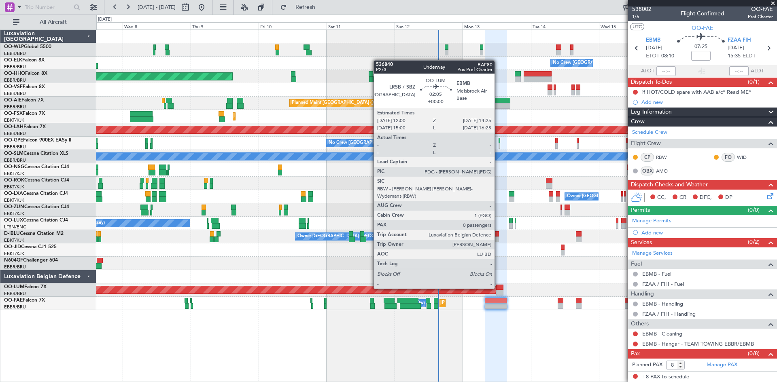
click at [498, 288] on div at bounding box center [499, 288] width 7 height 6
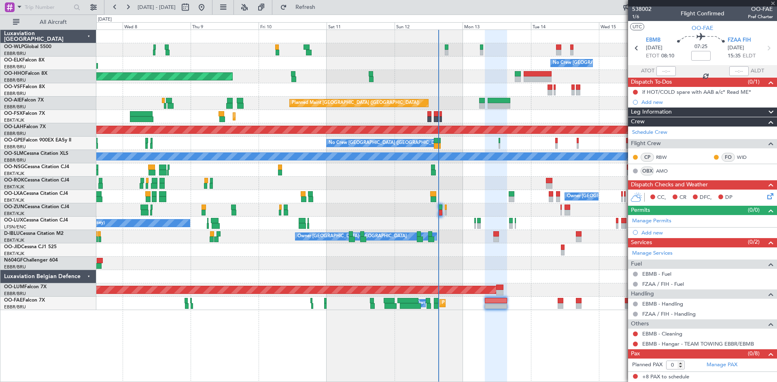
scroll to position [0, 0]
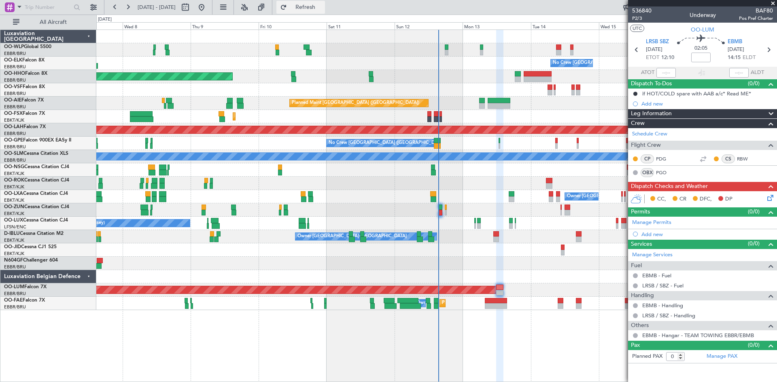
click at [322, 10] on span "Refresh" at bounding box center [305, 7] width 34 height 6
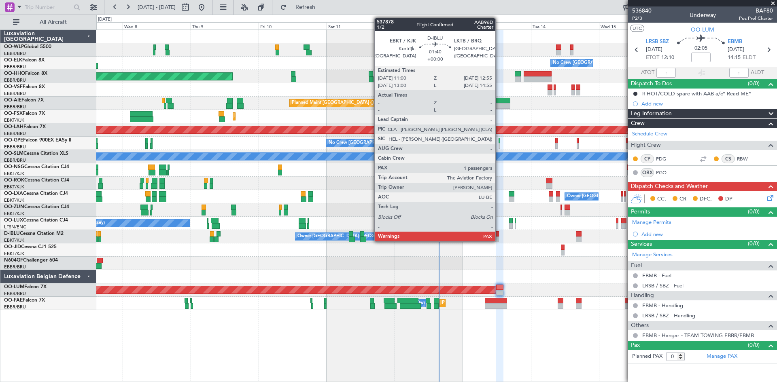
click at [498, 240] on div at bounding box center [496, 240] width 6 height 6
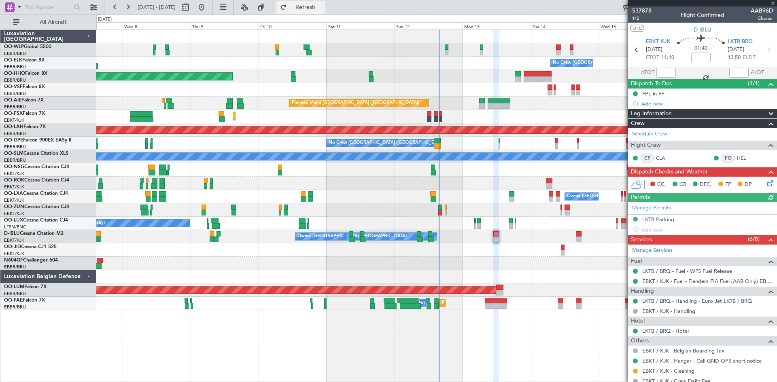
click at [317, 8] on span "Refresh" at bounding box center [305, 7] width 34 height 6
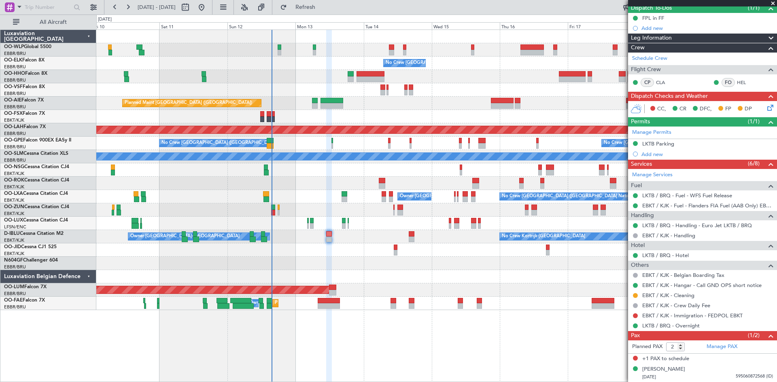
click at [384, 137] on div "No Crew [GEOGRAPHIC_DATA] ([GEOGRAPHIC_DATA] National) Planned Maint Geneva ([G…" at bounding box center [436, 170] width 680 height 280
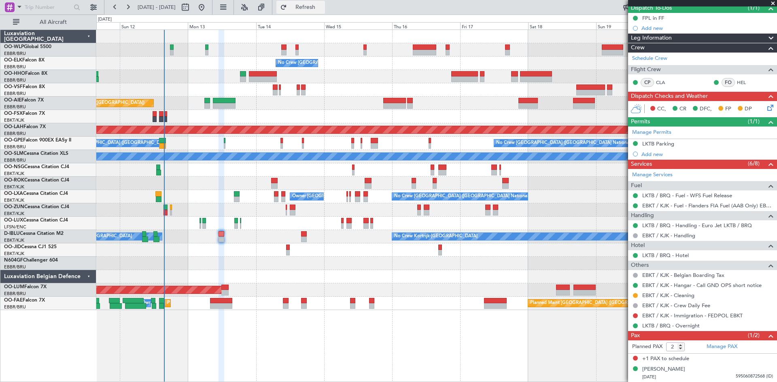
click at [322, 7] on span "Refresh" at bounding box center [305, 7] width 34 height 6
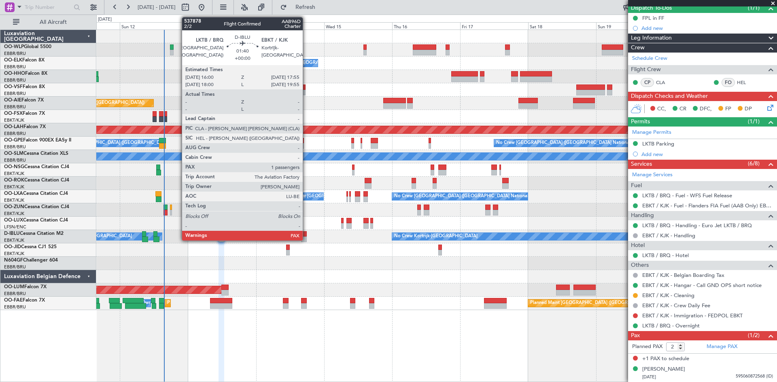
click at [306, 236] on div at bounding box center [304, 234] width 6 height 6
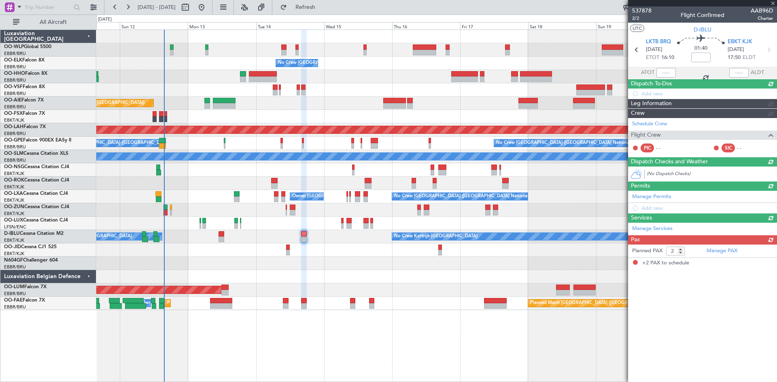
scroll to position [0, 0]
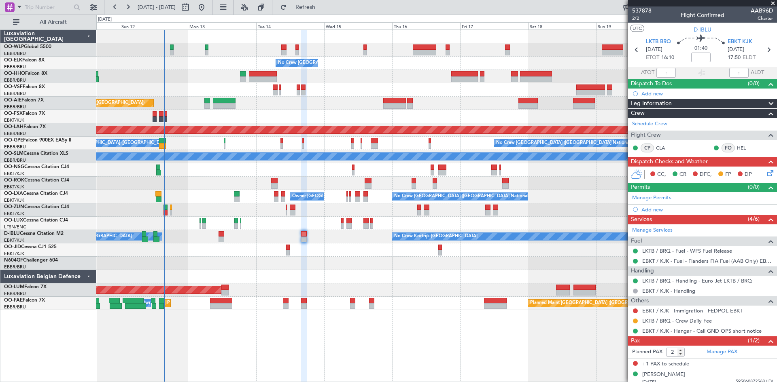
click at [222, 242] on div "Owner [GEOGRAPHIC_DATA]-[GEOGRAPHIC_DATA] No Crew Kortrijk-[GEOGRAPHIC_DATA] No…" at bounding box center [436, 236] width 680 height 13
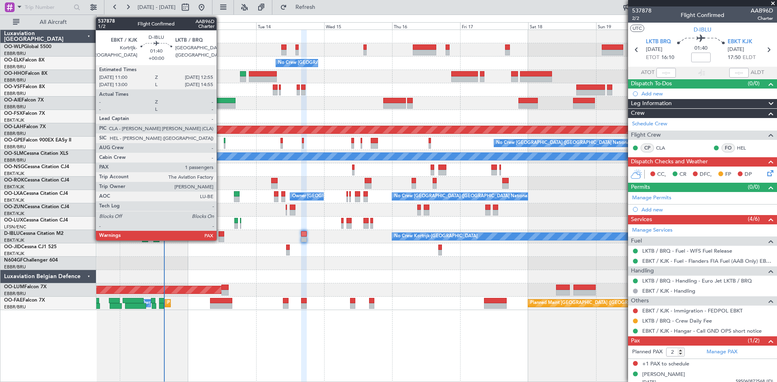
click at [220, 239] on div at bounding box center [221, 240] width 6 height 6
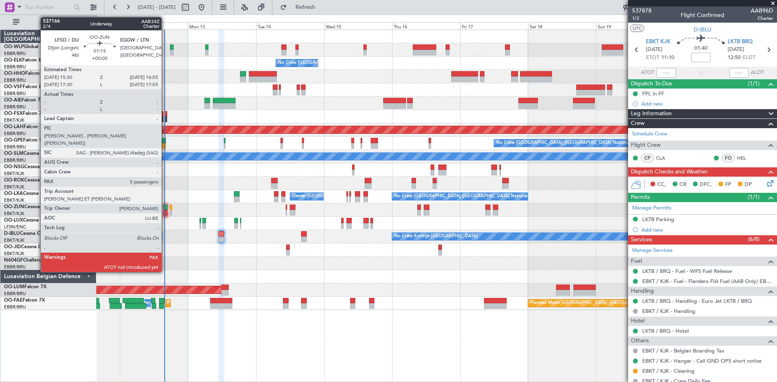
click at [165, 211] on div at bounding box center [165, 213] width 4 height 6
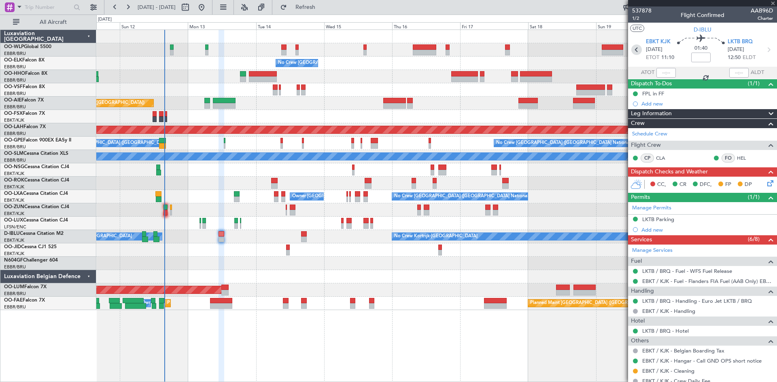
type input "5"
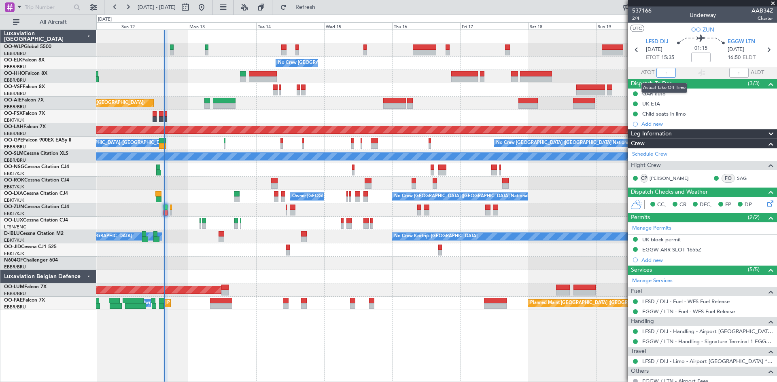
click at [664, 72] on input "text" at bounding box center [665, 73] width 19 height 10
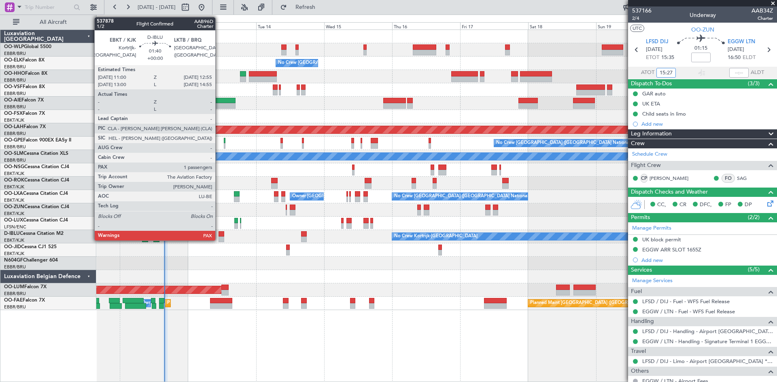
click at [219, 237] on div at bounding box center [221, 240] width 6 height 6
type input "15:27"
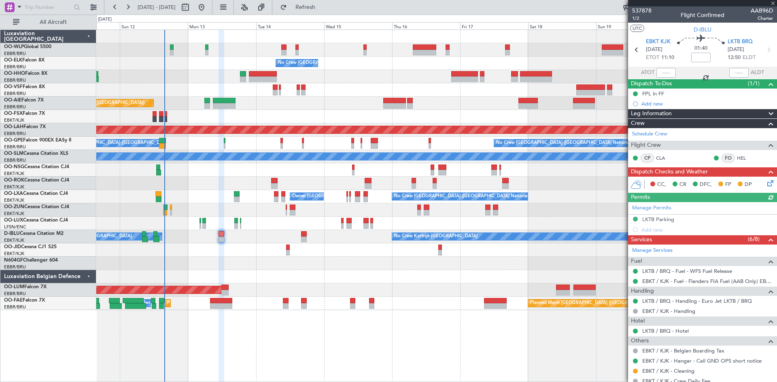
scroll to position [76, 0]
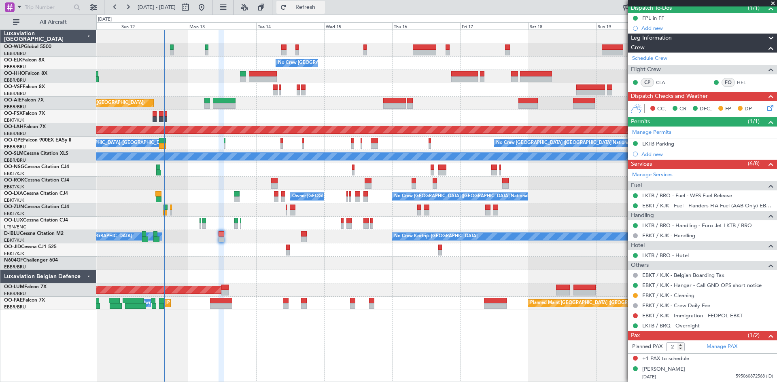
click at [324, 11] on button "Refresh" at bounding box center [300, 7] width 49 height 13
click at [672, 370] on div "[PERSON_NAME]" at bounding box center [663, 370] width 43 height 8
click at [313, 4] on button "Refresh" at bounding box center [300, 7] width 49 height 13
click at [316, 0] on fb-refresh-button "Refresh" at bounding box center [300, 7] width 57 height 15
click at [316, 2] on button "Refresh" at bounding box center [300, 7] width 49 height 13
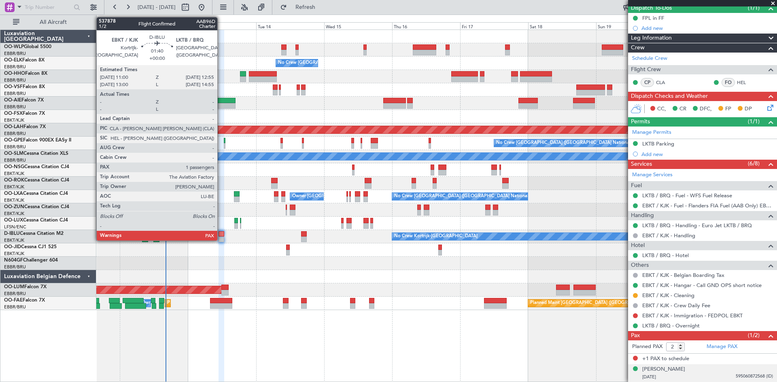
click at [221, 238] on div at bounding box center [221, 240] width 6 height 6
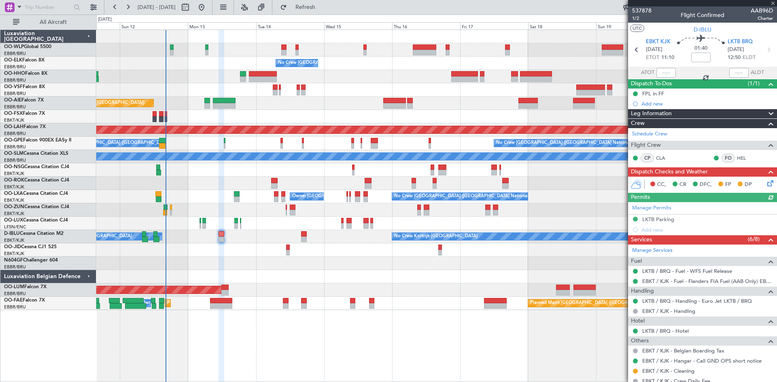
scroll to position [95, 0]
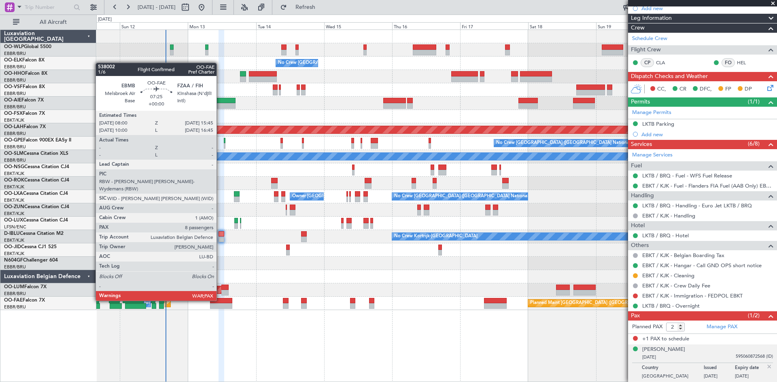
click at [220, 300] on div at bounding box center [221, 301] width 22 height 6
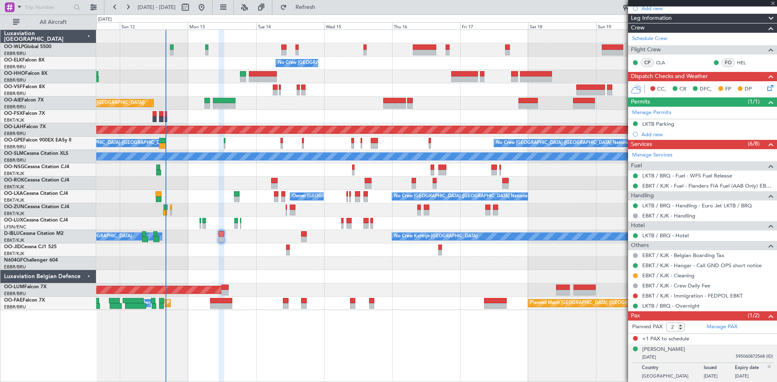
type input "8"
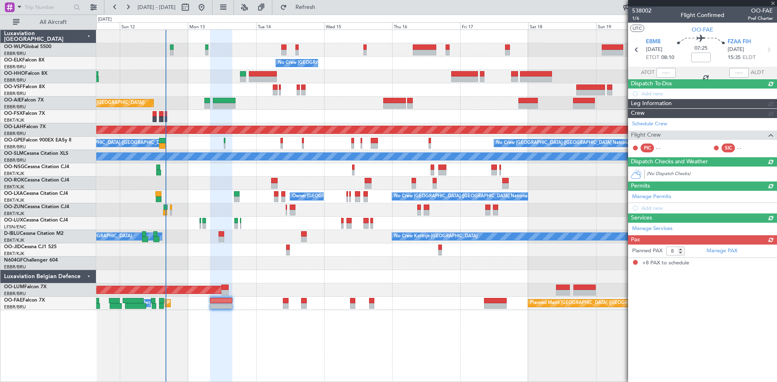
scroll to position [0, 0]
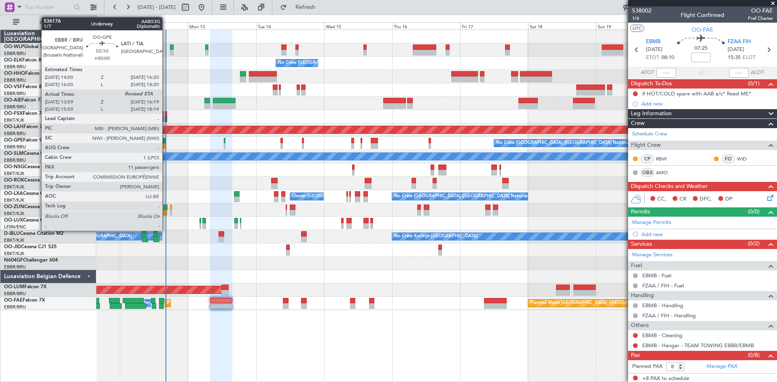
click at [166, 142] on div at bounding box center [162, 141] width 7 height 6
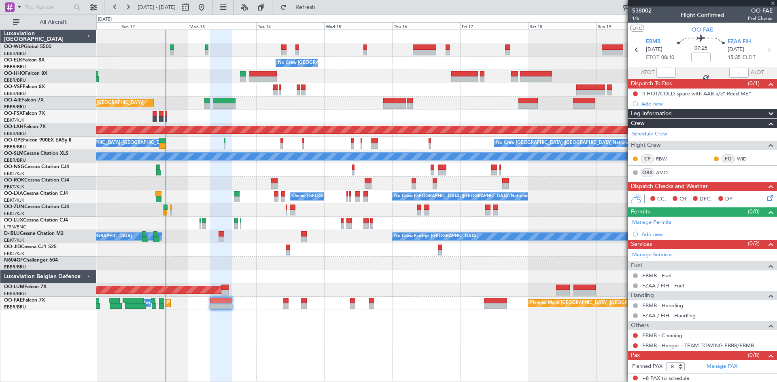
type input "14:04"
type input "11"
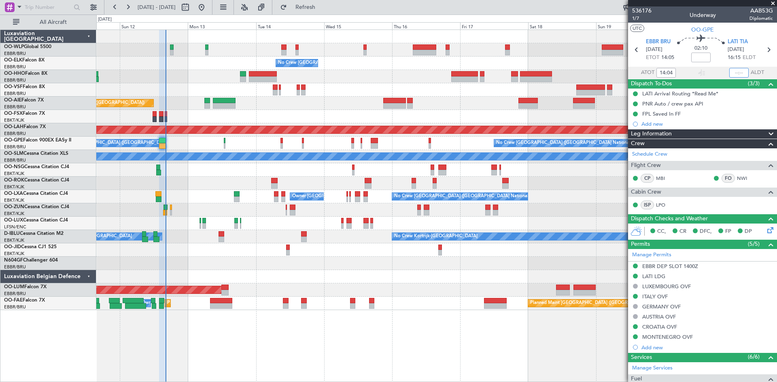
click at [730, 70] on input "text" at bounding box center [738, 73] width 19 height 10
type input "1"
type input "16:09"
click at [314, 4] on span "Refresh" at bounding box center [305, 7] width 34 height 6
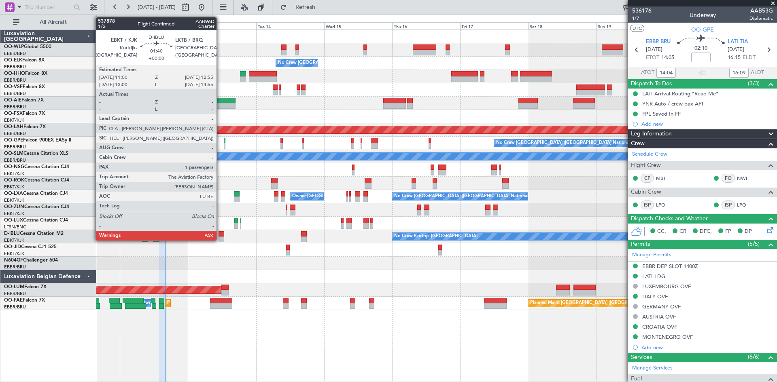
click at [220, 235] on div at bounding box center [221, 234] width 6 height 6
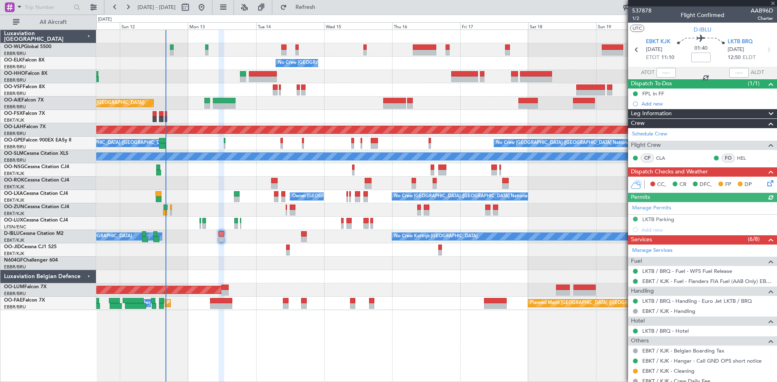
scroll to position [95, 0]
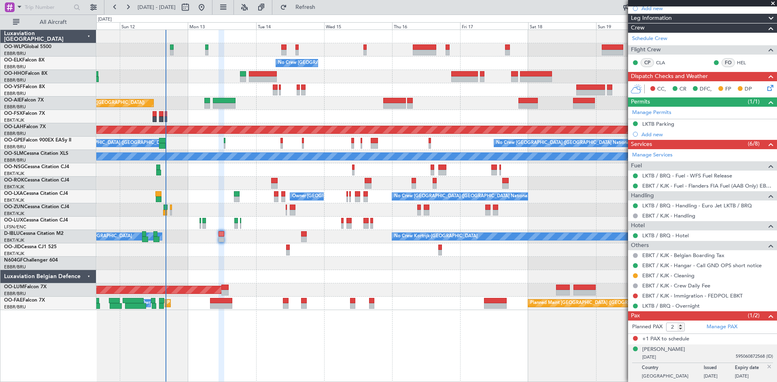
click at [765, 90] on icon at bounding box center [768, 86] width 6 height 6
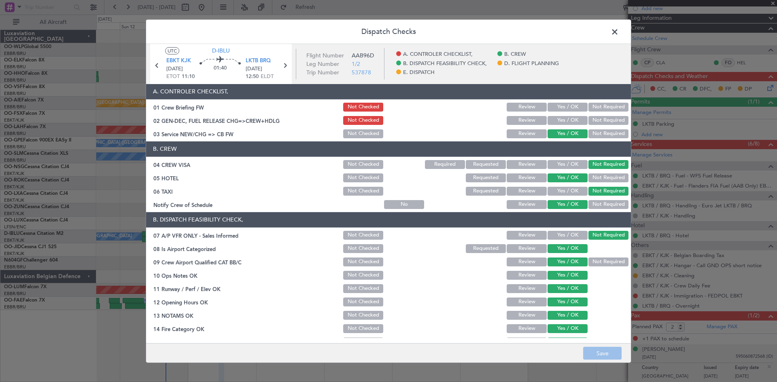
scroll to position [153, 0]
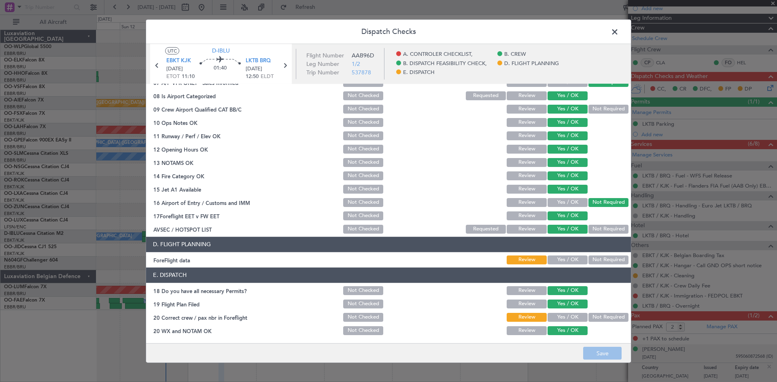
click at [619, 27] on span at bounding box center [619, 33] width 0 height 16
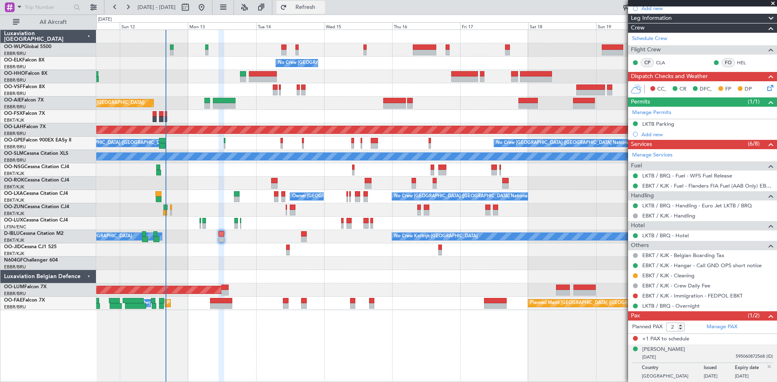
click at [322, 10] on span "Refresh" at bounding box center [305, 7] width 34 height 6
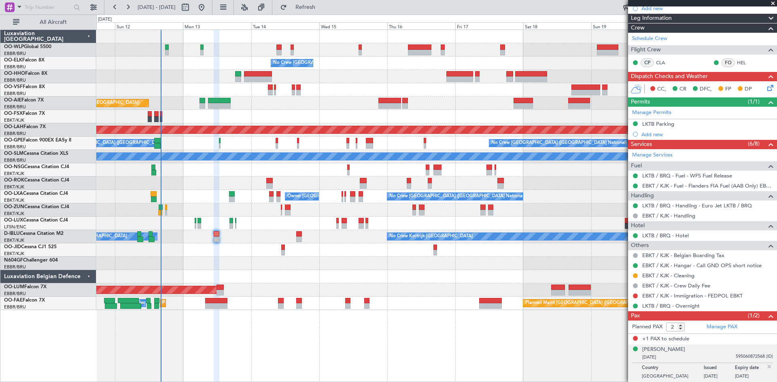
click at [497, 204] on div "No Crew Brussels (Brussels National) Planned Maint Geneva (Cointrin) Planned Ma…" at bounding box center [436, 170] width 680 height 280
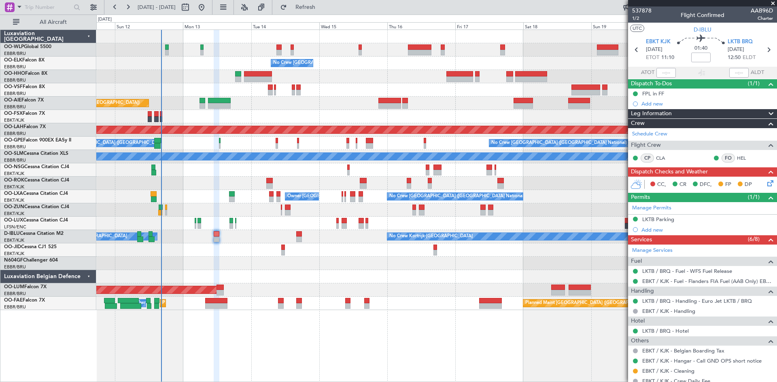
scroll to position [95, 0]
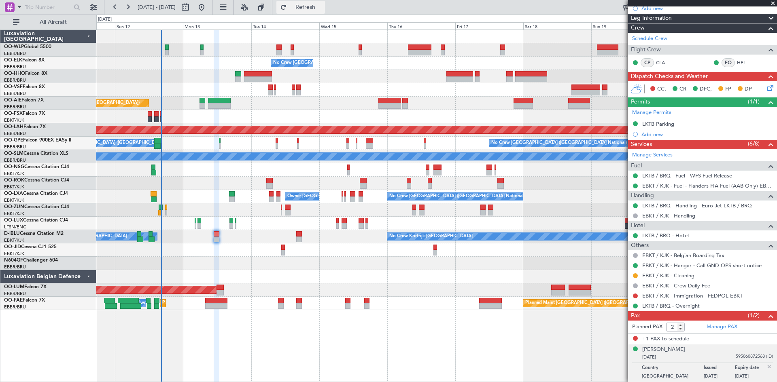
click at [317, 11] on button "Refresh" at bounding box center [300, 7] width 49 height 13
click at [322, 8] on span "Refresh" at bounding box center [305, 7] width 34 height 6
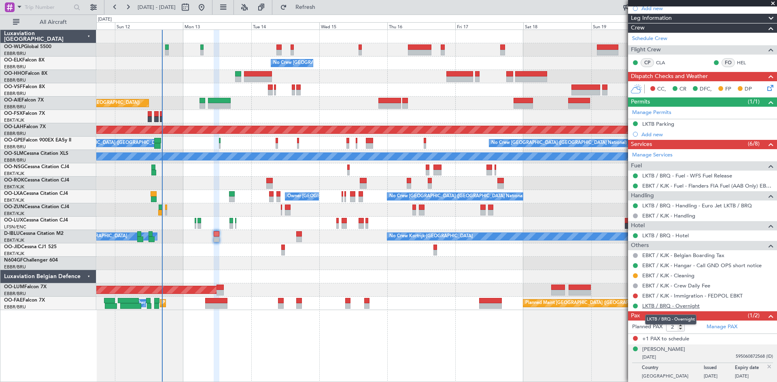
click at [671, 305] on link "LKTB / BRQ - Overnight" at bounding box center [670, 306] width 57 height 7
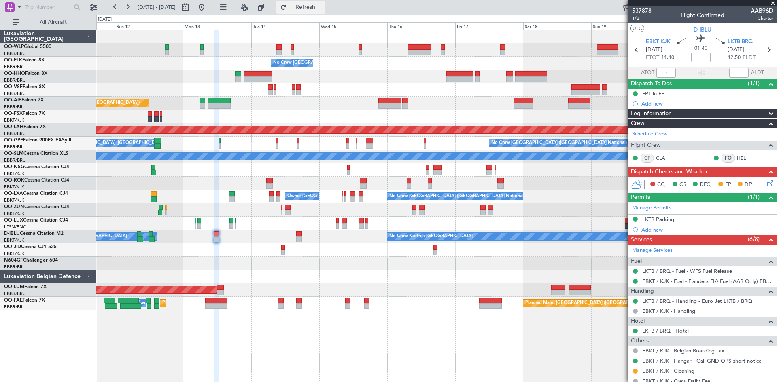
click at [310, 1] on button "Refresh" at bounding box center [300, 7] width 49 height 13
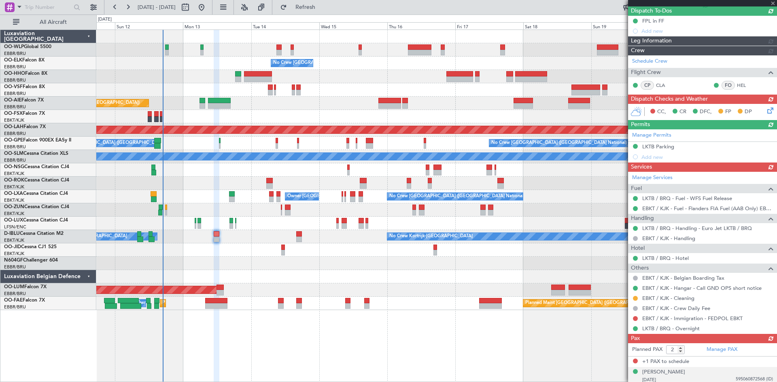
scroll to position [95, 0]
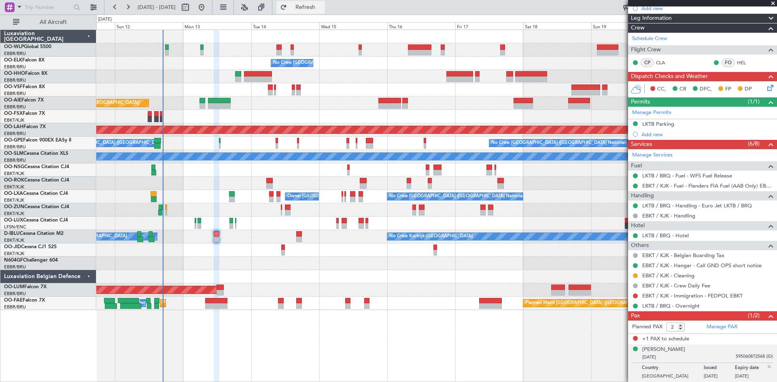
click at [316, 4] on span "Refresh" at bounding box center [305, 7] width 34 height 6
click at [322, 10] on span "Refresh" at bounding box center [305, 7] width 34 height 6
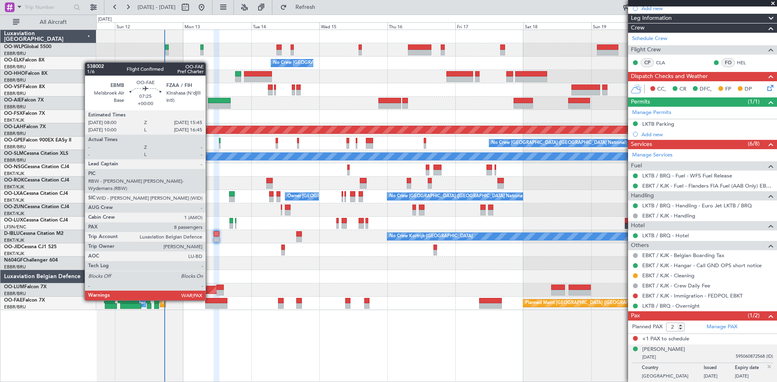
click at [209, 300] on div at bounding box center [216, 301] width 22 height 6
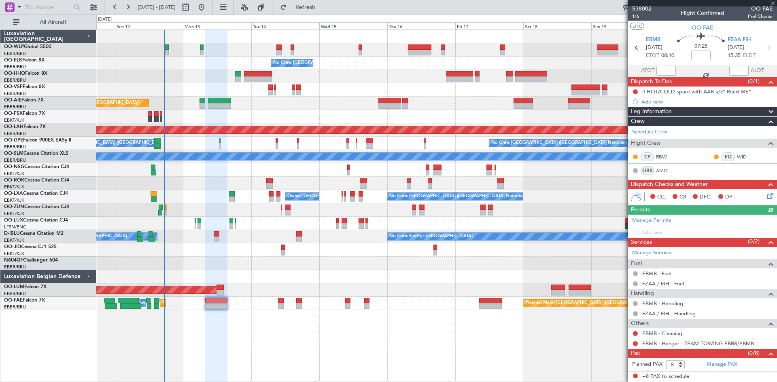
scroll to position [0, 0]
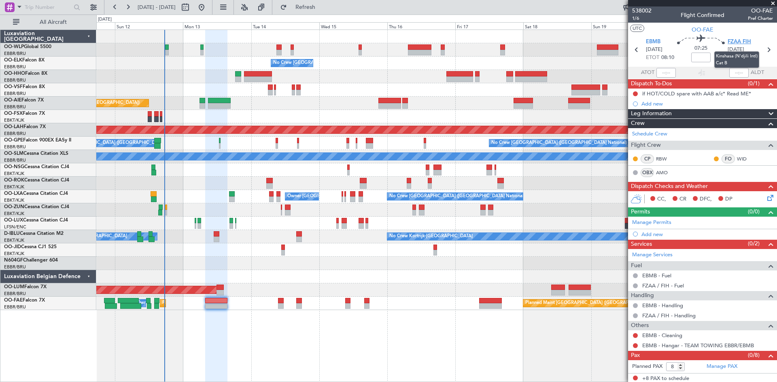
click at [733, 42] on span "FZAA FIH" at bounding box center [738, 42] width 23 height 8
click at [321, 7] on span "Refresh" at bounding box center [305, 7] width 34 height 6
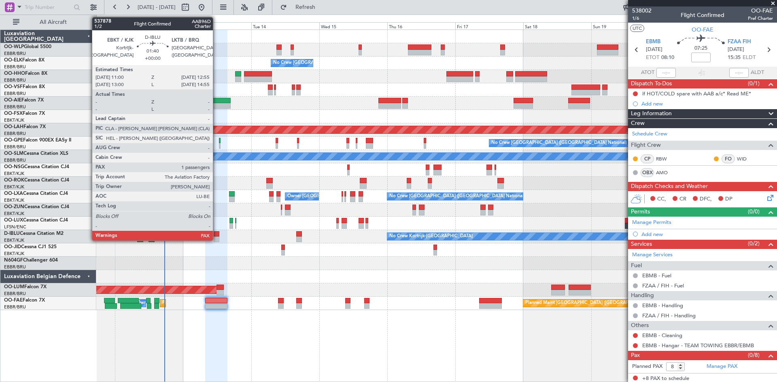
click at [216, 235] on div at bounding box center [217, 234] width 6 height 6
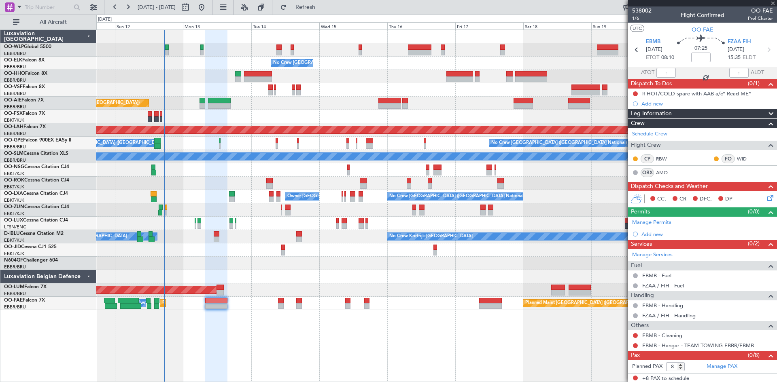
type input "2"
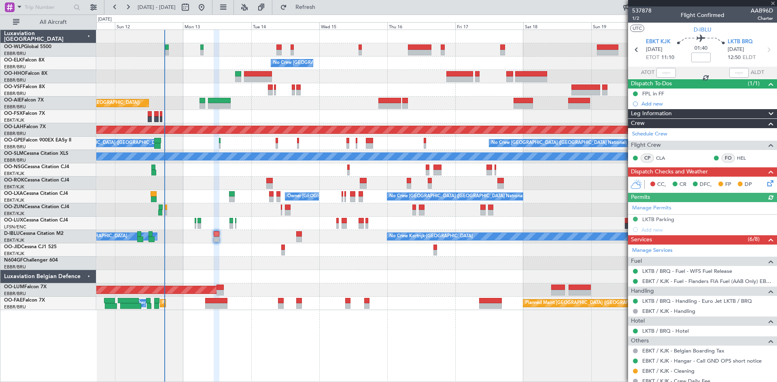
scroll to position [95, 0]
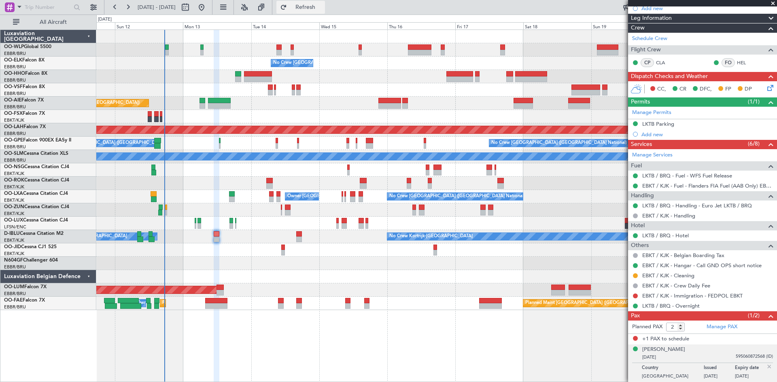
click at [311, 13] on button "Refresh" at bounding box center [300, 7] width 49 height 13
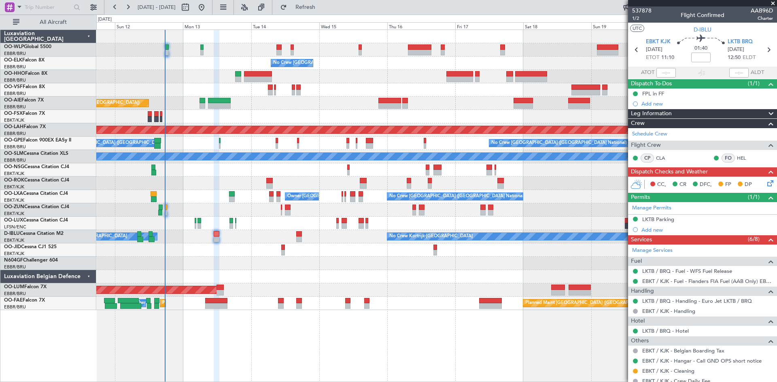
scroll to position [95, 0]
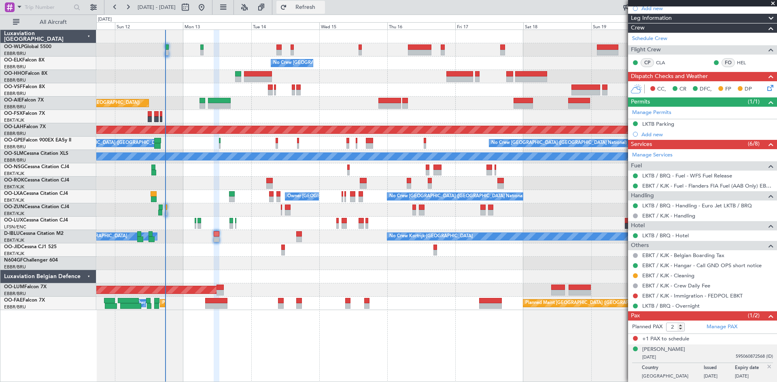
click at [322, 10] on span "Refresh" at bounding box center [305, 7] width 34 height 6
click at [324, 13] on button "Refresh" at bounding box center [300, 7] width 49 height 13
click at [322, 4] on span "Refresh" at bounding box center [305, 7] width 34 height 6
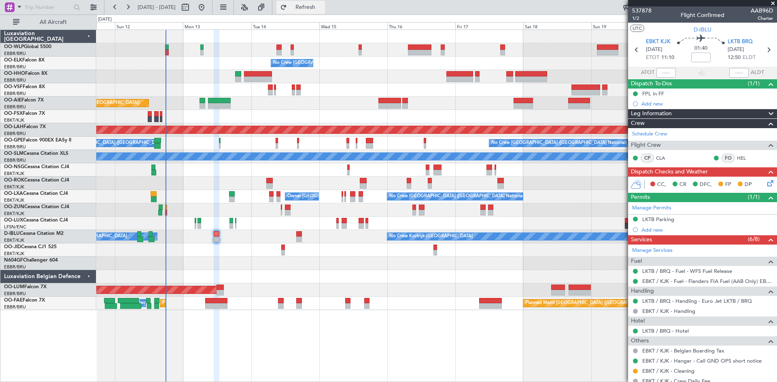
click at [322, 6] on span "Refresh" at bounding box center [305, 7] width 34 height 6
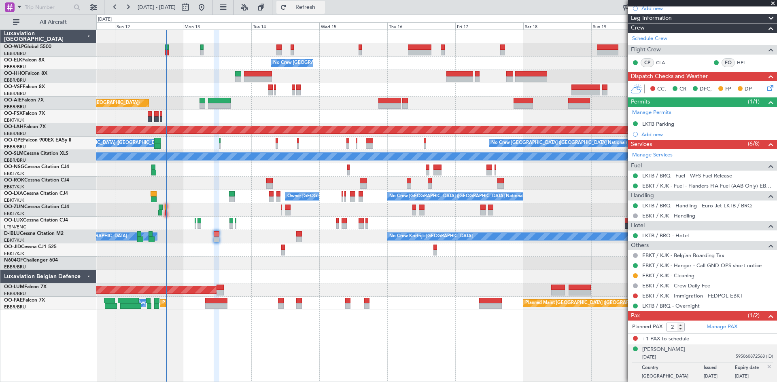
click at [322, 8] on span "Refresh" at bounding box center [305, 7] width 34 height 6
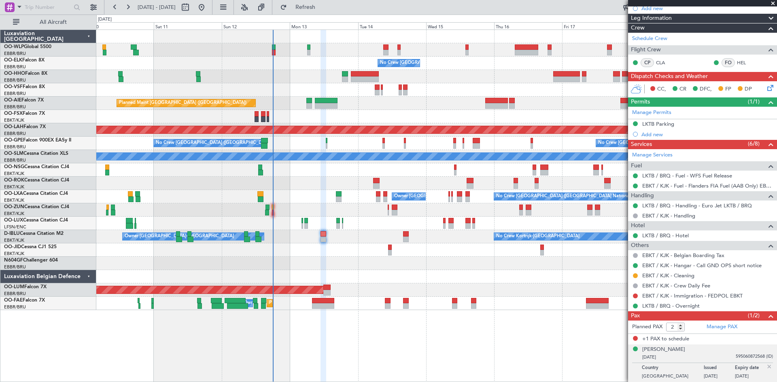
click at [249, 49] on div at bounding box center [436, 49] width 680 height 13
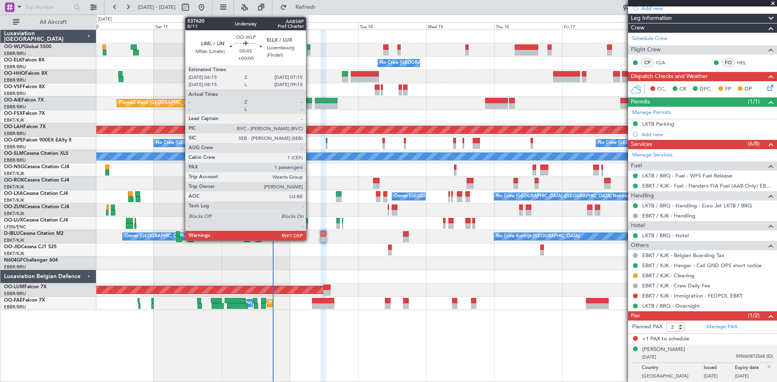
click at [309, 52] on div at bounding box center [308, 53] width 3 height 6
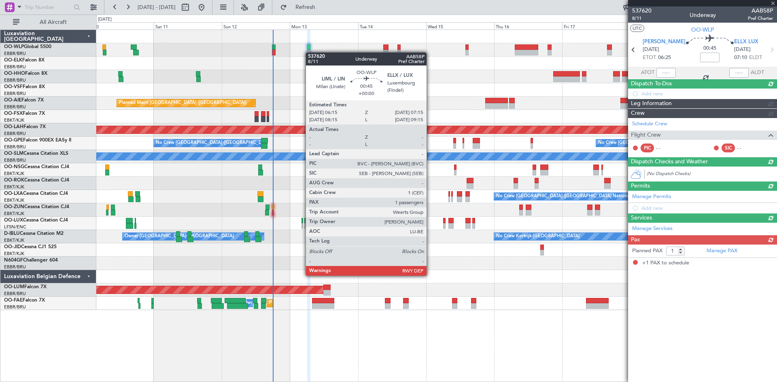
scroll to position [0, 0]
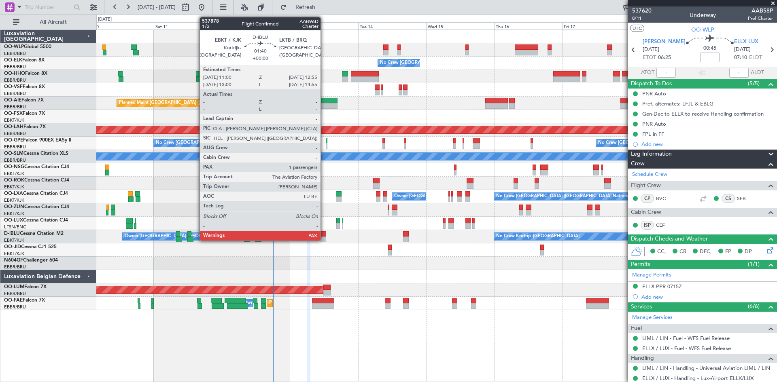
click at [324, 233] on div at bounding box center [323, 234] width 6 height 6
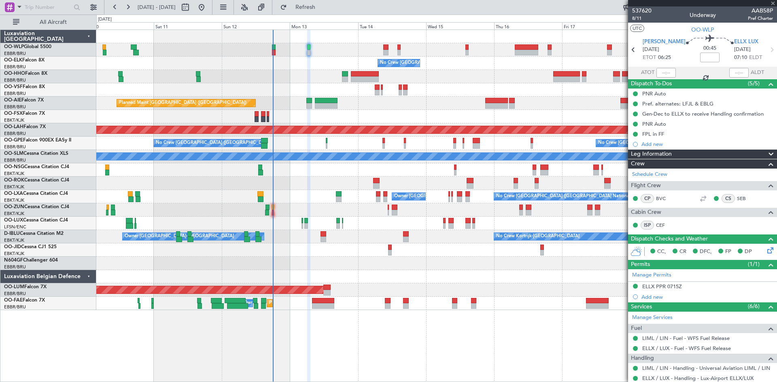
type input "2"
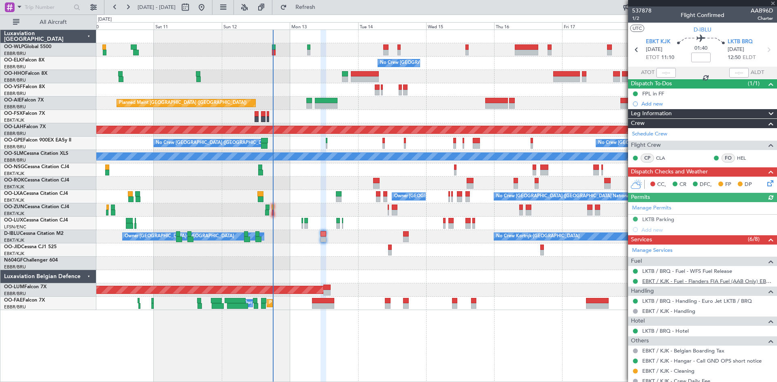
scroll to position [95, 0]
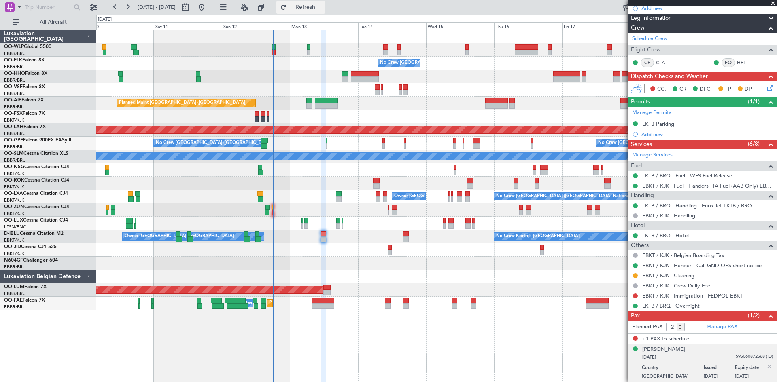
click at [313, 9] on button "Refresh" at bounding box center [300, 7] width 49 height 13
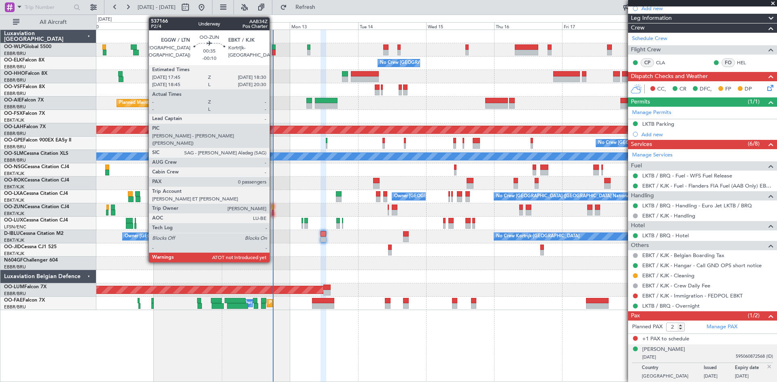
click at [273, 212] on div at bounding box center [273, 213] width 2 height 6
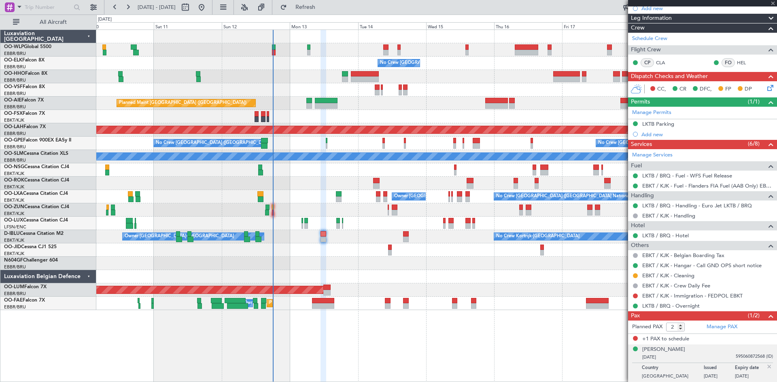
type input "-00:10"
type input "0"
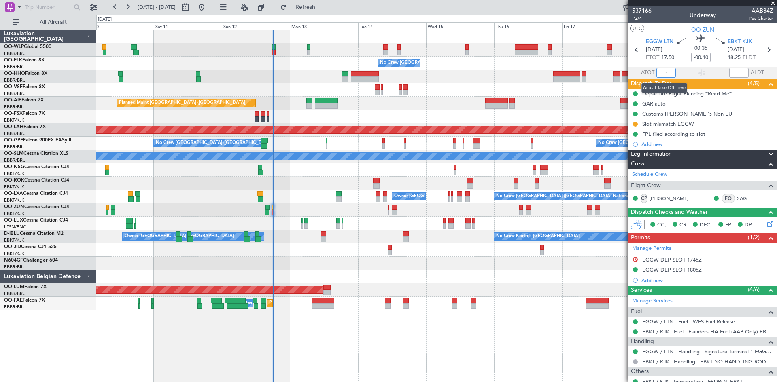
click at [664, 72] on input "text" at bounding box center [665, 73] width 19 height 10
type input "17:02"
click at [734, 72] on input "text" at bounding box center [738, 73] width 19 height 10
type input "17:42"
click at [320, 9] on span "Refresh" at bounding box center [305, 7] width 34 height 6
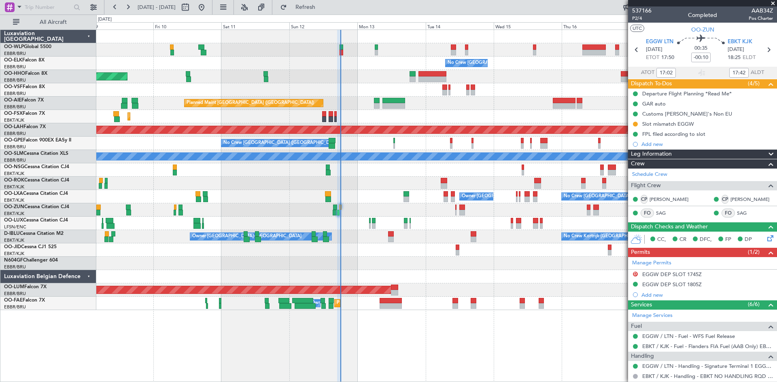
click at [183, 45] on div "No Crew Brussels (Brussels National) Planned Maint Geneva (Cointrin) Planned Ma…" at bounding box center [436, 170] width 680 height 280
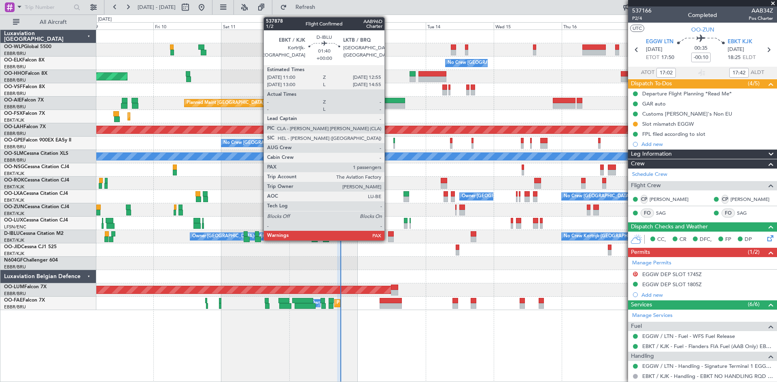
click at [388, 238] on div at bounding box center [391, 240] width 6 height 6
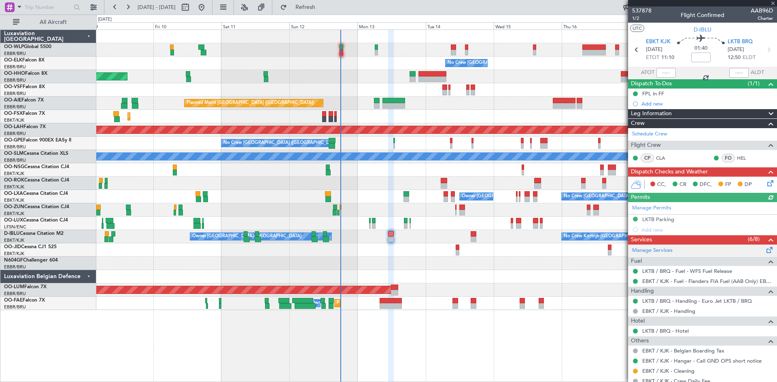
scroll to position [95, 0]
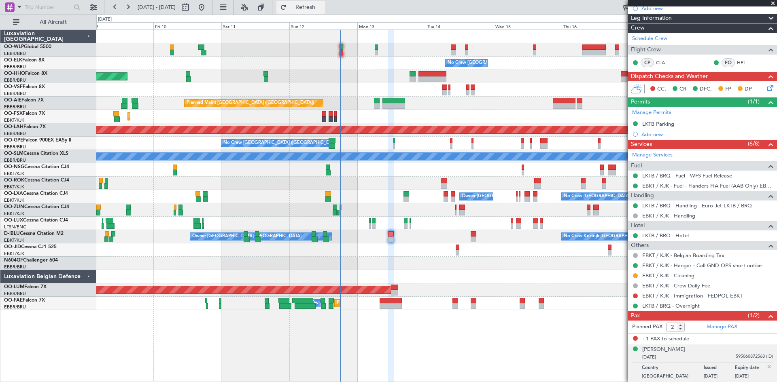
click at [322, 7] on span "Refresh" at bounding box center [305, 7] width 34 height 6
click at [765, 93] on div "CC, CR DFC, FP DP" at bounding box center [702, 89] width 149 height 16
click at [766, 315] on span at bounding box center [771, 317] width 10 height 10
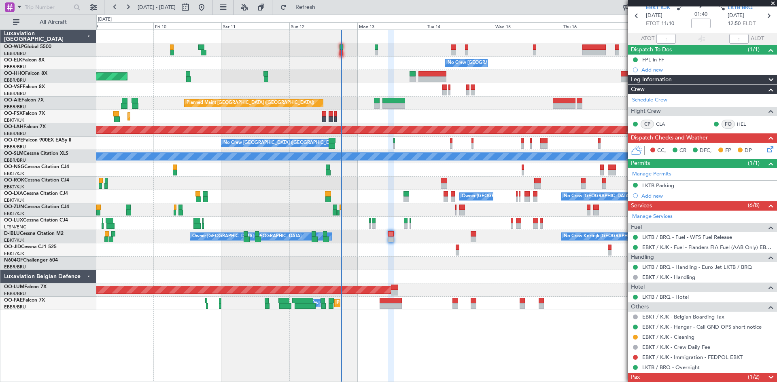
scroll to position [0, 0]
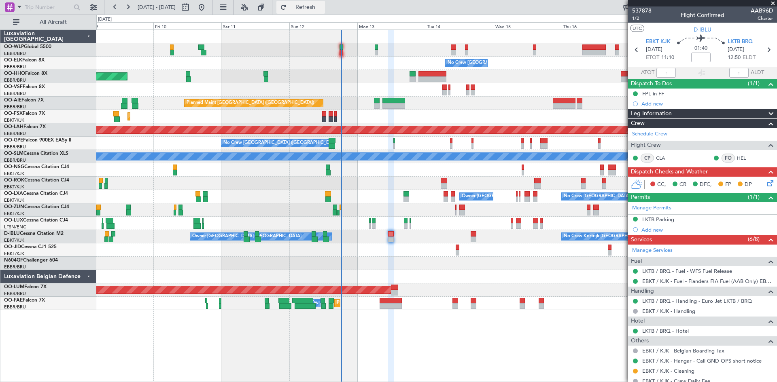
click at [322, 10] on span "Refresh" at bounding box center [305, 7] width 34 height 6
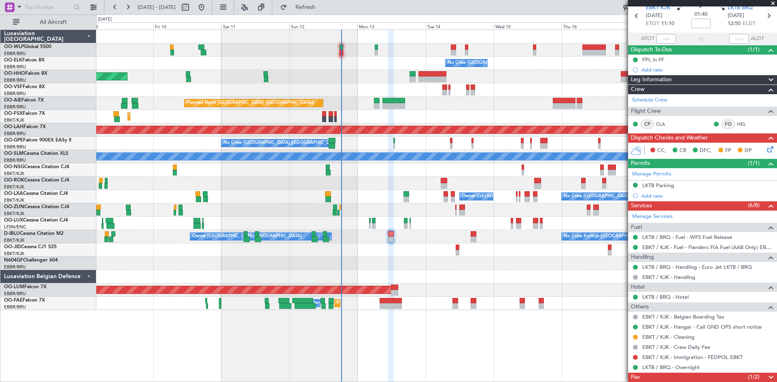
click at [766, 375] on span at bounding box center [771, 378] width 10 height 10
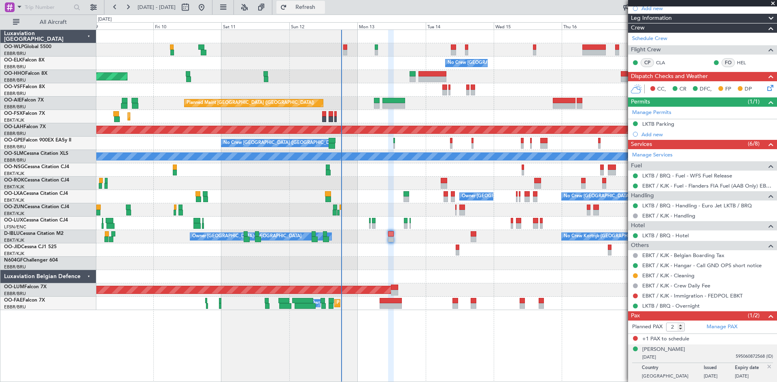
click at [322, 7] on span "Refresh" at bounding box center [305, 7] width 34 height 6
click at [312, 13] on button "Refresh" at bounding box center [300, 7] width 49 height 13
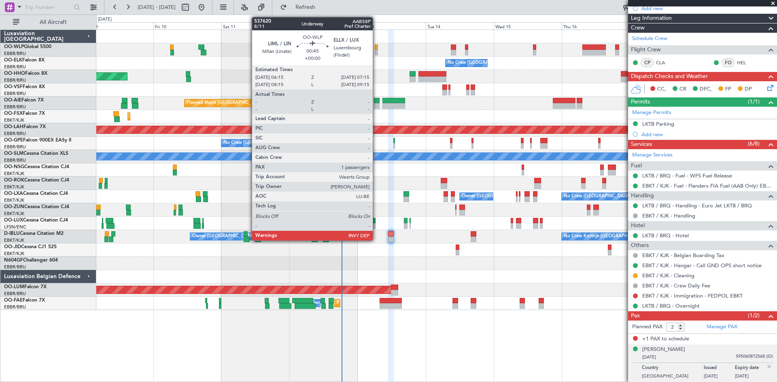
click at [376, 51] on div at bounding box center [376, 53] width 3 height 6
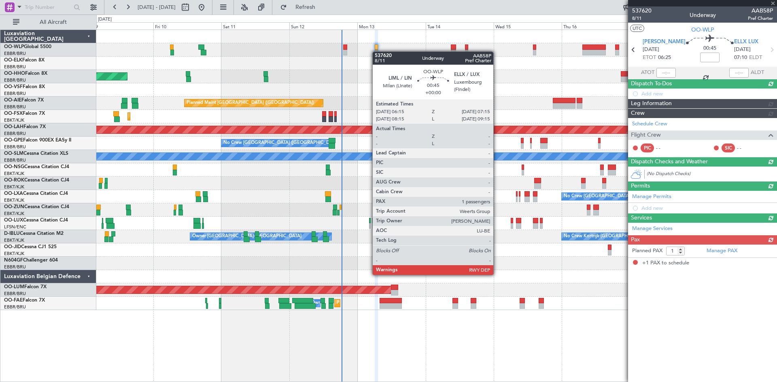
scroll to position [0, 0]
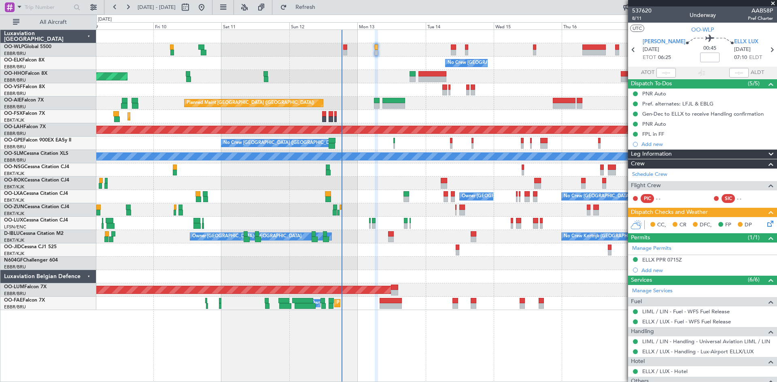
click at [394, 236] on div "No Crew Kortrijk-Wevelgem Owner Kortrijk-Wevelgem" at bounding box center [436, 236] width 680 height 13
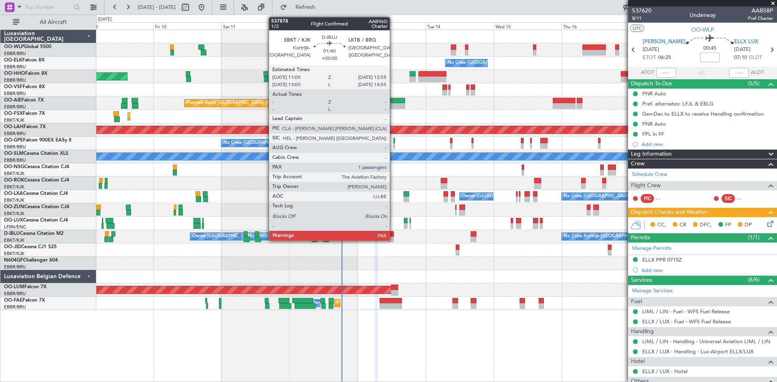
click at [393, 236] on div at bounding box center [391, 234] width 6 height 6
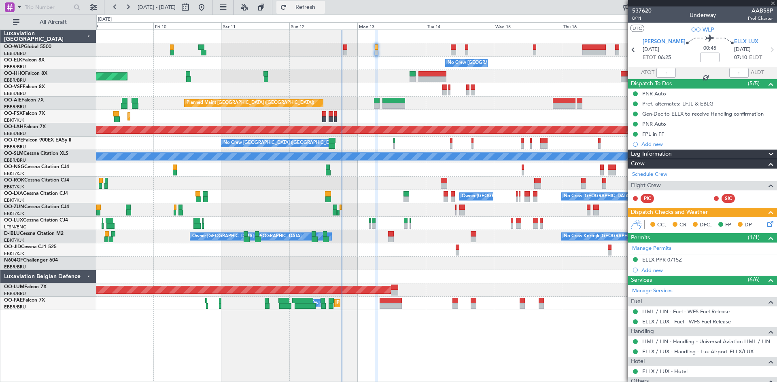
type input "2"
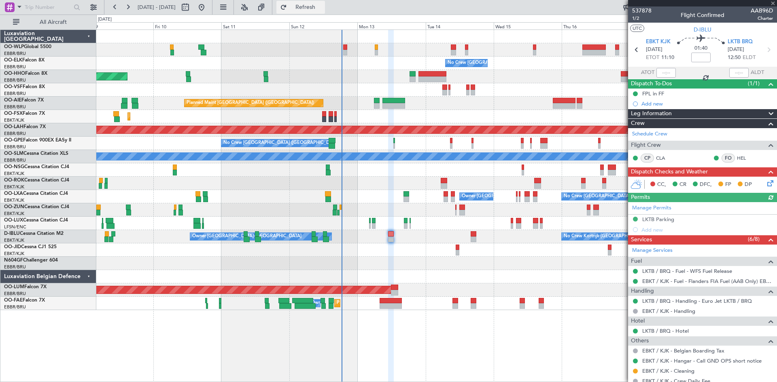
click at [321, 10] on span "Refresh" at bounding box center [305, 7] width 34 height 6
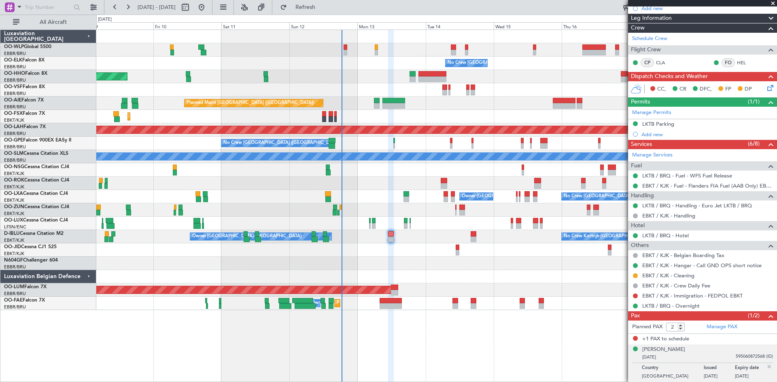
click at [329, 14] on fb-refresh-button "Refresh" at bounding box center [300, 7] width 57 height 15
click at [322, 8] on span "Refresh" at bounding box center [305, 7] width 34 height 6
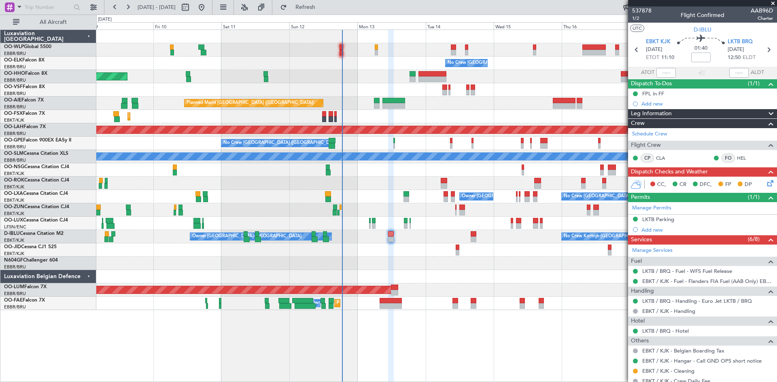
scroll to position [95, 0]
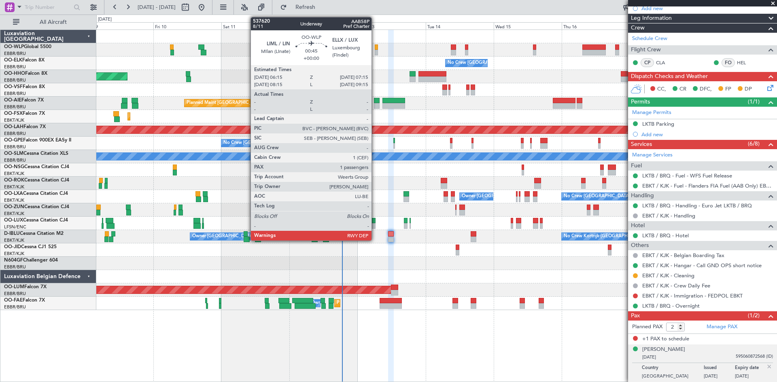
click at [375, 52] on div at bounding box center [376, 53] width 3 height 6
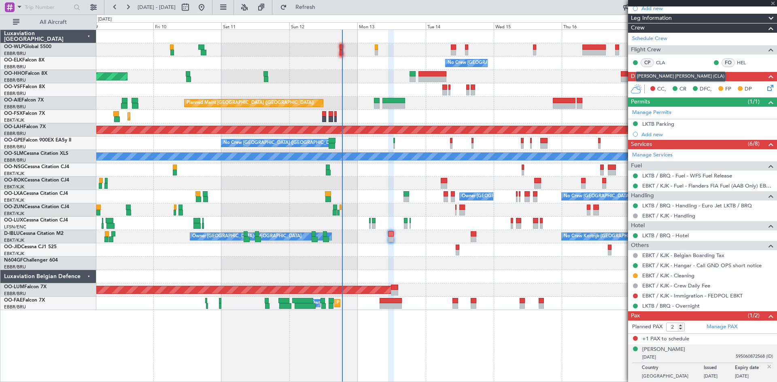
type input "1"
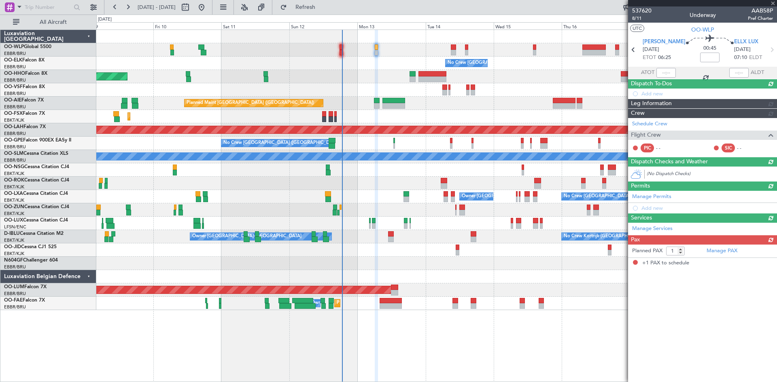
scroll to position [0, 0]
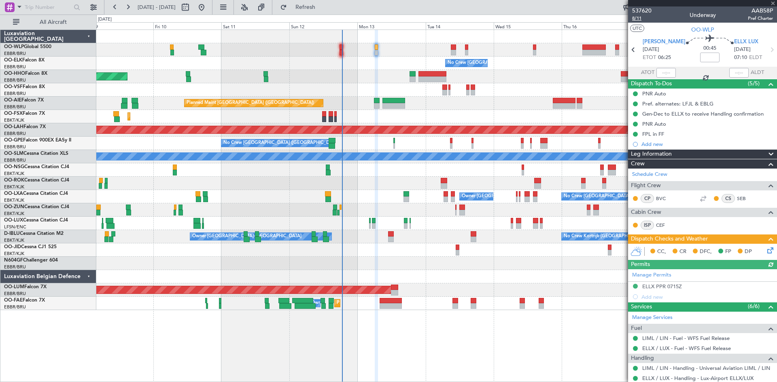
click at [640, 20] on span "8/11" at bounding box center [641, 18] width 19 height 7
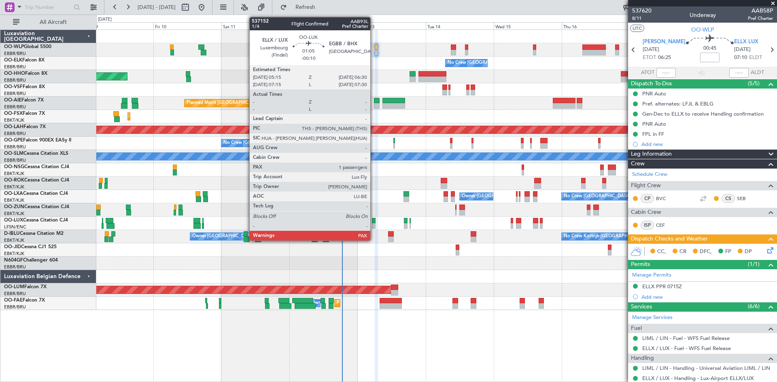
click at [374, 222] on div at bounding box center [374, 221] width 4 height 6
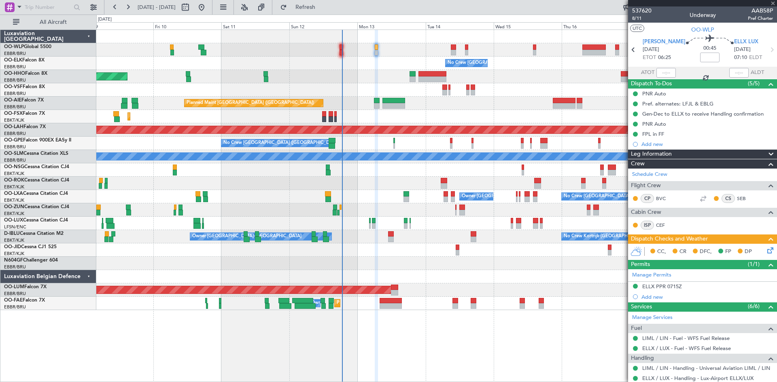
type input "-00:10"
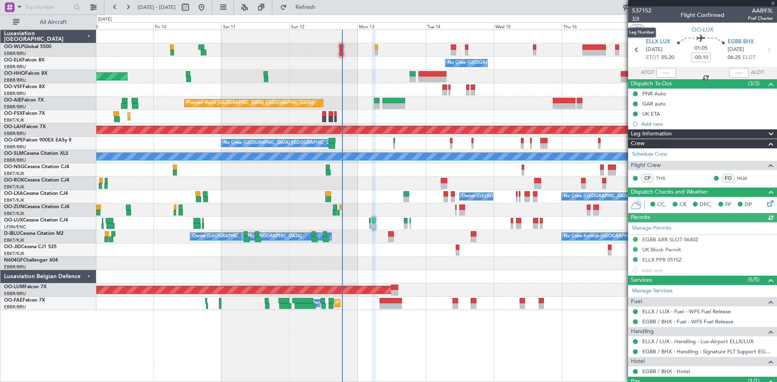
click at [639, 19] on span "1/4" at bounding box center [641, 18] width 19 height 7
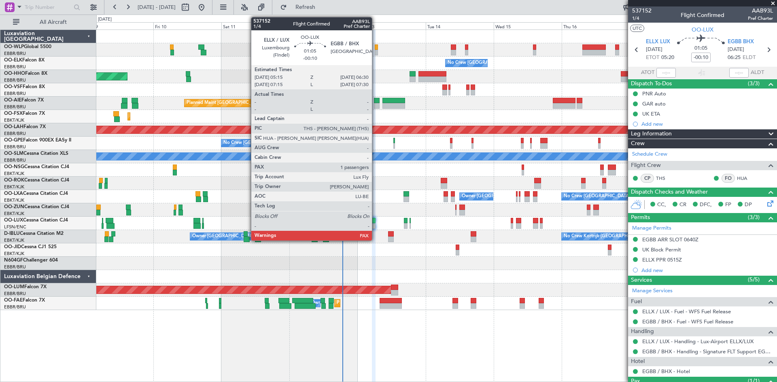
click at [375, 221] on div at bounding box center [374, 221] width 4 height 6
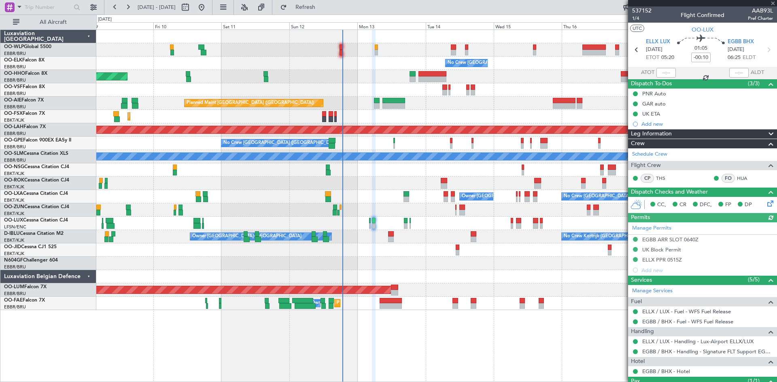
click at [765, 205] on icon at bounding box center [768, 202] width 6 height 6
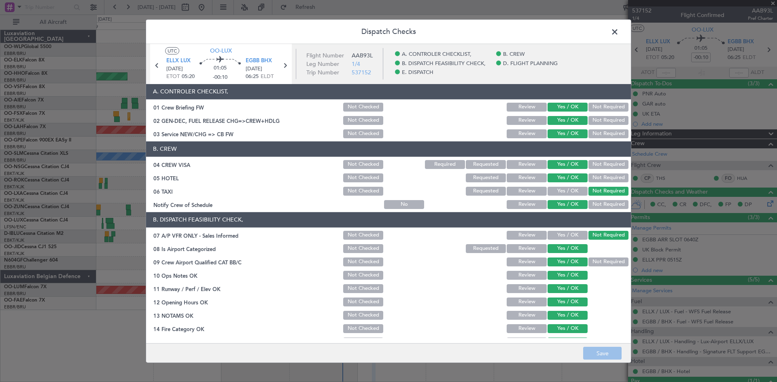
click at [619, 28] on span at bounding box center [619, 33] width 0 height 16
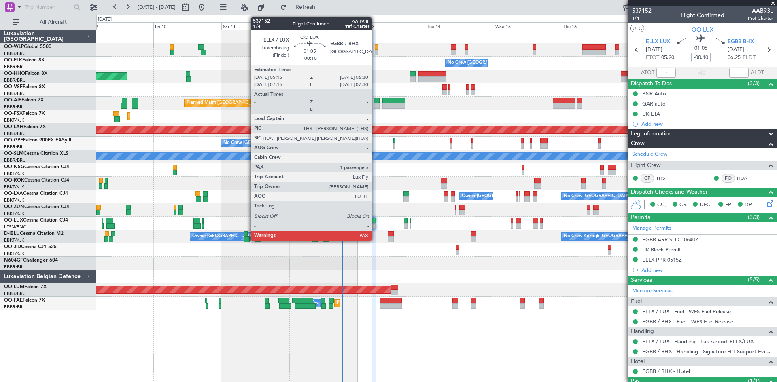
click at [375, 221] on div at bounding box center [374, 221] width 4 height 6
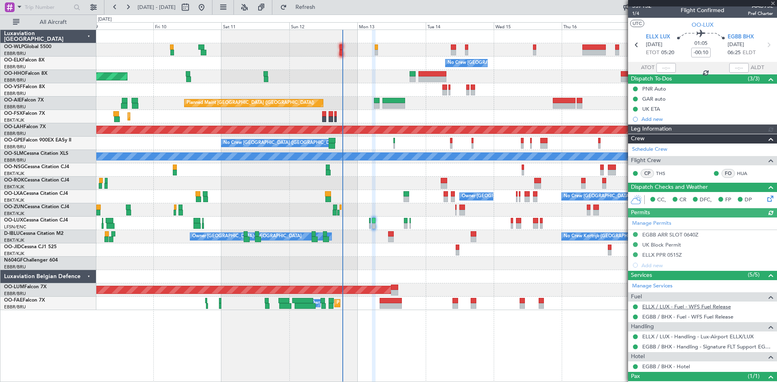
scroll to position [35, 0]
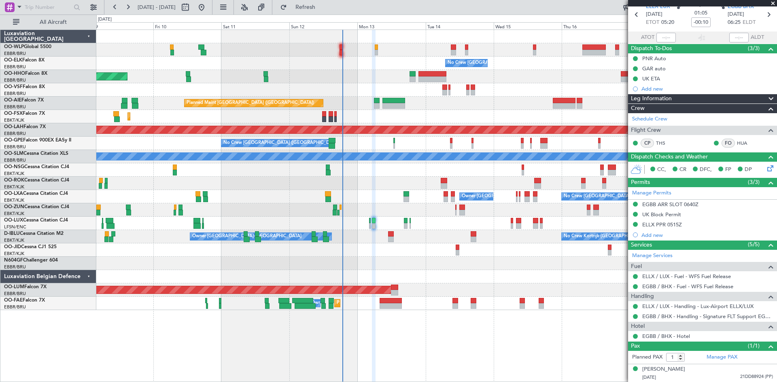
click at [403, 225] on div "No Crew Nancy (Essey)" at bounding box center [436, 223] width 680 height 13
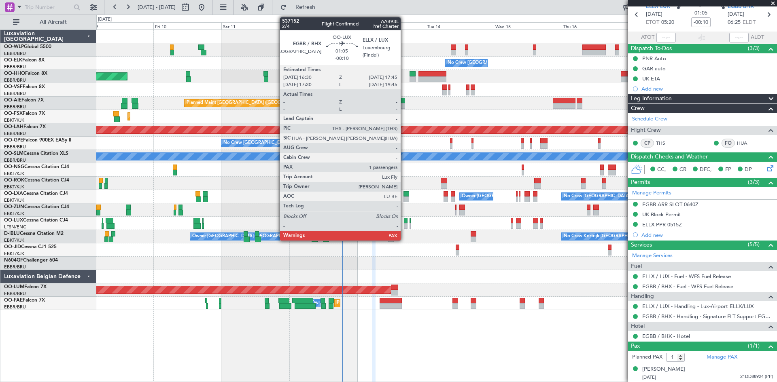
click at [404, 225] on div at bounding box center [406, 226] width 4 height 6
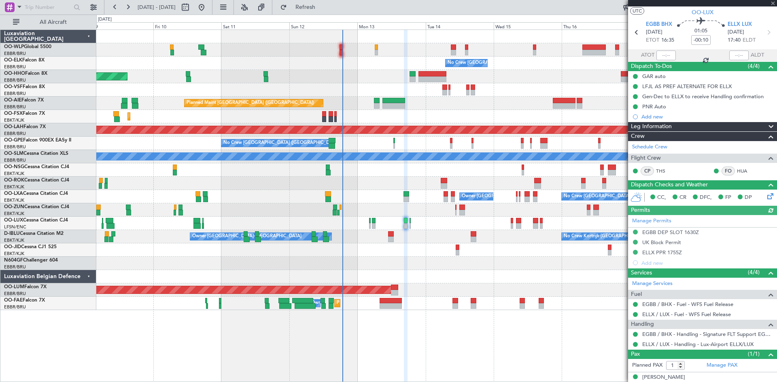
scroll to position [25, 0]
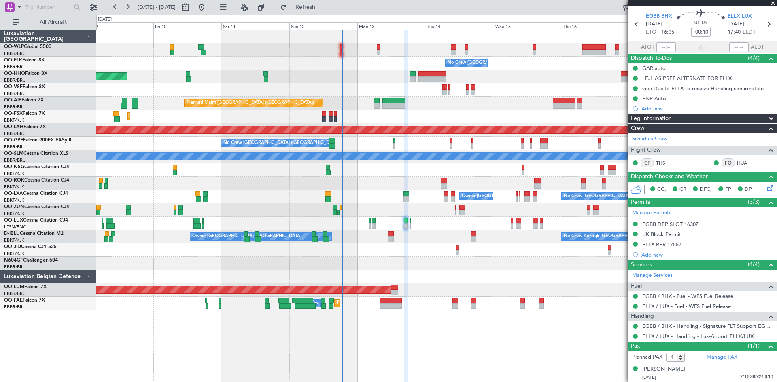
click at [322, 18] on div "0 0 Thu 9 Fri 10 Sat 11 Sun 12 Mon 13 Tue 14 [DATE] Thu 16 Fri 17 Sat 18 Sun 19" at bounding box center [437, 22] width 680 height 15
click at [319, 3] on button "Refresh" at bounding box center [300, 7] width 49 height 13
click at [377, 53] on div at bounding box center [378, 53] width 3 height 6
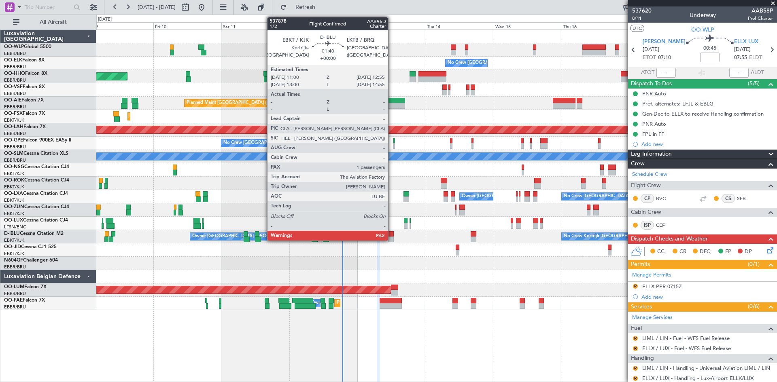
click at [391, 240] on div at bounding box center [391, 240] width 6 height 6
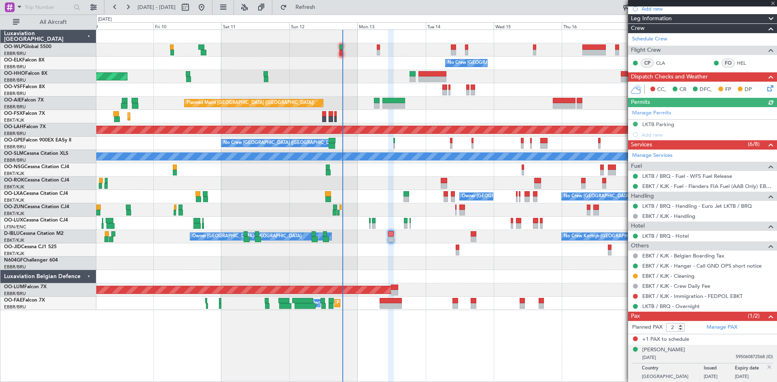
scroll to position [95, 0]
click at [316, 11] on button "Refresh" at bounding box center [300, 7] width 49 height 13
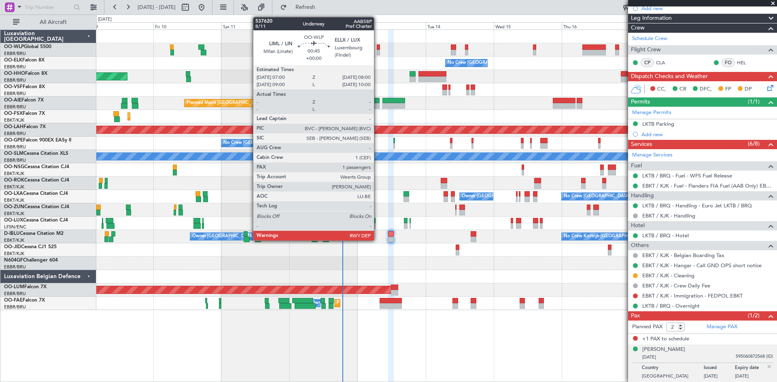
click at [377, 50] on div at bounding box center [378, 53] width 3 height 6
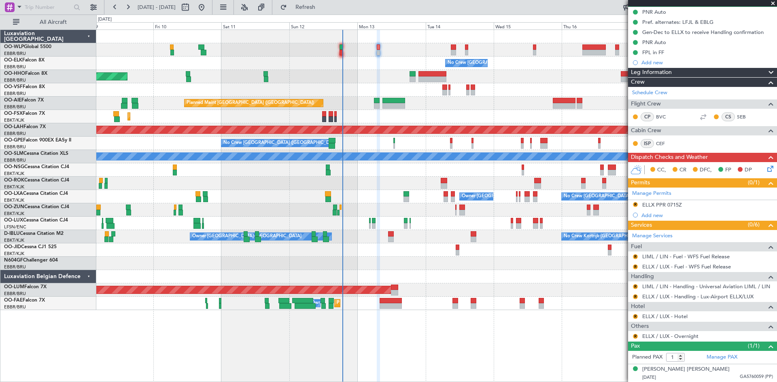
scroll to position [41, 0]
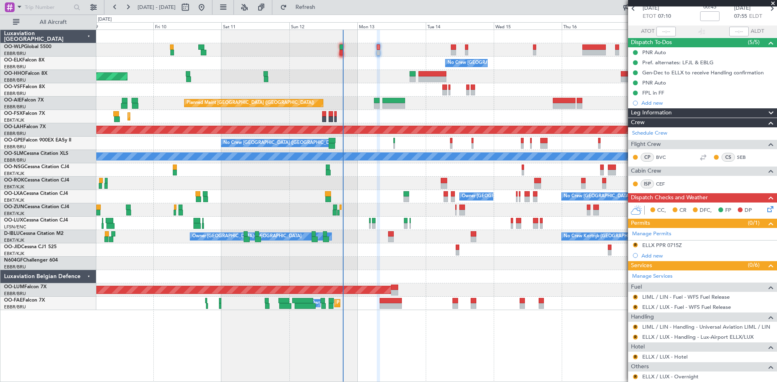
click at [322, 0] on fb-refresh-button "Refresh" at bounding box center [300, 7] width 57 height 15
click at [322, 2] on button "Refresh" at bounding box center [300, 7] width 49 height 13
click at [394, 236] on div "No Crew Kortrijk-[GEOGRAPHIC_DATA] Owner [GEOGRAPHIC_DATA]-[GEOGRAPHIC_DATA]" at bounding box center [436, 236] width 680 height 13
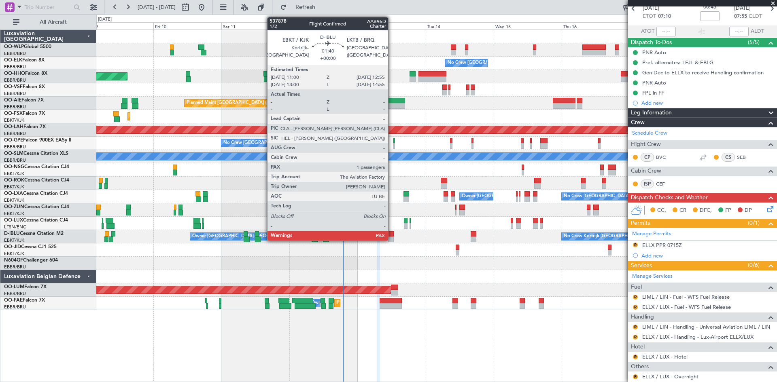
click at [392, 237] on div at bounding box center [391, 240] width 6 height 6
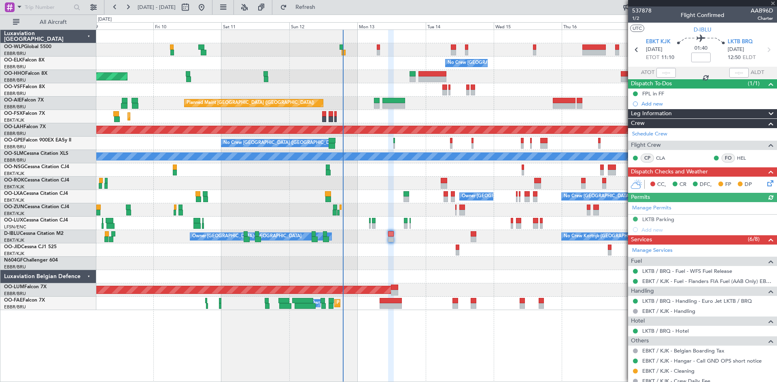
scroll to position [95, 0]
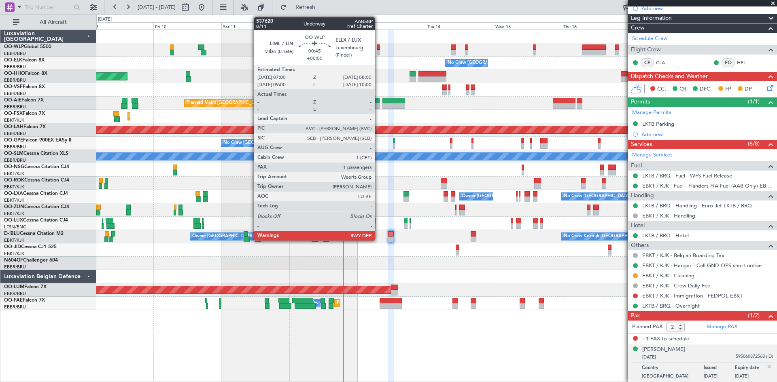
click at [378, 49] on div at bounding box center [378, 48] width 3 height 6
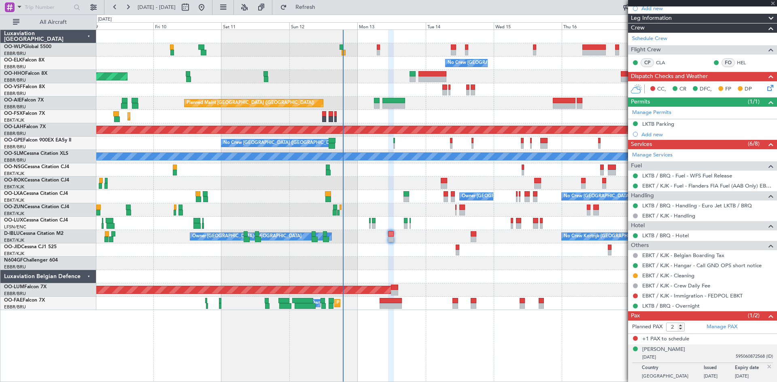
type input "1"
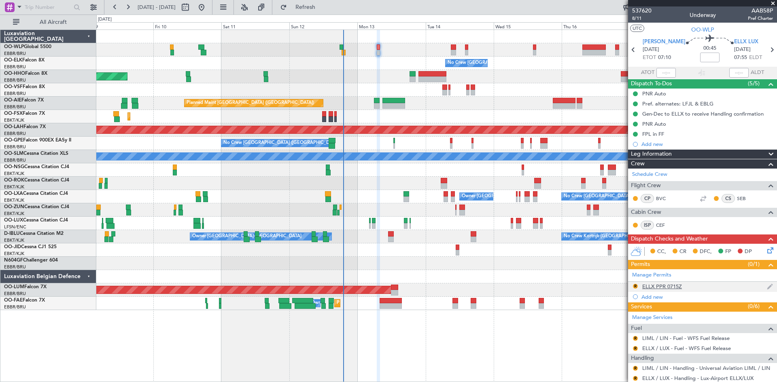
scroll to position [40, 0]
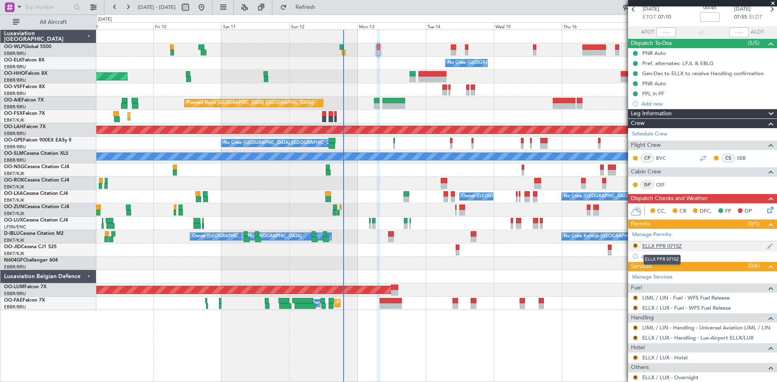
click at [671, 247] on div "ELLX PPR 0715Z" at bounding box center [662, 246] width 40 height 7
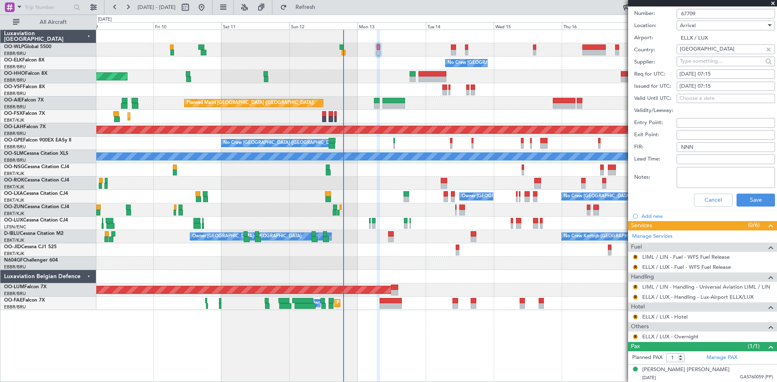
scroll to position [323, 0]
click at [667, 286] on link "LIML / LIN - Handling - Universal Aviation LIML / LIN" at bounding box center [706, 286] width 128 height 7
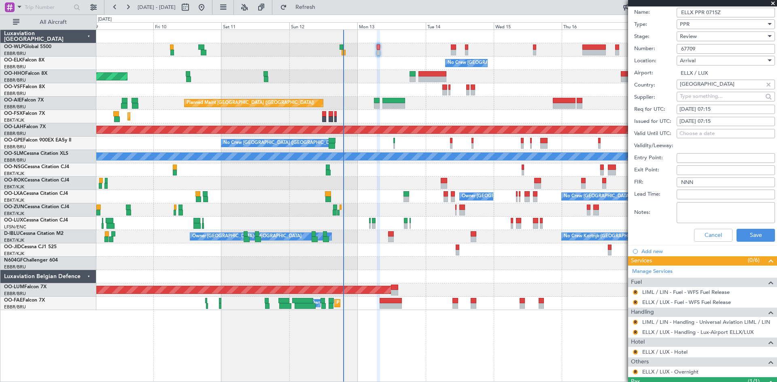
scroll to position [242, 0]
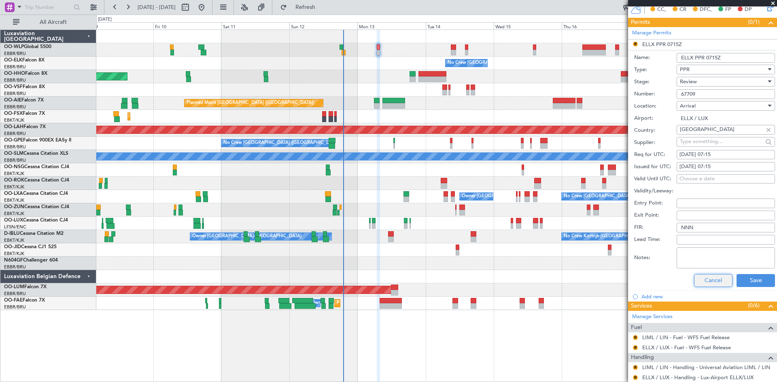
click at [716, 278] on button "Cancel" at bounding box center [713, 280] width 38 height 13
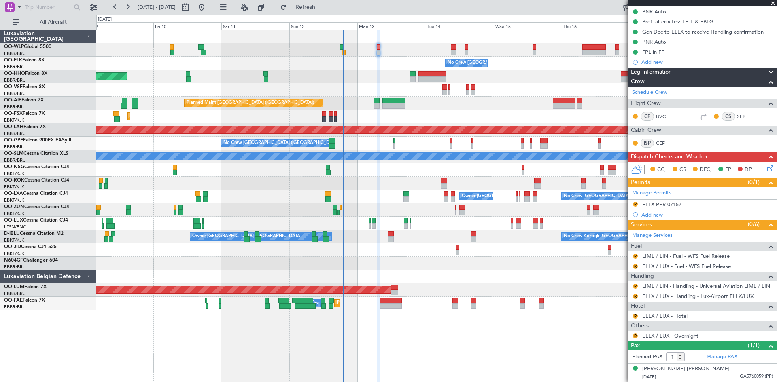
scroll to position [82, 0]
click at [642, 254] on div "R LIML / LIN - Fuel - WFS Fuel Release" at bounding box center [702, 257] width 149 height 10
click at [636, 256] on button "R" at bounding box center [635, 256] width 5 height 5
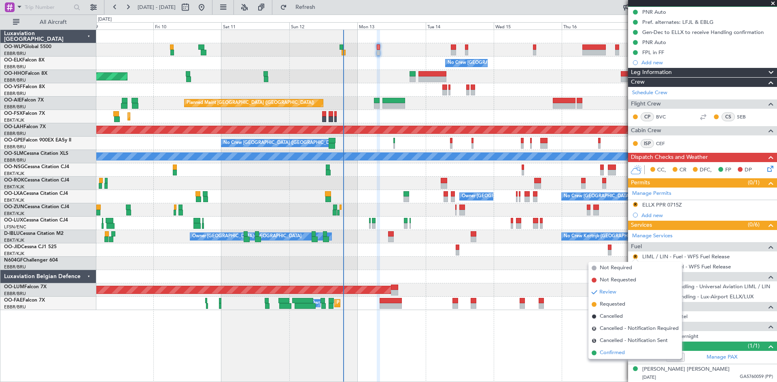
click at [613, 350] on span "Confirmed" at bounding box center [612, 353] width 25 height 8
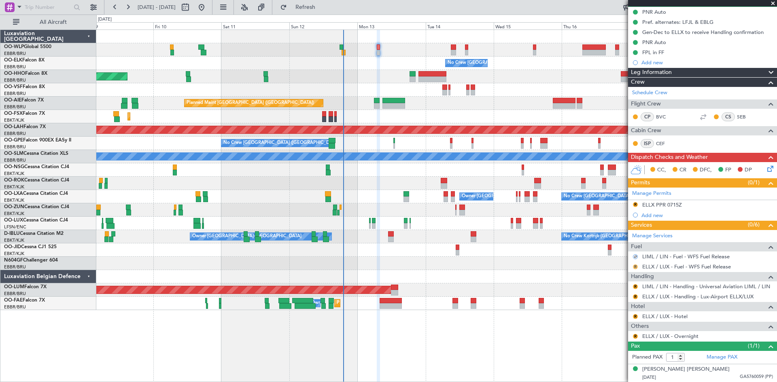
click at [635, 266] on button "R" at bounding box center [635, 267] width 5 height 5
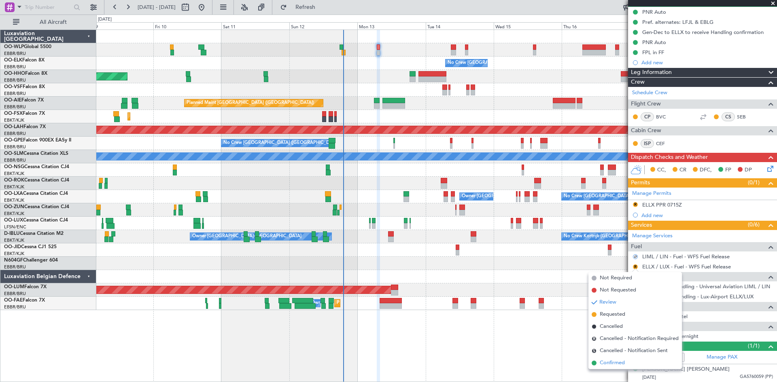
click at [603, 364] on span "Confirmed" at bounding box center [612, 363] width 25 height 8
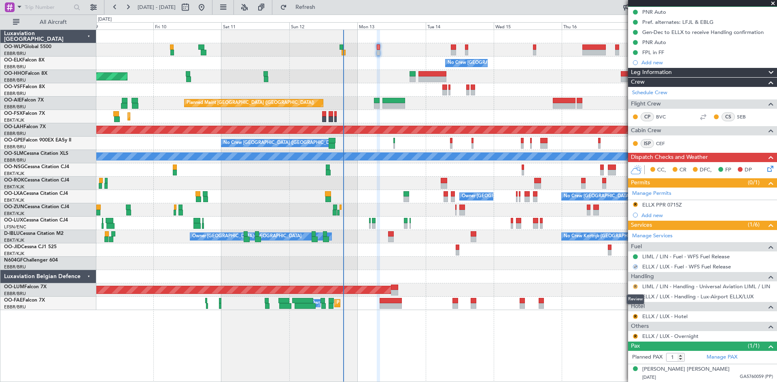
click at [633, 288] on button "R" at bounding box center [635, 286] width 5 height 5
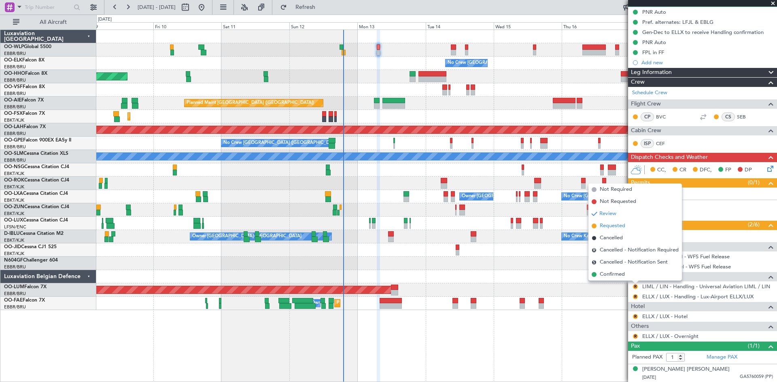
click at [613, 225] on span "Requested" at bounding box center [612, 226] width 25 height 8
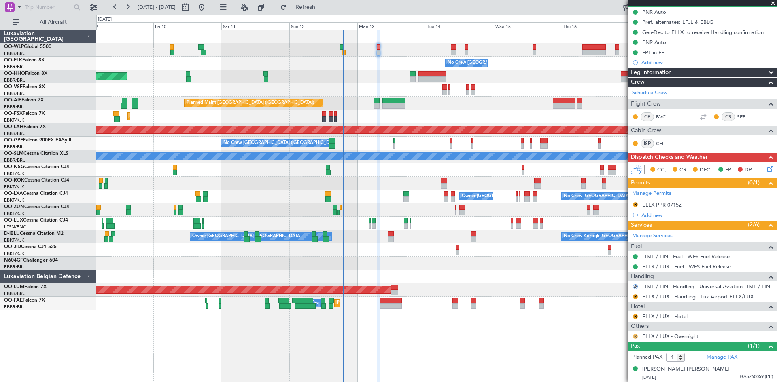
click at [635, 337] on button "R" at bounding box center [635, 336] width 5 height 5
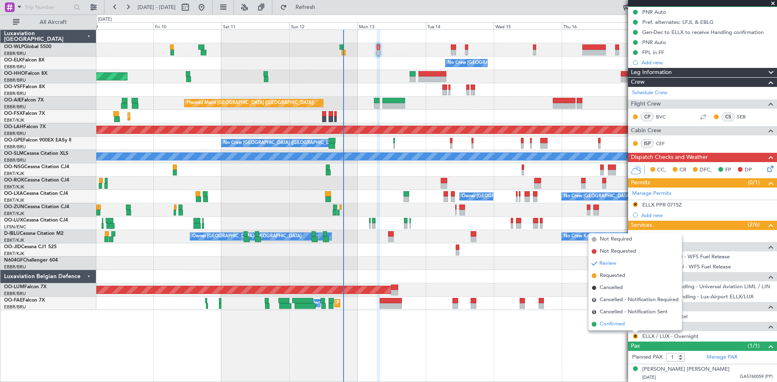
click at [627, 324] on li "Confirmed" at bounding box center [634, 324] width 93 height 12
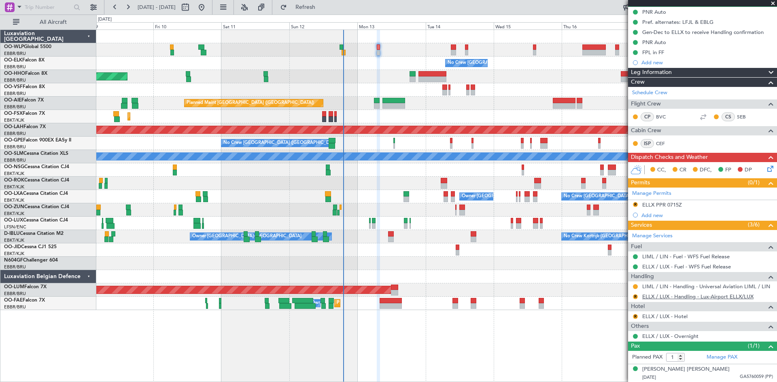
click at [678, 298] on link "ELLX / LUX - Handling - Lux-Airport ELLX/LUX" at bounding box center [697, 296] width 111 height 7
click at [634, 298] on button "R" at bounding box center [635, 297] width 5 height 5
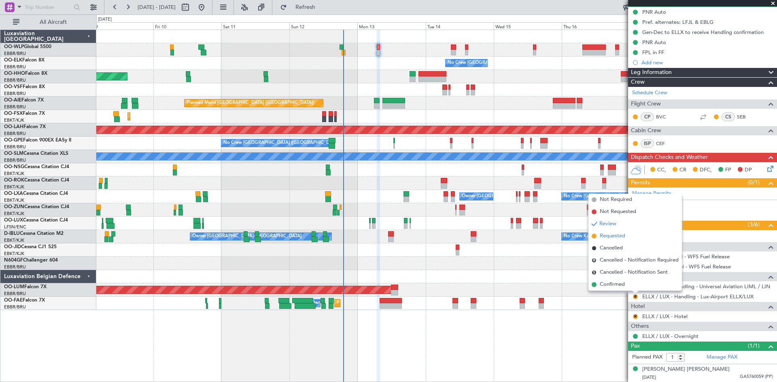
click at [624, 235] on span "Requested" at bounding box center [612, 236] width 25 height 8
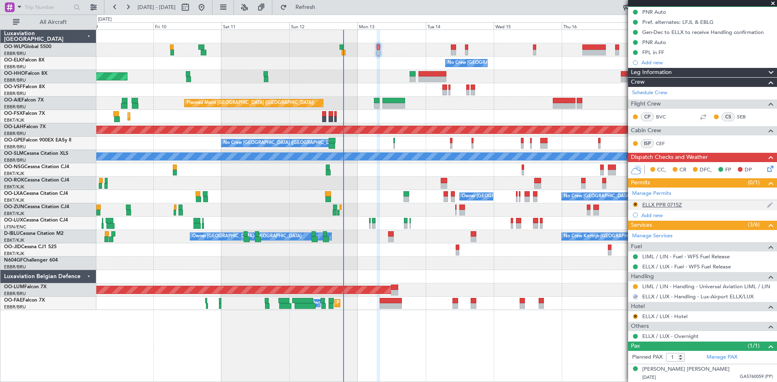
click at [661, 206] on div "ELLX PPR 0715Z" at bounding box center [662, 204] width 40 height 7
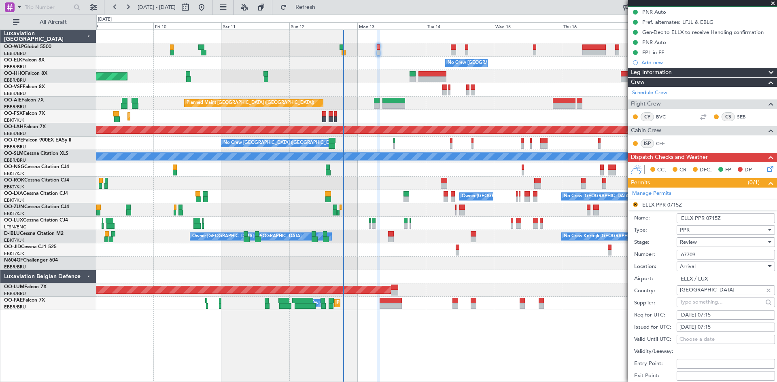
click at [718, 317] on div "13/10/2025 07:15" at bounding box center [725, 316] width 93 height 8
select select "10"
select select "2025"
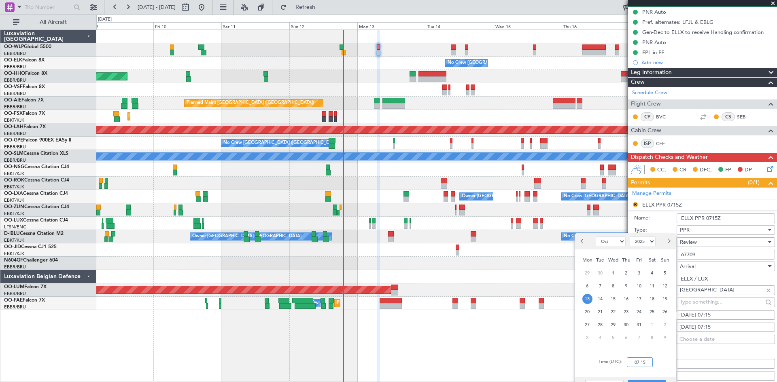
click at [640, 360] on input "07:15" at bounding box center [640, 363] width 26 height 10
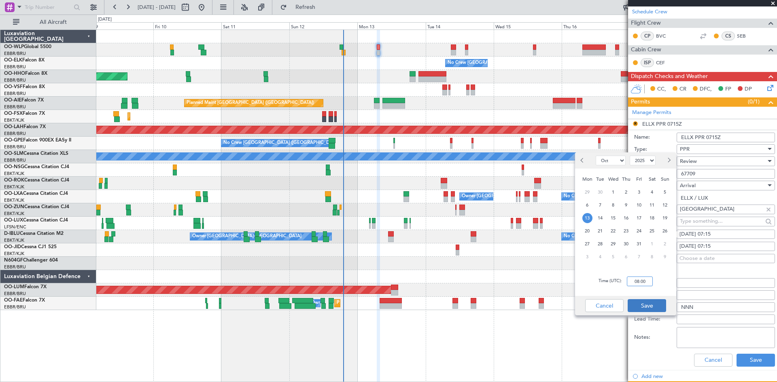
type input "08:00"
click at [644, 304] on button "Save" at bounding box center [646, 305] width 38 height 13
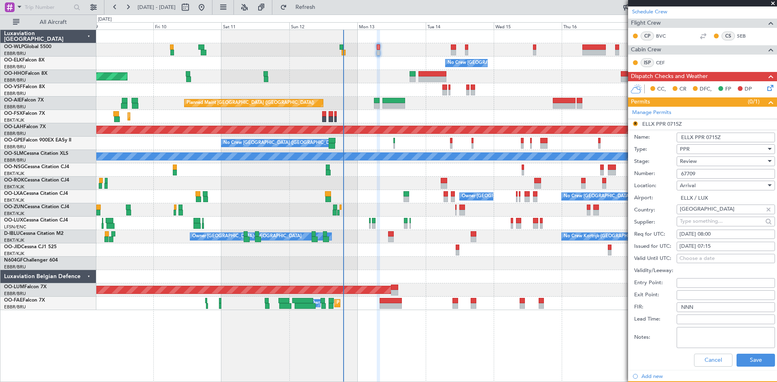
click at [715, 247] on div "13/10/2025 07:15" at bounding box center [725, 247] width 93 height 8
select select "10"
select select "2025"
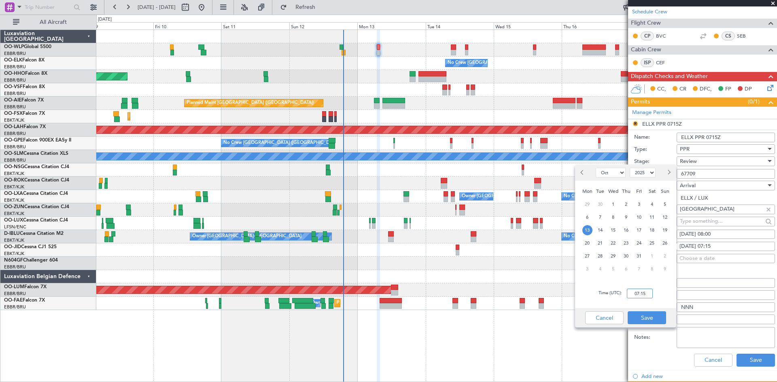
click at [635, 293] on input "07:15" at bounding box center [640, 294] width 26 height 10
type input "08:00"
click at [651, 320] on button "Save" at bounding box center [646, 318] width 38 height 13
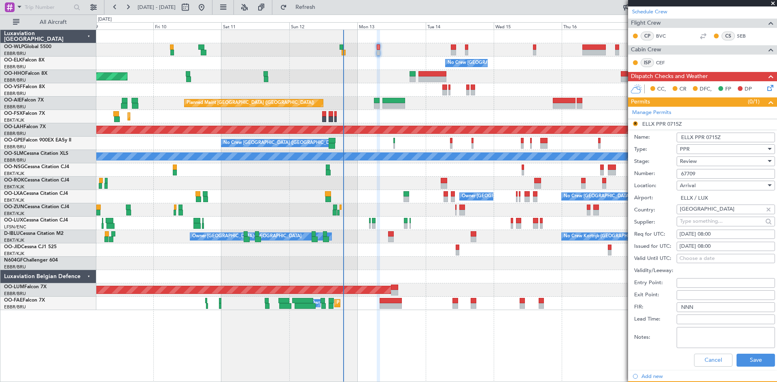
click at [695, 152] on div "PPR" at bounding box center [723, 149] width 86 height 12
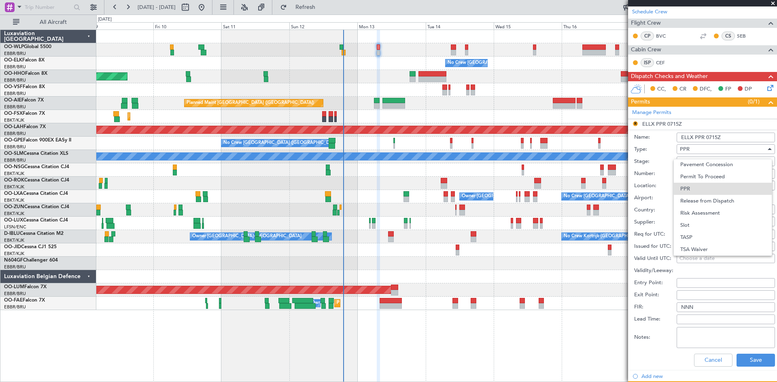
click at [692, 149] on div at bounding box center [388, 191] width 777 height 382
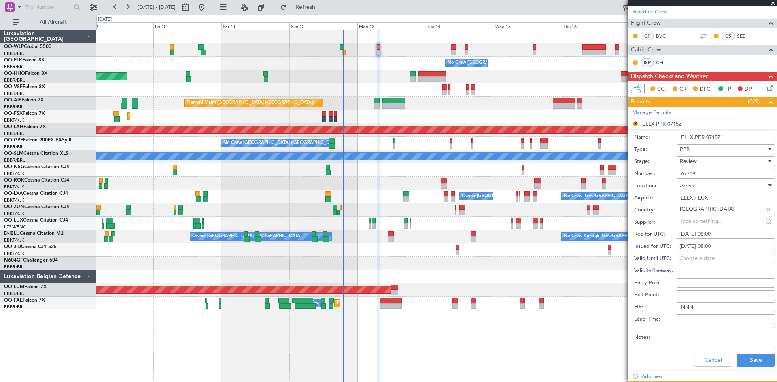
click at [675, 162] on label "Stage:" at bounding box center [655, 162] width 42 height 8
click at [686, 162] on span "Review" at bounding box center [688, 161] width 17 height 7
click at [694, 214] on span "Requested" at bounding box center [722, 214] width 85 height 12
click at [752, 365] on button "Save" at bounding box center [755, 360] width 38 height 13
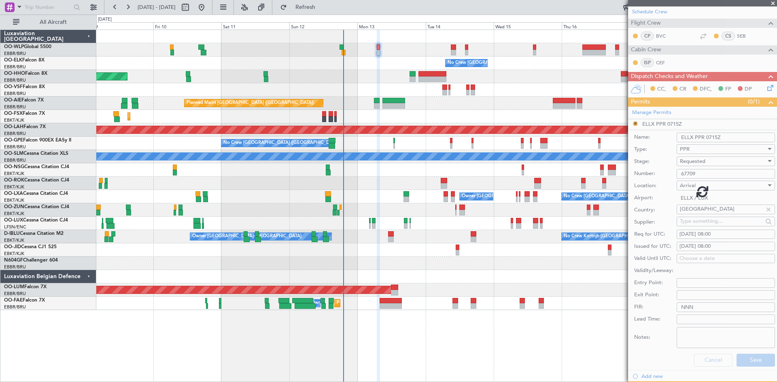
scroll to position [82, 0]
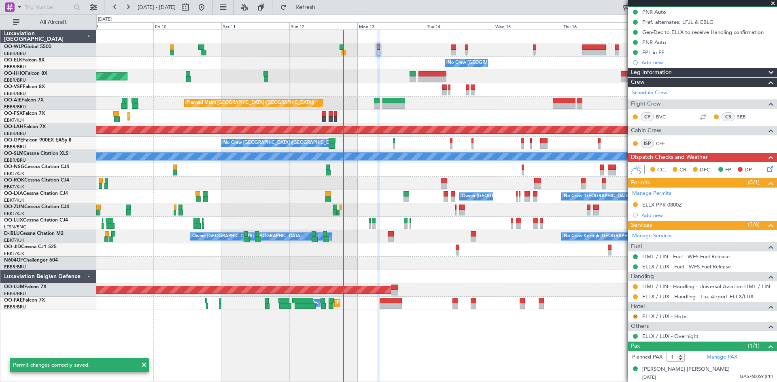
click at [636, 315] on button "R" at bounding box center [635, 316] width 5 height 5
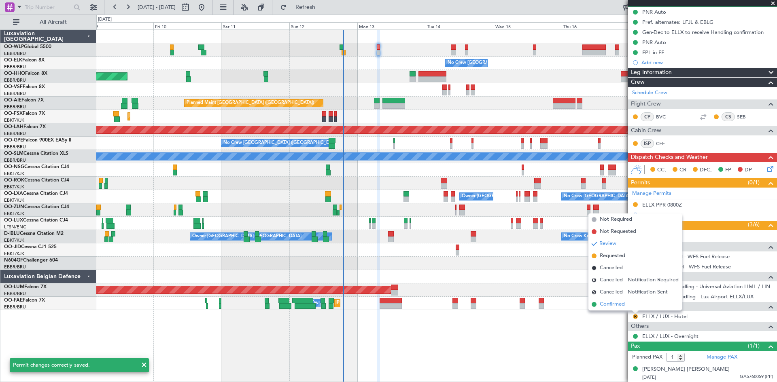
click at [610, 303] on span "Confirmed" at bounding box center [612, 305] width 25 height 8
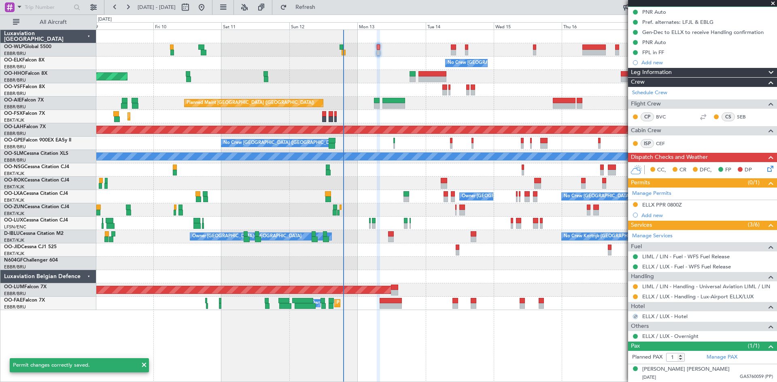
click at [765, 169] on icon at bounding box center [768, 167] width 6 height 6
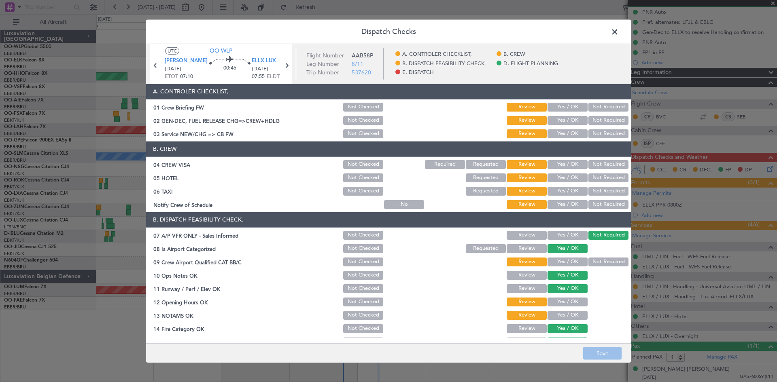
click at [551, 108] on button "Yes / OK" at bounding box center [567, 107] width 40 height 9
click at [562, 122] on button "Yes / OK" at bounding box center [567, 120] width 40 height 9
click at [527, 108] on button "Review" at bounding box center [527, 107] width 40 height 9
click at [526, 114] on section "A. CONTROLER CHECKLIST, 01 Crew Briefing FW Not Checked Review Yes / OK Not Req…" at bounding box center [388, 111] width 485 height 55
click at [526, 121] on button "Review" at bounding box center [527, 120] width 40 height 9
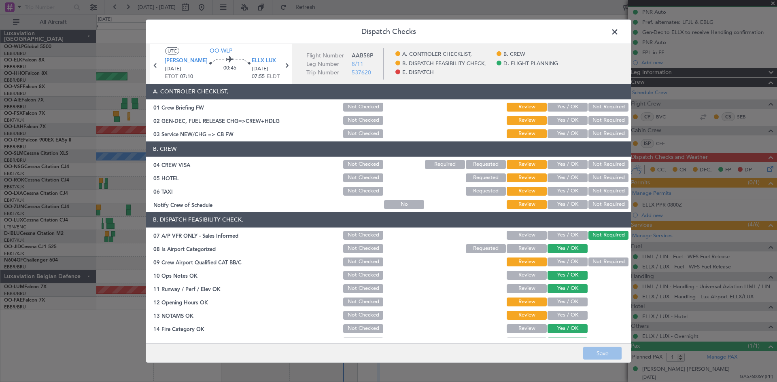
click at [591, 167] on button "Not Required" at bounding box center [608, 164] width 40 height 9
click at [595, 177] on button "Not Required" at bounding box center [608, 178] width 40 height 9
click at [597, 189] on button "Not Required" at bounding box center [608, 191] width 40 height 9
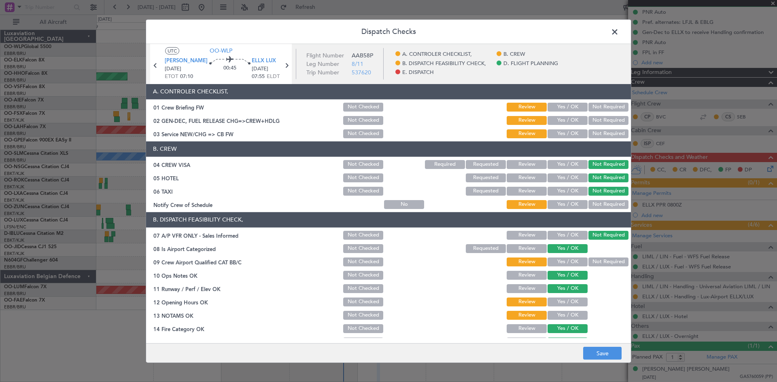
click at [597, 199] on div "Not Required" at bounding box center [607, 204] width 41 height 11
click at [596, 201] on button "Not Required" at bounding box center [608, 204] width 40 height 9
click at [561, 109] on button "Yes / OK" at bounding box center [567, 107] width 40 height 9
click at [559, 115] on div "Yes / OK" at bounding box center [566, 120] width 41 height 11
click at [560, 128] on div "Yes / OK" at bounding box center [566, 133] width 41 height 11
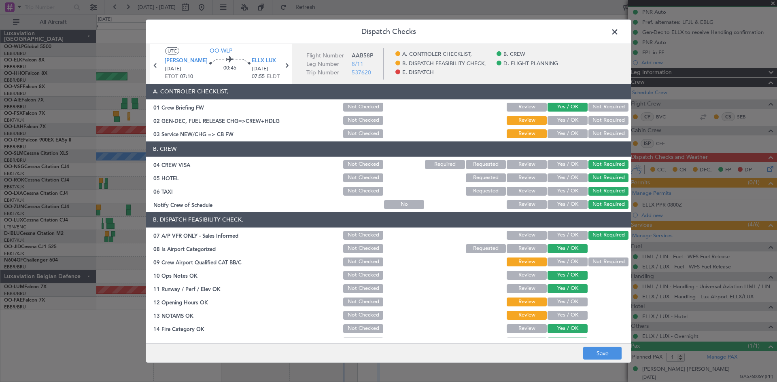
click at [562, 119] on button "Yes / OK" at bounding box center [567, 120] width 40 height 9
click at [564, 132] on button "Yes / OK" at bounding box center [567, 133] width 40 height 9
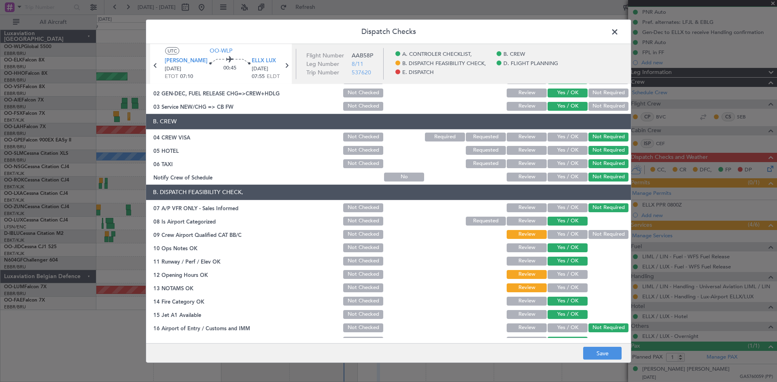
scroll to position [40, 0]
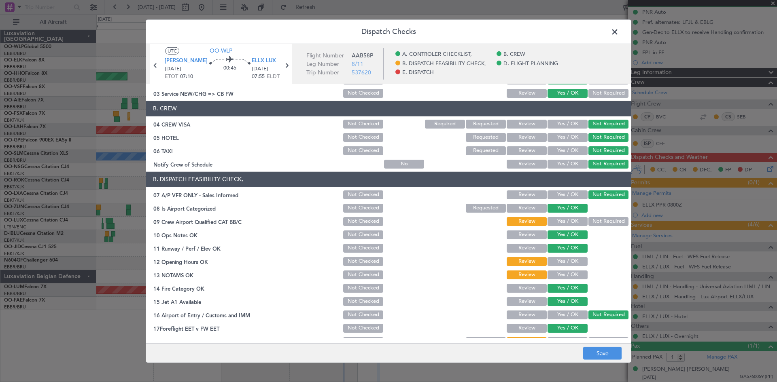
click at [567, 223] on button "Yes / OK" at bounding box center [567, 221] width 40 height 9
click at [592, 222] on button "Not Required" at bounding box center [608, 221] width 40 height 9
click at [565, 261] on button "Yes / OK" at bounding box center [567, 261] width 40 height 9
click at [565, 271] on section "B. DISPATCH FEASIBILITY CHECK, 07 A/P VFR ONLY - Sales Informed Not Checked Rev…" at bounding box center [388, 260] width 485 height 176
click at [566, 271] on button "Yes / OK" at bounding box center [567, 275] width 40 height 9
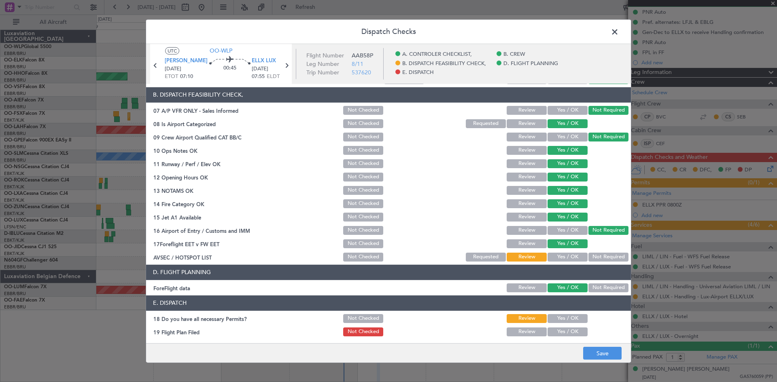
scroll to position [153, 0]
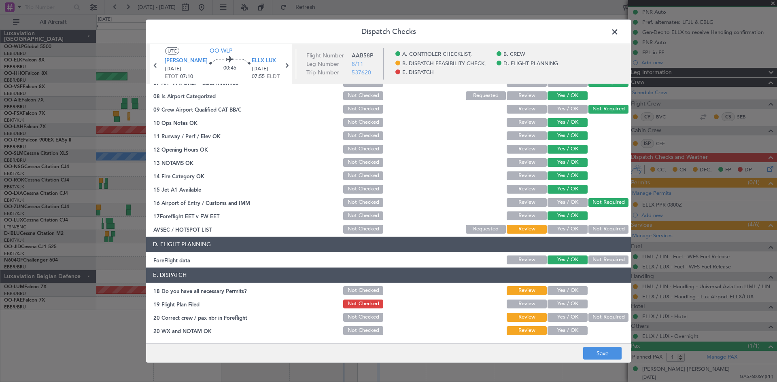
click at [568, 230] on button "Yes / OK" at bounding box center [567, 229] width 40 height 9
click at [568, 291] on button "Yes / OK" at bounding box center [567, 290] width 40 height 9
click at [568, 301] on button "Yes / OK" at bounding box center [567, 304] width 40 height 9
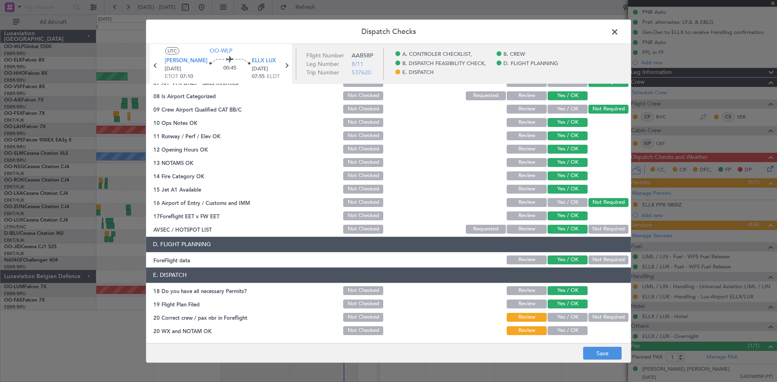
click at [568, 317] on button "Yes / OK" at bounding box center [567, 317] width 40 height 9
click at [574, 338] on article "A. CONTROLER CHECKLIST, 01 Crew Briefing FW Not Checked Review Yes / OK Not Req…" at bounding box center [388, 211] width 485 height 254
click at [574, 331] on button "Yes / OK" at bounding box center [567, 330] width 40 height 9
click at [602, 352] on button "Save" at bounding box center [602, 353] width 38 height 13
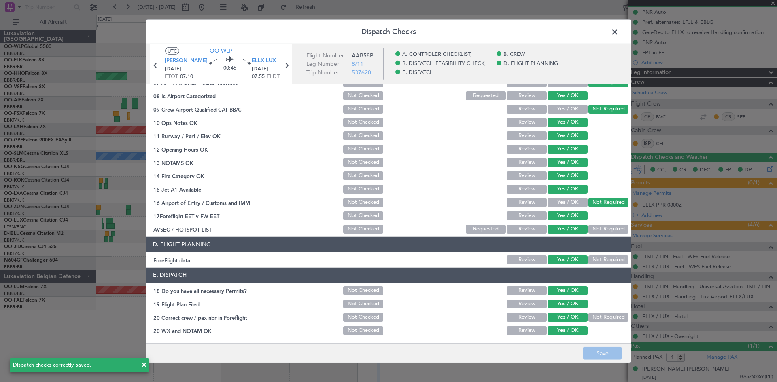
click at [619, 34] on span at bounding box center [619, 33] width 0 height 16
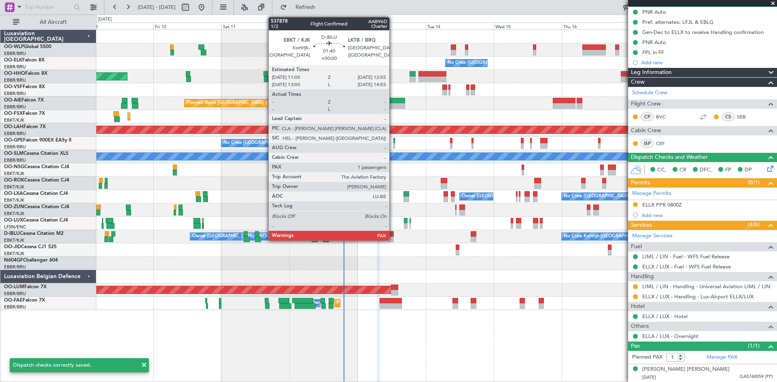
click at [393, 239] on div at bounding box center [391, 240] width 6 height 6
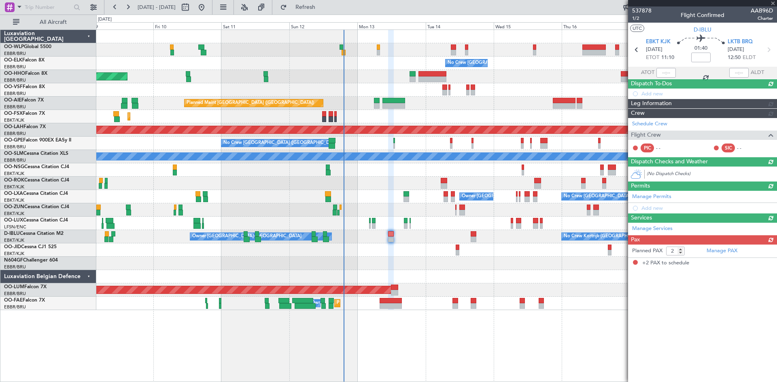
scroll to position [0, 0]
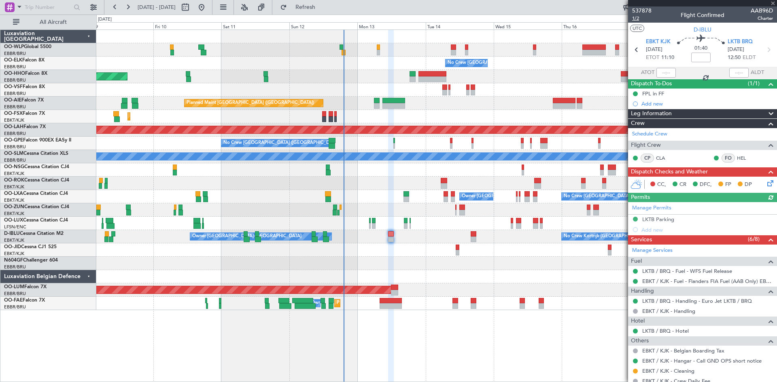
click at [635, 18] on span "1/2" at bounding box center [641, 18] width 19 height 7
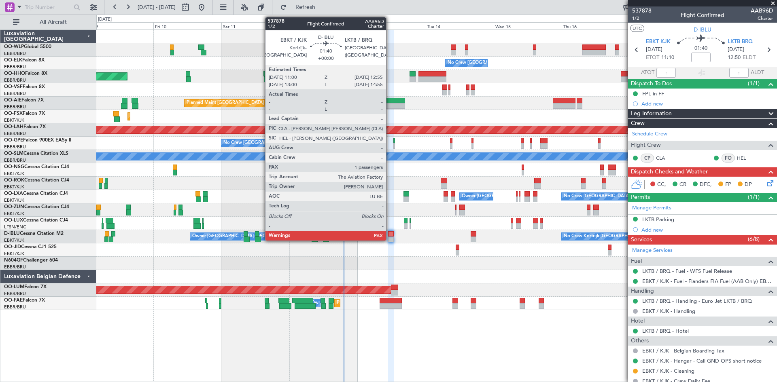
click at [390, 235] on div at bounding box center [391, 234] width 6 height 6
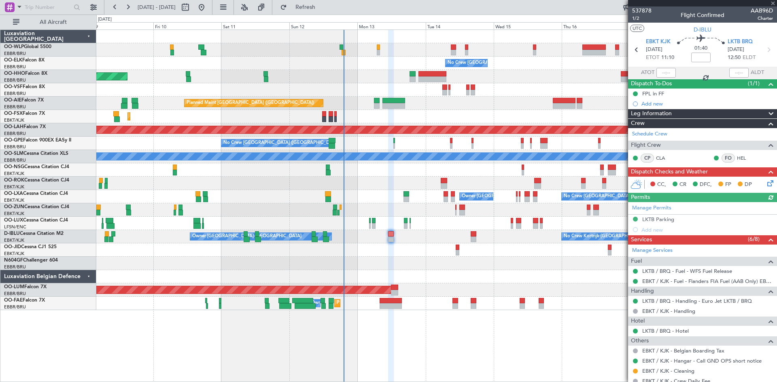
click at [765, 181] on icon at bounding box center [768, 182] width 6 height 6
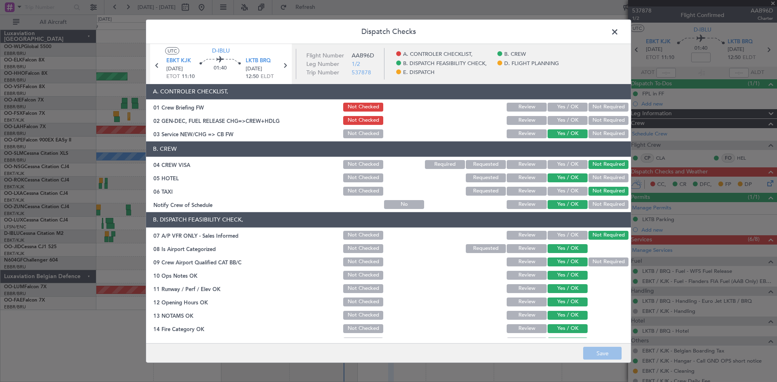
click at [564, 104] on button "Yes / OK" at bounding box center [567, 107] width 40 height 9
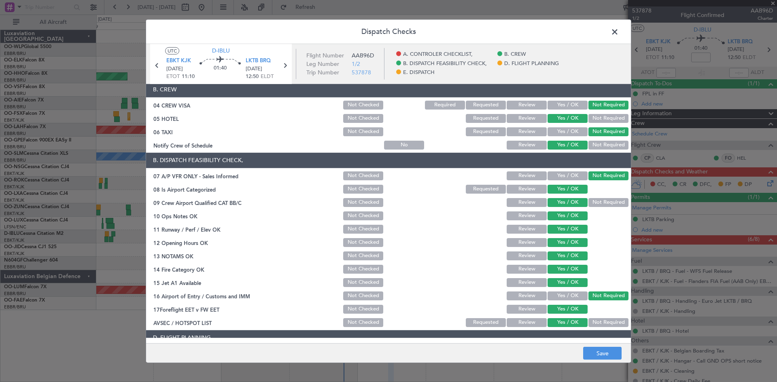
scroll to position [153, 0]
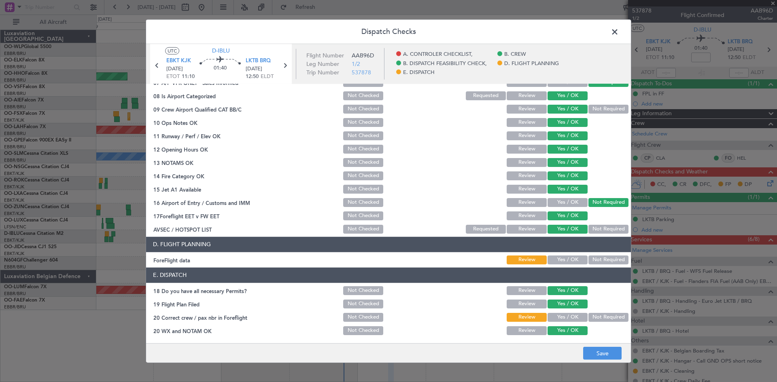
click at [574, 257] on button "Yes / OK" at bounding box center [567, 260] width 40 height 9
click at [594, 354] on button "Save" at bounding box center [602, 353] width 38 height 13
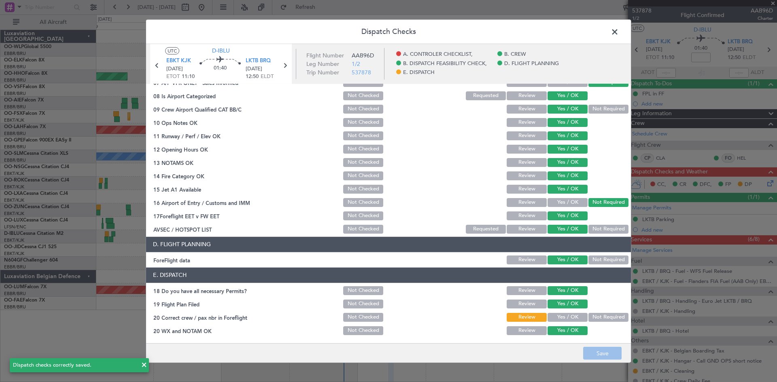
click at [619, 31] on span at bounding box center [619, 33] width 0 height 16
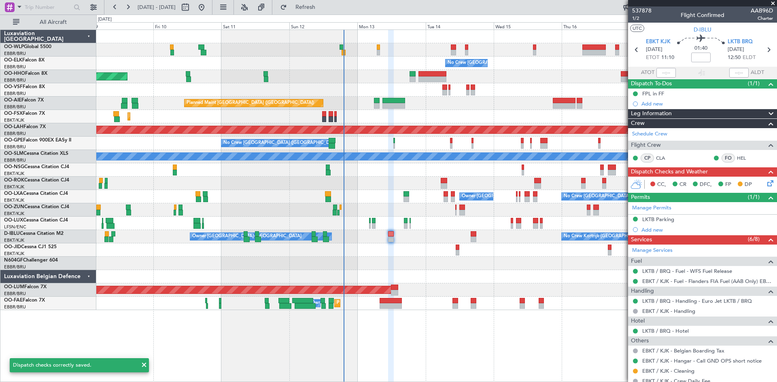
click at [470, 237] on div at bounding box center [473, 240] width 6 height 6
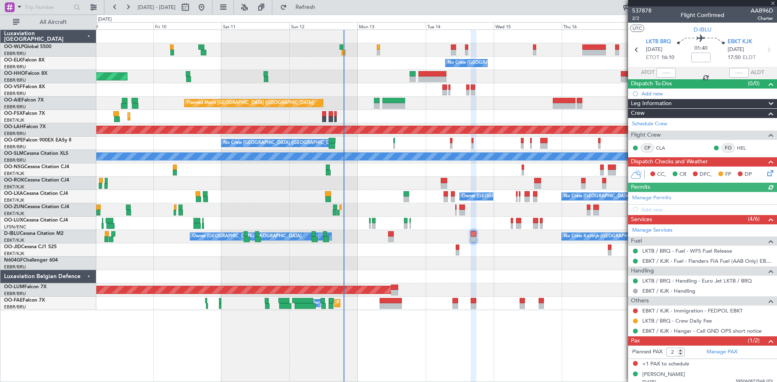
click at [765, 172] on icon at bounding box center [768, 172] width 6 height 6
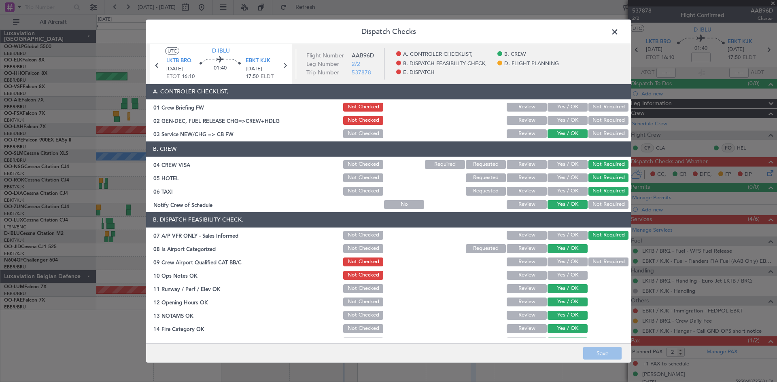
click at [562, 107] on button "Yes / OK" at bounding box center [567, 107] width 40 height 9
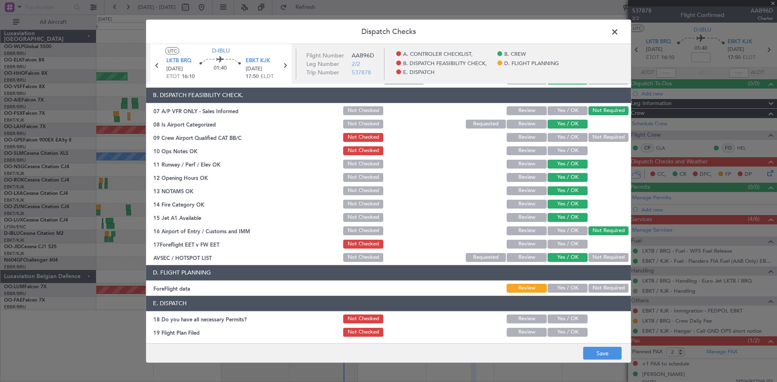
scroll to position [113, 0]
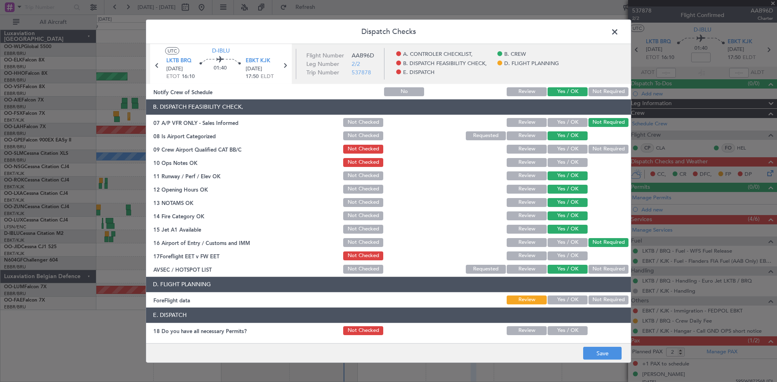
click at [588, 147] on button "Not Required" at bounding box center [608, 149] width 40 height 9
click at [557, 160] on button "Yes / OK" at bounding box center [567, 162] width 40 height 9
click at [598, 350] on button "Save" at bounding box center [602, 353] width 38 height 13
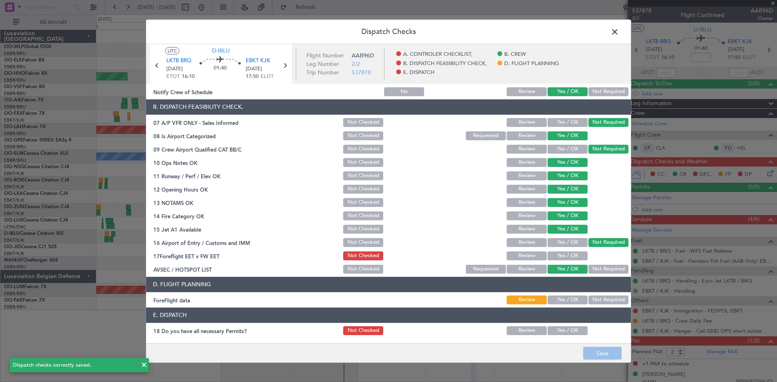
click at [619, 35] on span at bounding box center [619, 33] width 0 height 16
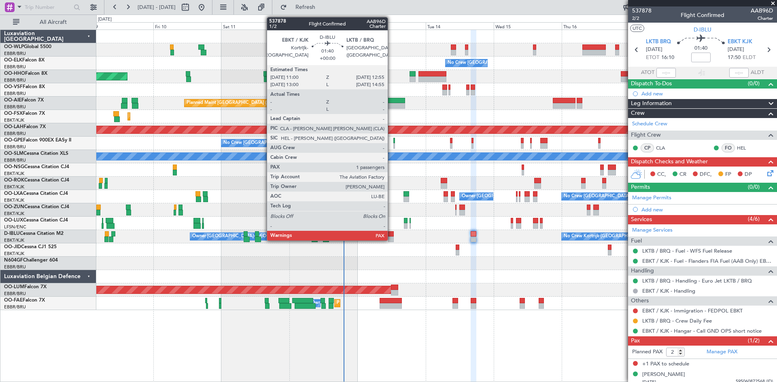
click at [391, 238] on div at bounding box center [391, 240] width 6 height 6
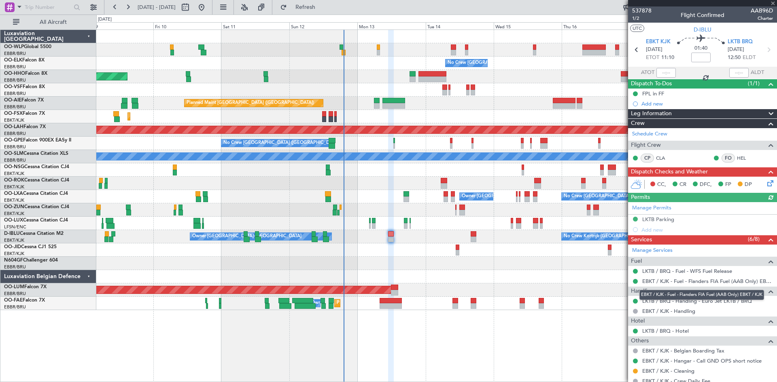
scroll to position [95, 0]
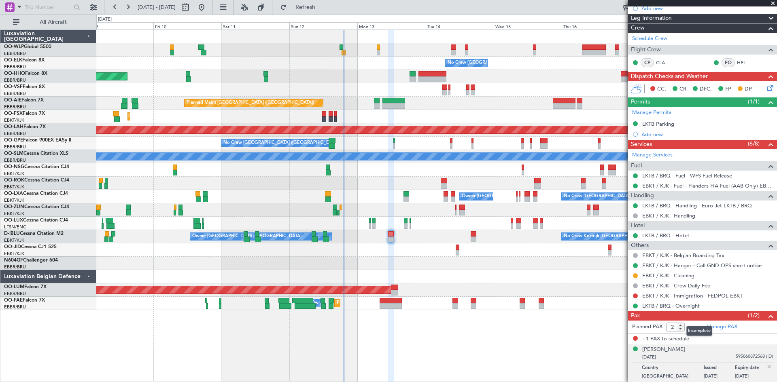
click at [766, 314] on span at bounding box center [771, 317] width 10 height 10
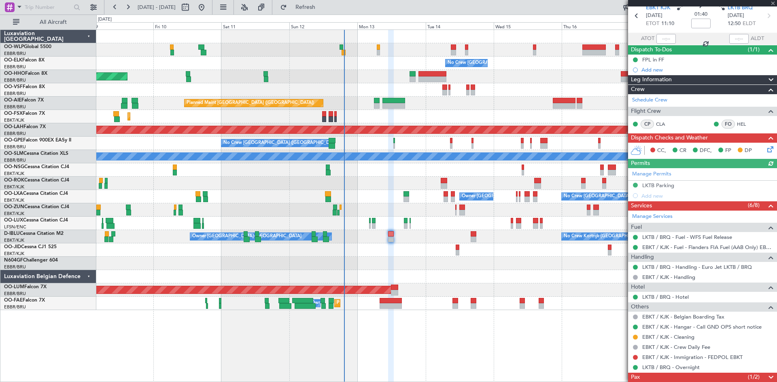
scroll to position [34, 0]
click at [322, 13] on button "Refresh" at bounding box center [300, 7] width 49 height 13
click at [765, 145] on icon at bounding box center [768, 148] width 6 height 6
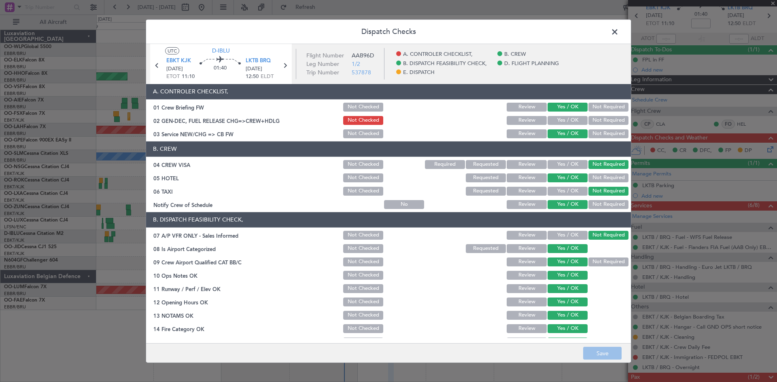
scroll to position [153, 0]
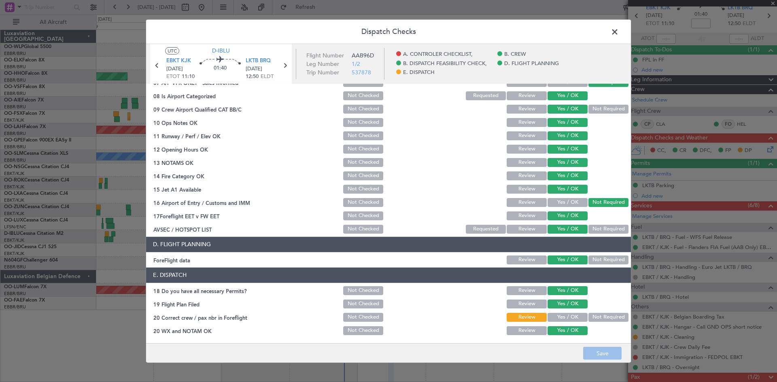
click at [619, 33] on span at bounding box center [619, 33] width 0 height 16
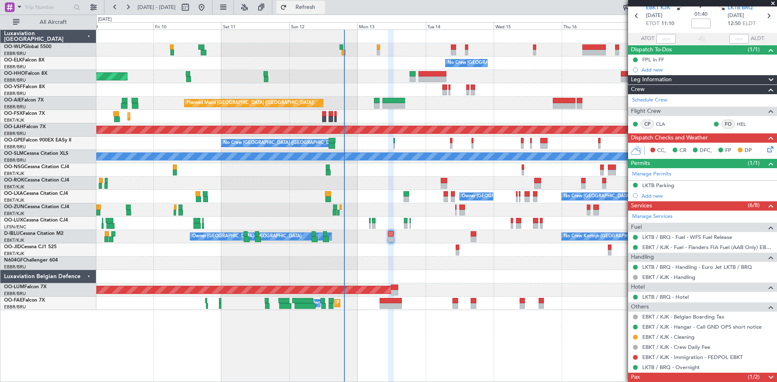
click at [322, 6] on span "Refresh" at bounding box center [305, 7] width 34 height 6
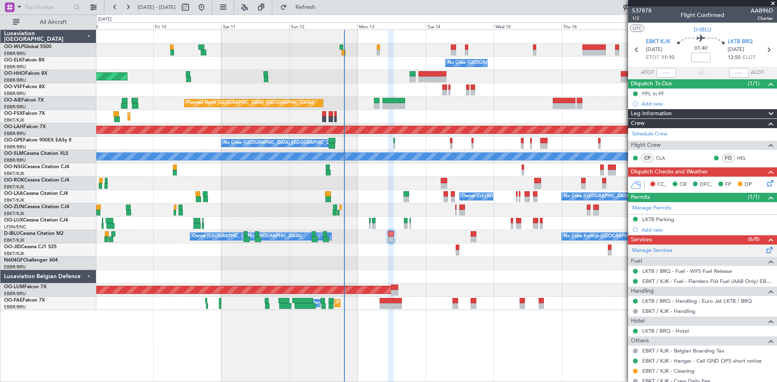
scroll to position [34, 0]
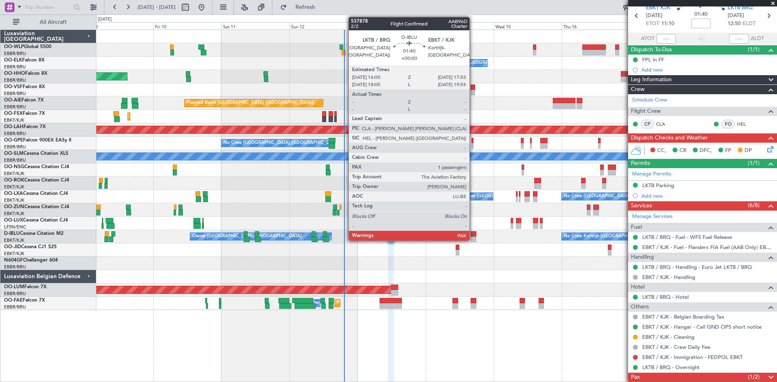
click at [473, 239] on div at bounding box center [473, 240] width 6 height 6
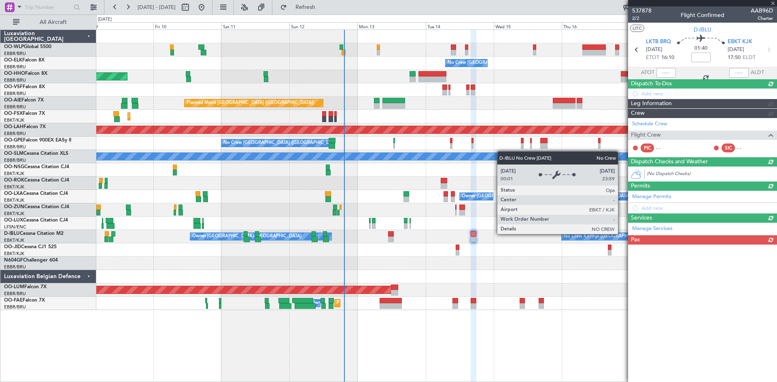
scroll to position [0, 0]
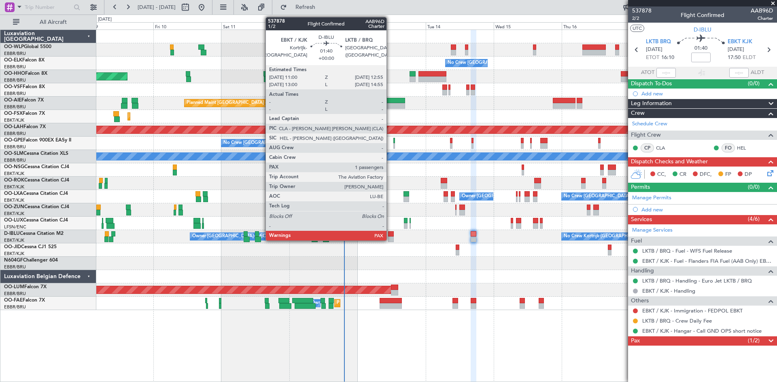
click at [390, 235] on div at bounding box center [391, 234] width 6 height 6
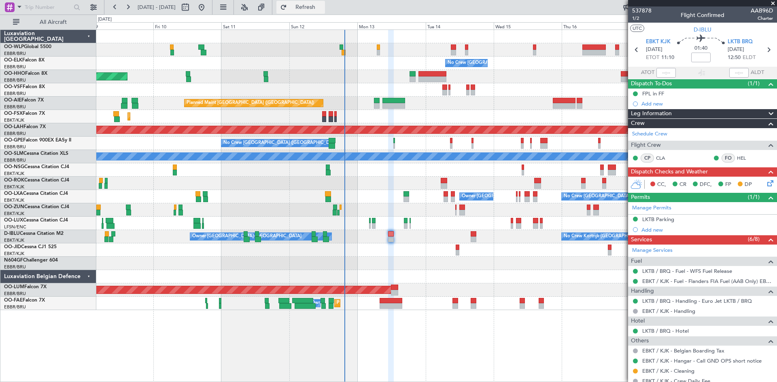
click at [325, 12] on button "Refresh" at bounding box center [300, 7] width 49 height 13
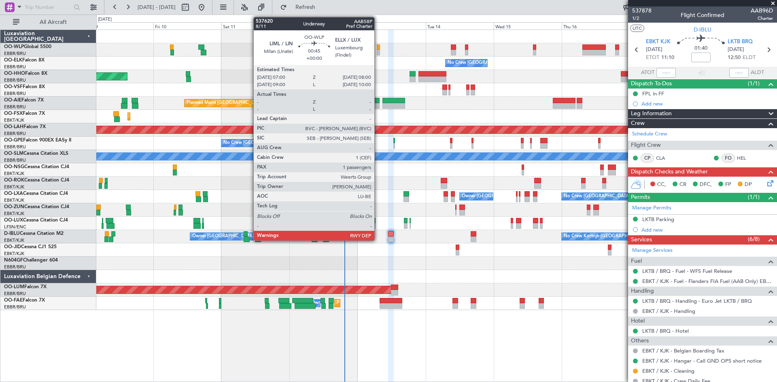
click at [378, 48] on div at bounding box center [378, 48] width 3 height 6
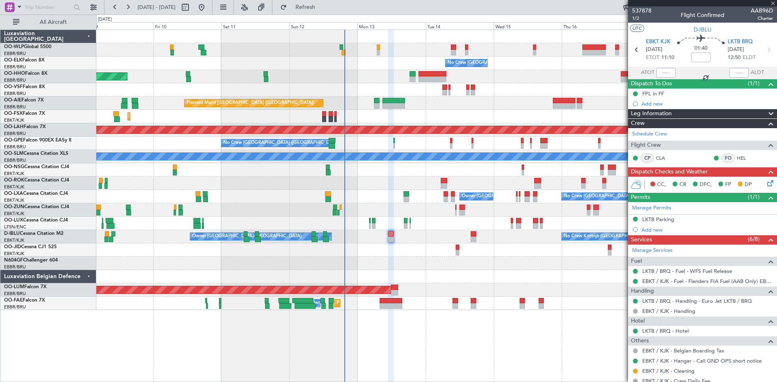
type input "1"
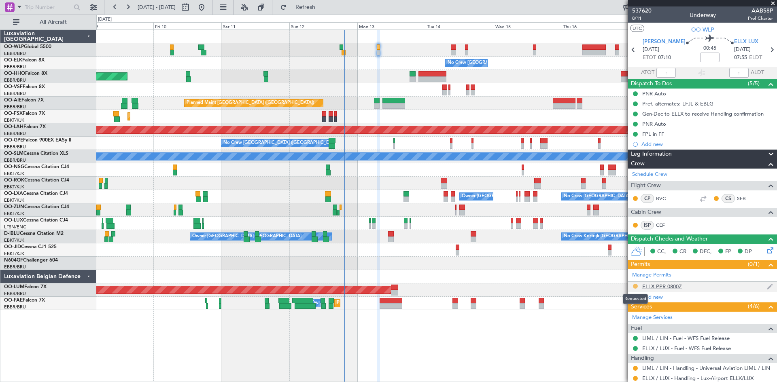
click at [636, 285] on button at bounding box center [635, 286] width 5 height 5
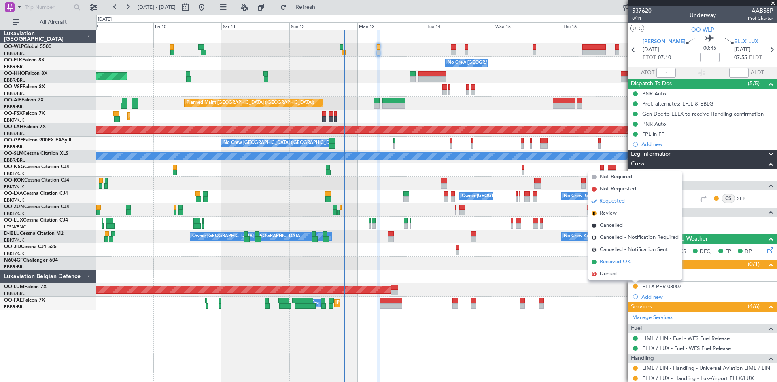
click at [615, 265] on span "Received OK" at bounding box center [615, 262] width 31 height 8
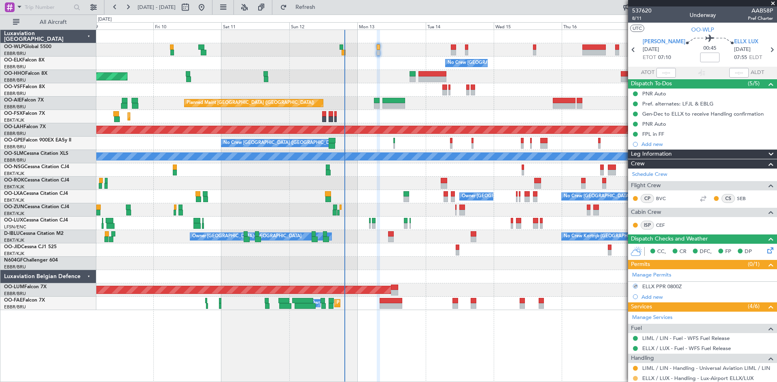
click at [635, 378] on button at bounding box center [635, 378] width 5 height 5
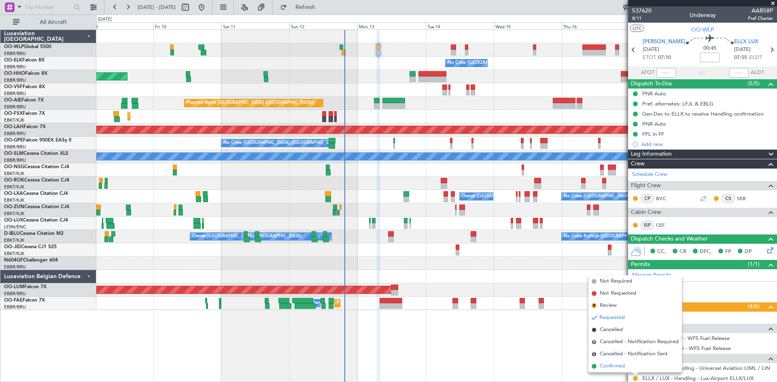
click at [613, 366] on span "Confirmed" at bounding box center [612, 366] width 25 height 8
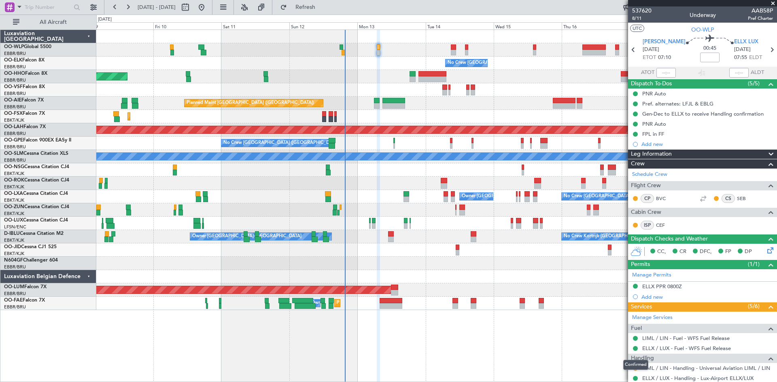
click at [633, 369] on div "Confirmed" at bounding box center [635, 365] width 25 height 10
click at [635, 366] on button at bounding box center [635, 368] width 5 height 5
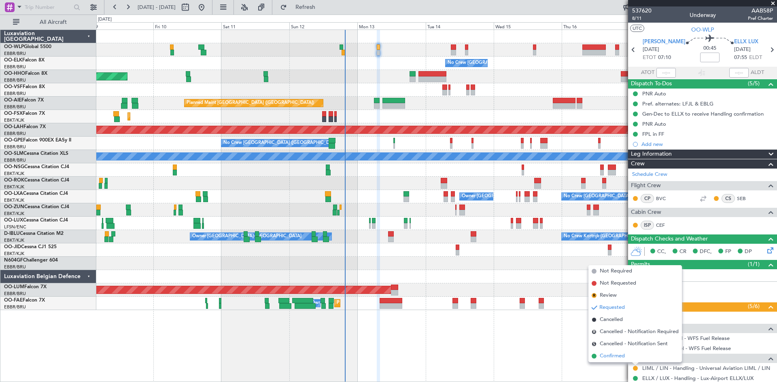
click at [611, 358] on span "Confirmed" at bounding box center [612, 356] width 25 height 8
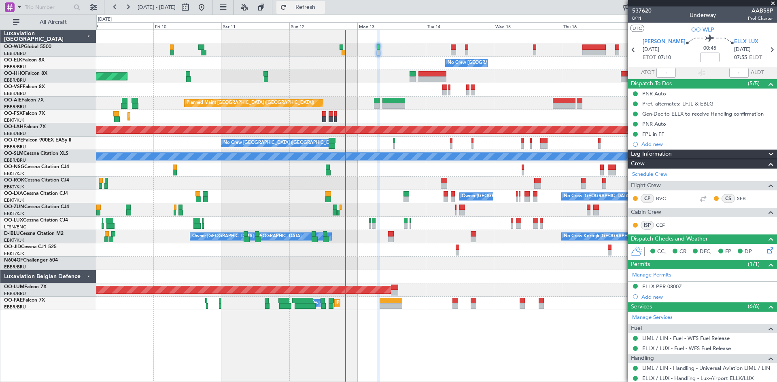
drag, startPoint x: 314, startPoint y: 14, endPoint x: 321, endPoint y: 6, distance: 11.2
click at [321, 6] on fb-refresh-button "Refresh" at bounding box center [300, 7] width 57 height 15
click at [321, 6] on span "Refresh" at bounding box center [305, 7] width 34 height 6
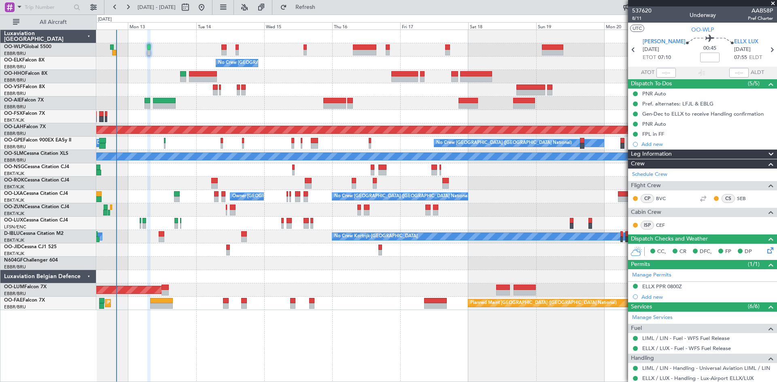
click at [362, 116] on div "No Crew [GEOGRAPHIC_DATA] ([GEOGRAPHIC_DATA] National) Planned Maint [GEOGRAPHI…" at bounding box center [436, 170] width 680 height 280
